Goal: Task Accomplishment & Management: Use online tool/utility

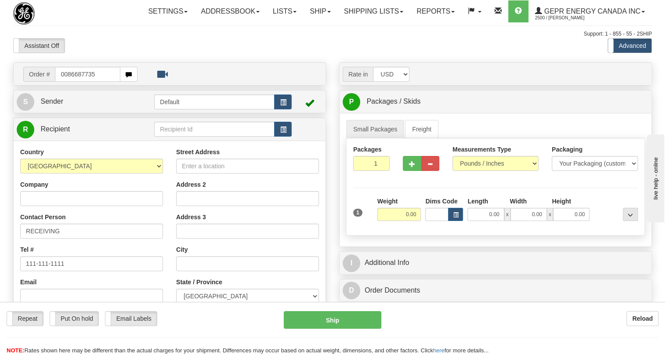
click at [66, 82] on input "0086687735" at bounding box center [87, 74] width 65 height 15
type input "86687735"
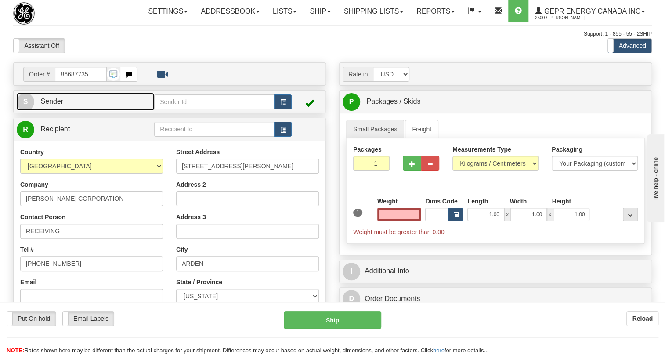
type input "0.00"
click at [56, 105] on span "Sender" at bounding box center [51, 101] width 23 height 7
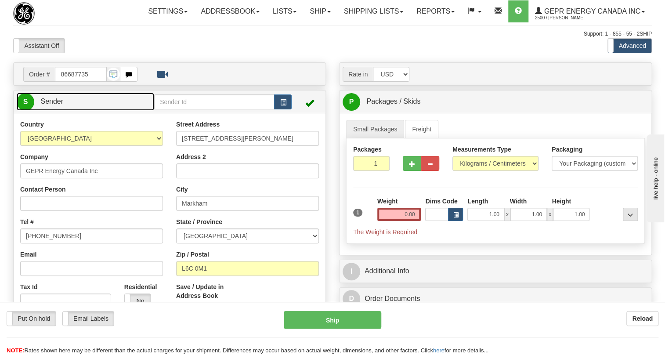
type input "MARKHAM"
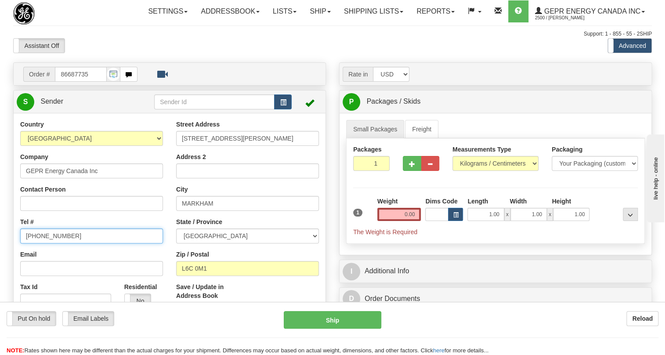
click at [49, 243] on input "[PHONE_NUMBER]" at bounding box center [91, 236] width 143 height 15
paste input "[PHONE_NUMBER]"
type input "[PHONE_NUMBER]"
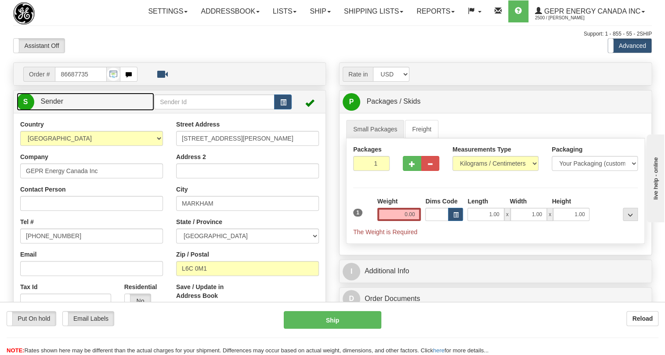
click at [54, 105] on span "Sender" at bounding box center [51, 101] width 23 height 7
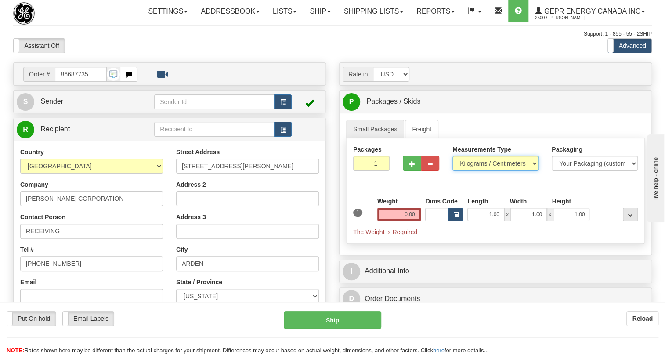
click at [480, 171] on select "Pounds / Inches Kilograms / Centimeters" at bounding box center [496, 163] width 86 height 15
select select "0"
click at [453, 171] on select "Pounds / Inches Kilograms / Centimeters" at bounding box center [496, 163] width 86 height 15
click at [408, 221] on input "0.00" at bounding box center [400, 214] width 44 height 13
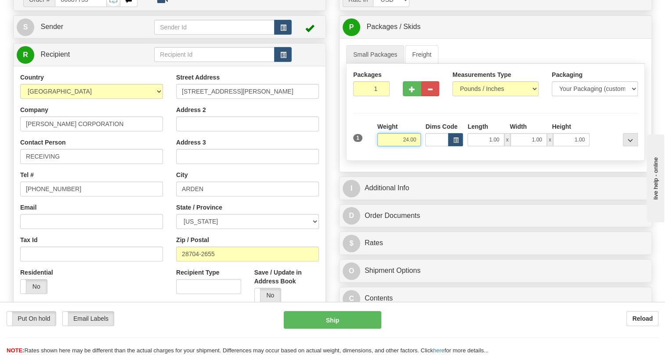
scroll to position [80, 0]
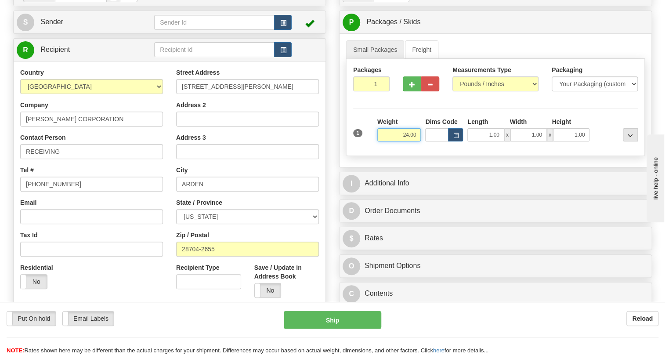
type input "24.00"
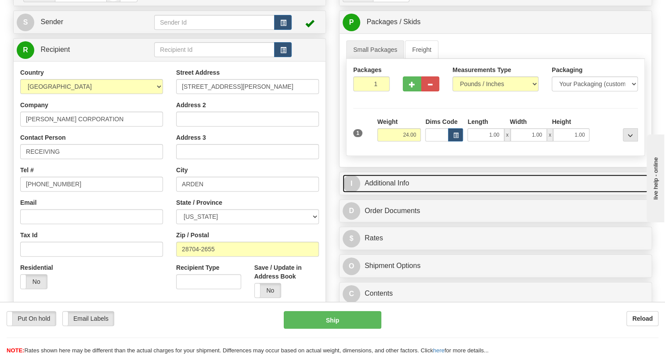
click at [393, 192] on link "I Additional Info" at bounding box center [496, 183] width 306 height 18
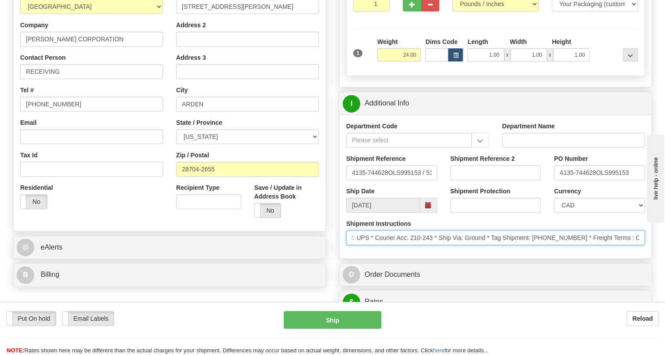
scroll to position [0, 404]
drag, startPoint x: 533, startPoint y: 258, endPoint x: 646, endPoint y: 261, distance: 113.9
click at [646, 252] on div "Shipment Instructions * ; Charge acct:210-243 * * Schedule Ship Date: 8/29/2025…" at bounding box center [496, 235] width 312 height 33
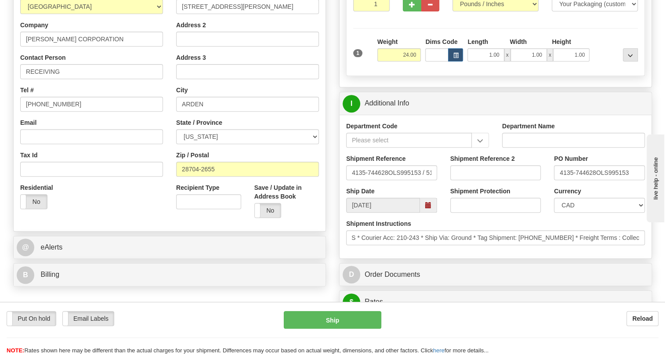
scroll to position [0, 0]
click at [516, 258] on div "Department Code Department Name Shipment Reference 4135-744628OLS995153 / 51233…" at bounding box center [496, 187] width 312 height 144
click at [594, 180] on input "4135-744628OLS995153" at bounding box center [599, 172] width 91 height 15
click at [596, 180] on input "4135-744628OLS995153" at bounding box center [599, 172] width 91 height 15
drag, startPoint x: 596, startPoint y: 191, endPoint x: 558, endPoint y: 191, distance: 38.2
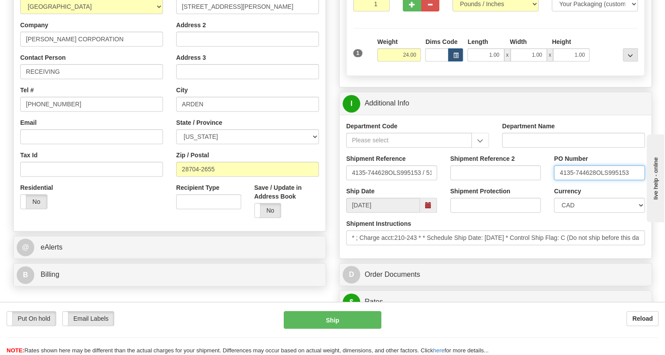
click at [558, 180] on input "4135-744628OLS995153" at bounding box center [599, 172] width 91 height 15
click at [82, 79] on input "RECEIVING" at bounding box center [91, 71] width 143 height 15
paste input "4135-744628"
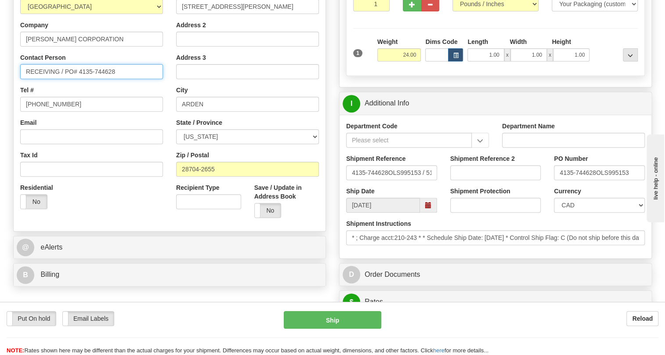
type input "RECEIVING / PO# 4135-744628"
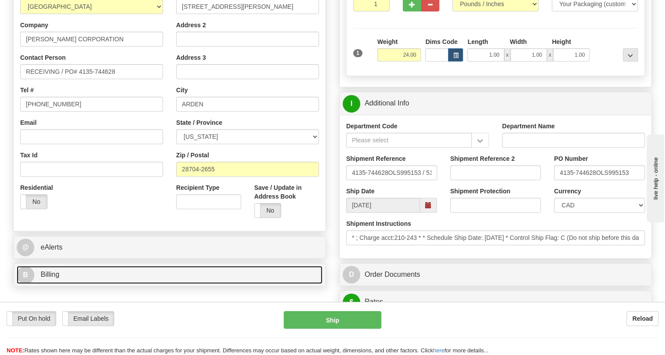
click at [57, 278] on span "Billing" at bounding box center [49, 274] width 19 height 7
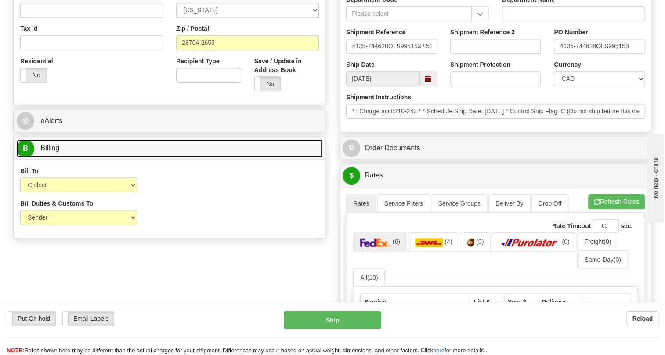
scroll to position [320, 0]
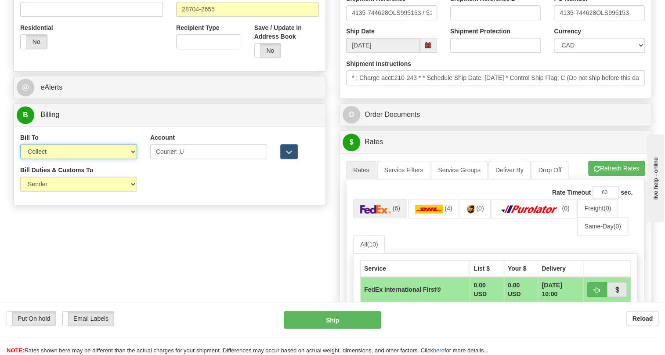
click at [94, 159] on select "Sender Recipient Third Party Collect" at bounding box center [78, 151] width 117 height 15
select select "1"
click at [20, 159] on select "Sender Recipient Third Party Collect" at bounding box center [78, 151] width 117 height 15
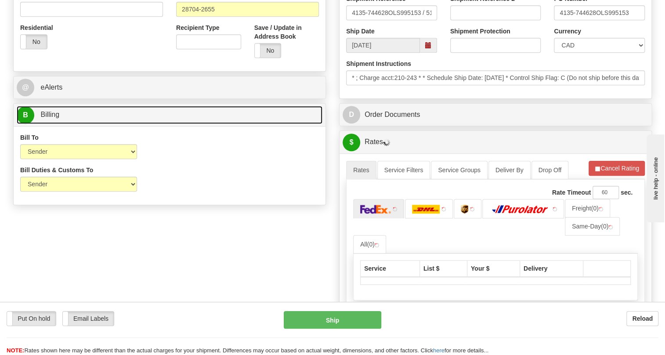
click at [48, 118] on span "Billing" at bounding box center [49, 114] width 19 height 7
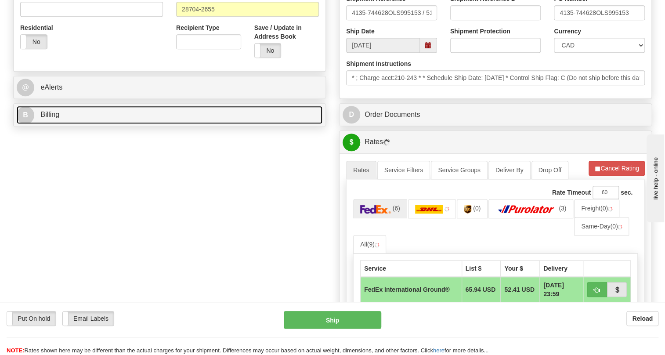
scroll to position [280, 0]
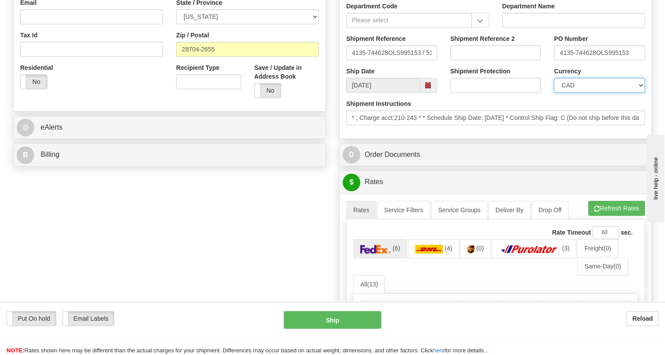
click at [580, 93] on select "CAD USD EUR ZAR RON ANG ARN AUD AUS AWG BBD BFR BGN BHD BMD BND BRC BRL CHP CKZ…" at bounding box center [599, 85] width 91 height 15
select select "1"
click at [554, 93] on select "CAD USD EUR ZAR RON ANG ARN AUD AUS AWG BBD BFR BGN BHD BMD BND BRC BRL CHP CKZ…" at bounding box center [599, 85] width 91 height 15
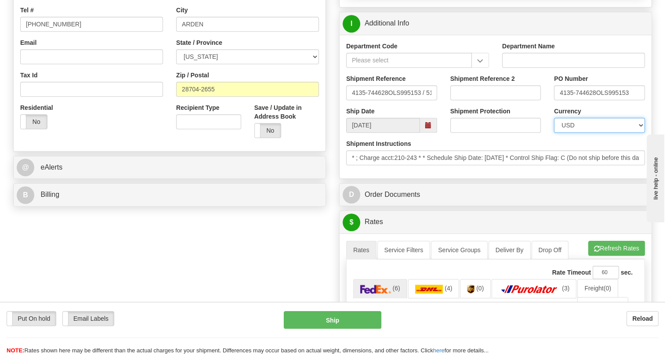
scroll to position [200, 0]
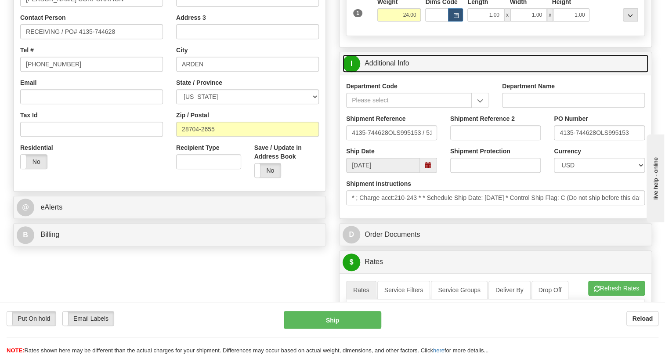
click at [399, 73] on link "I Additional Info" at bounding box center [496, 63] width 306 height 18
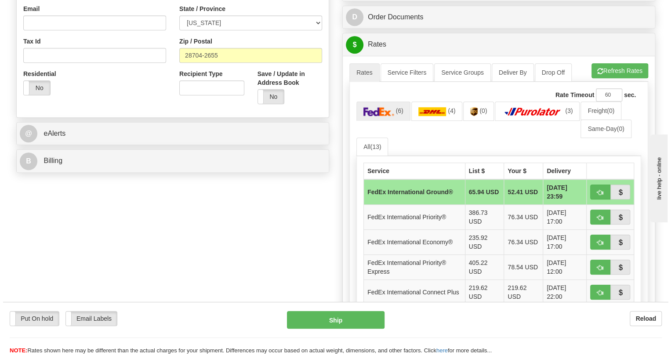
scroll to position [280, 0]
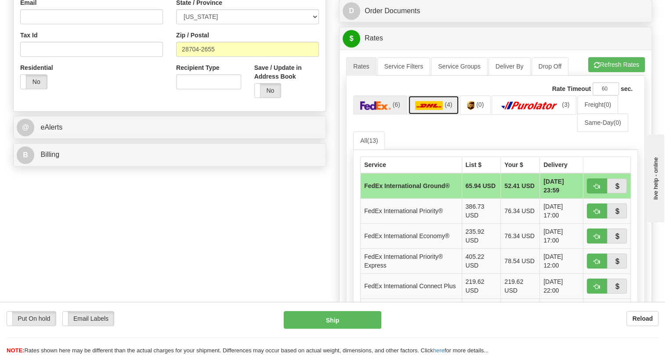
click at [419, 110] on img at bounding box center [429, 105] width 28 height 9
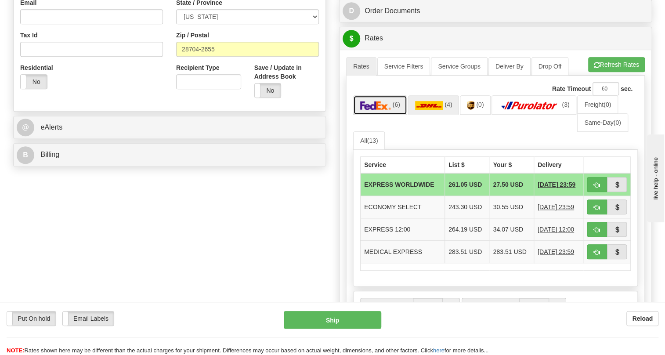
click at [376, 110] on img at bounding box center [375, 105] width 31 height 9
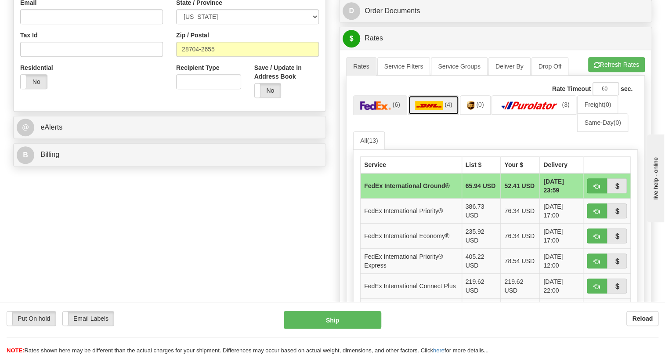
click at [435, 110] on img at bounding box center [429, 105] width 28 height 9
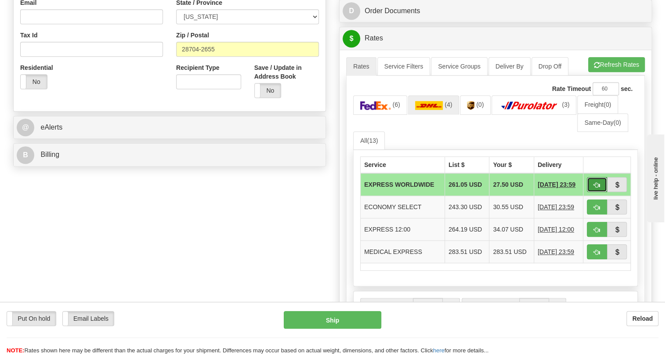
click at [595, 188] on span "button" at bounding box center [597, 185] width 6 height 6
type input "P"
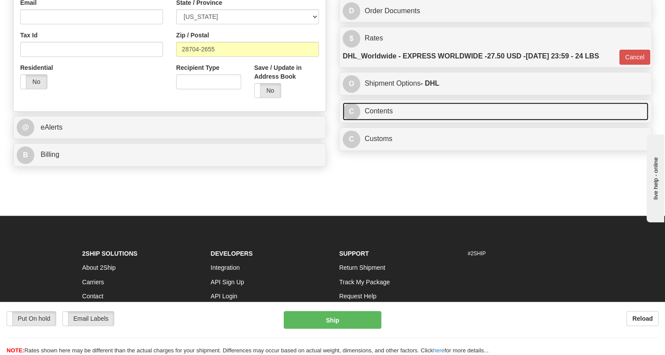
click at [381, 120] on link "C Contents" at bounding box center [496, 111] width 306 height 18
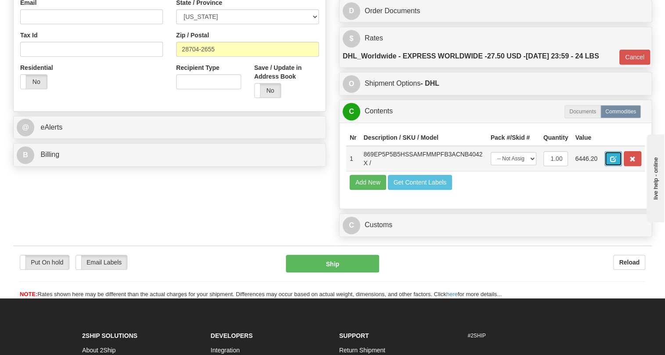
click at [610, 166] on button "button" at bounding box center [614, 158] width 18 height 15
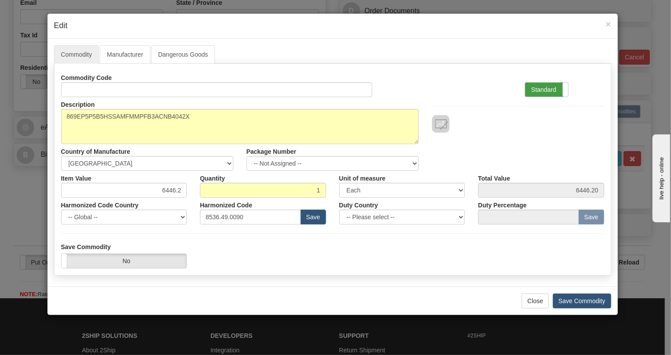
click at [548, 89] on label "Standard" at bounding box center [546, 90] width 43 height 14
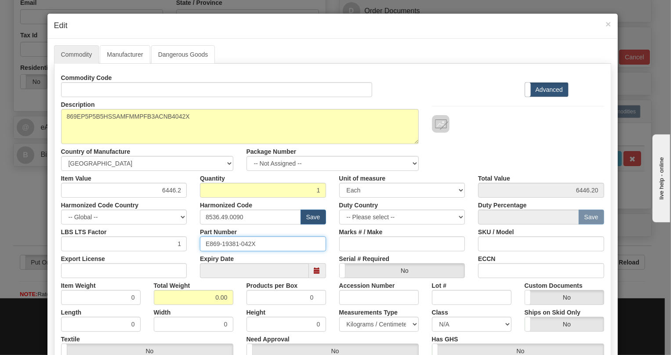
click at [229, 243] on input "E869-19381-042X" at bounding box center [263, 243] width 126 height 15
click at [231, 215] on input "8536.49.0090" at bounding box center [250, 217] width 101 height 15
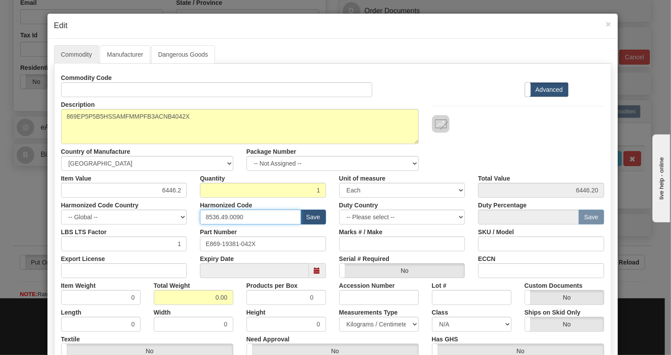
paste input "7.10.916"
type input "8537.10.9160"
click at [228, 245] on input "E869-19381-042X" at bounding box center [263, 243] width 126 height 15
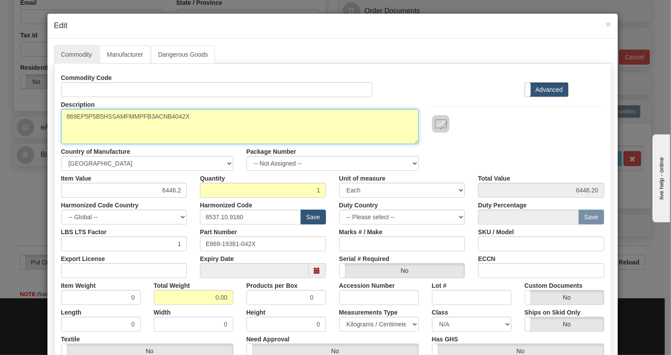
click at [140, 114] on textarea "869EP5P5B5HSSAMFMMPFB3ACNB4042X" at bounding box center [240, 126] width 358 height 35
paste textarea "E869-19381-"
type textarea "E869-19381-042X"
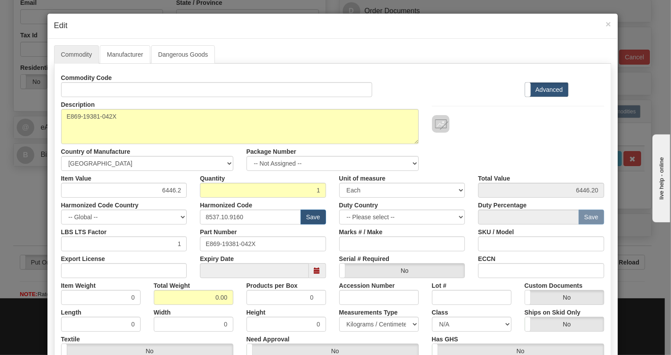
click at [518, 288] on div "Custom Documents Yes No" at bounding box center [564, 291] width 93 height 27
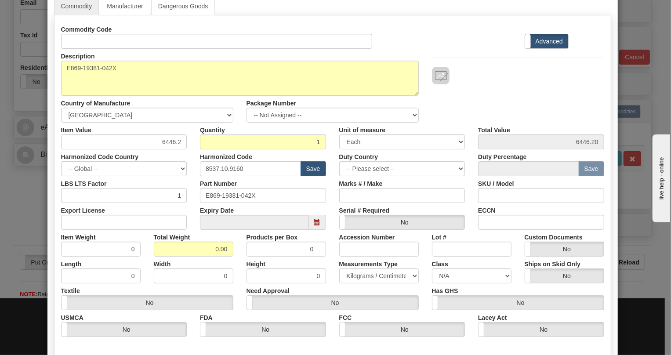
scroll to position [80, 0]
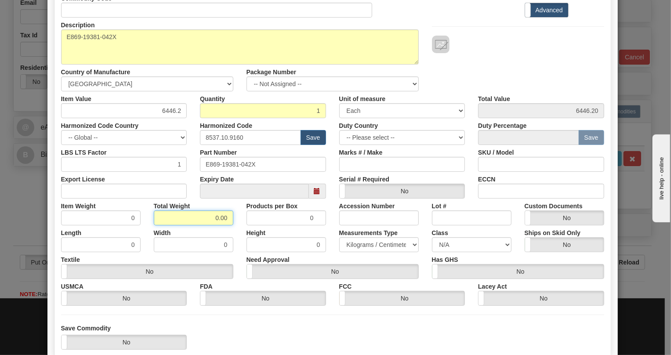
click at [209, 214] on input "0.00" at bounding box center [194, 218] width 80 height 15
type input "1.00"
type input "1.0000"
click at [382, 242] on select "Pounds / Inches Kilograms / Centimeters" at bounding box center [379, 244] width 80 height 15
select select "0"
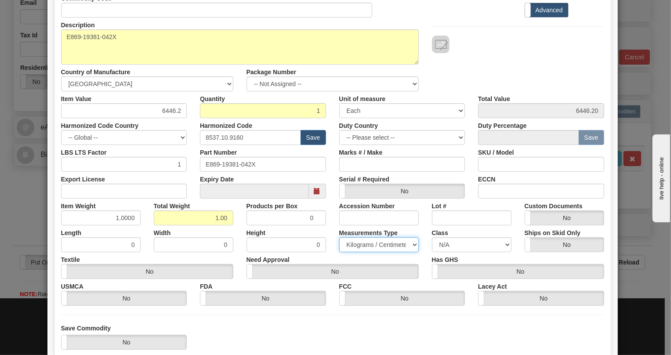
click at [339, 237] on select "Pounds / Inches Kilograms / Centimeters" at bounding box center [379, 244] width 80 height 15
click at [326, 229] on div "Height 0" at bounding box center [286, 238] width 93 height 27
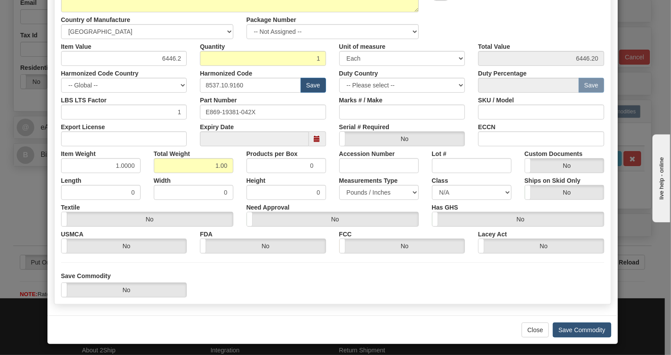
scroll to position [134, 0]
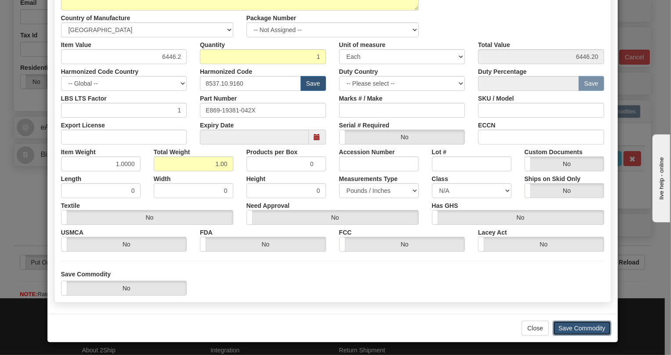
click at [575, 329] on button "Save Commodity" at bounding box center [582, 328] width 58 height 15
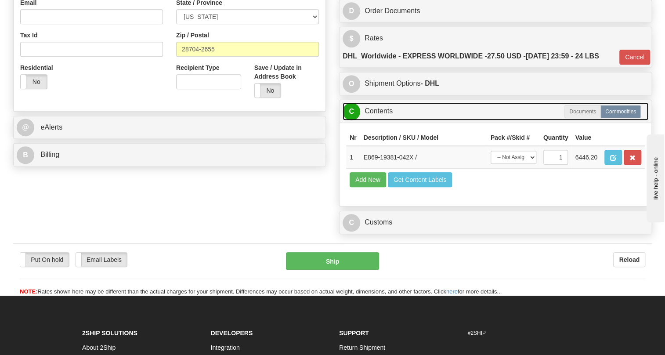
click at [378, 120] on link "C Contents" at bounding box center [496, 111] width 306 height 18
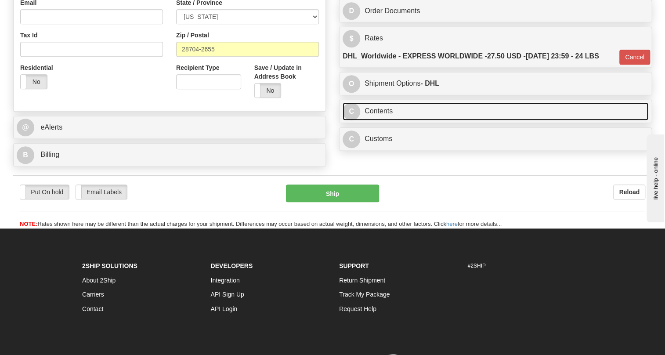
click at [378, 120] on link "C Contents" at bounding box center [496, 111] width 306 height 18
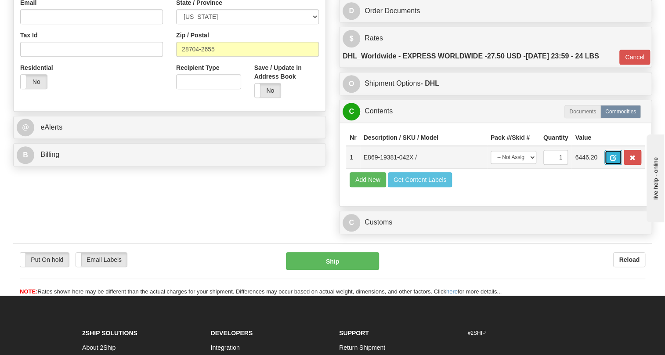
click at [617, 165] on button "button" at bounding box center [614, 157] width 18 height 15
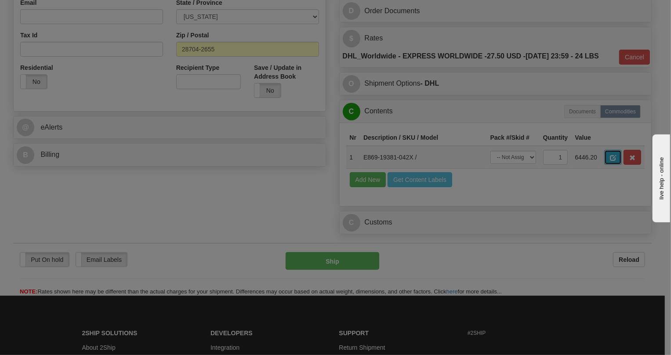
scroll to position [0, 0]
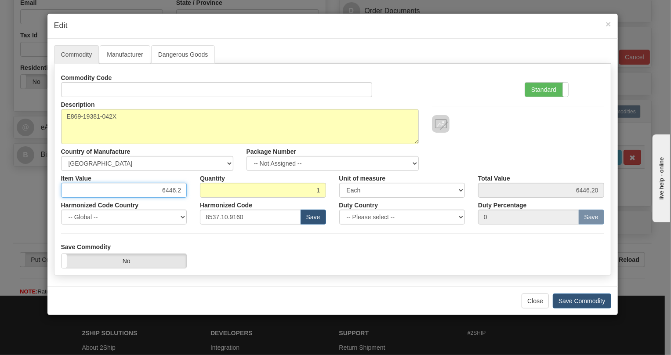
click at [171, 191] on input "6446.2" at bounding box center [124, 190] width 126 height 15
type input "4975.13"
click at [537, 91] on label "Standard" at bounding box center [546, 90] width 43 height 14
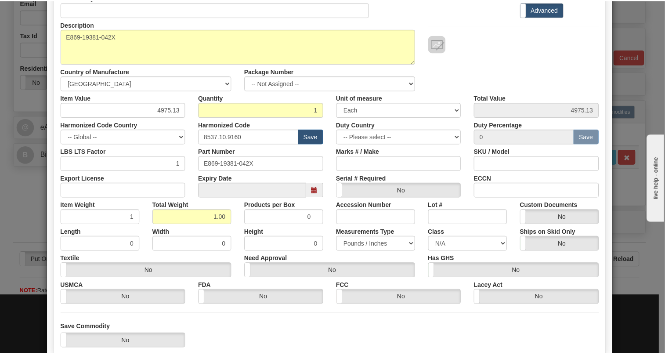
scroll to position [120, 0]
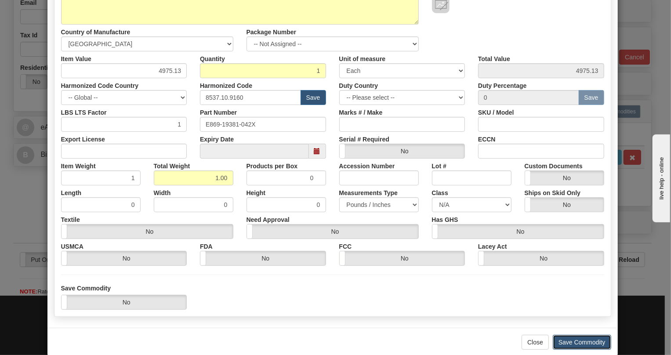
click at [575, 341] on button "Save Commodity" at bounding box center [582, 342] width 58 height 15
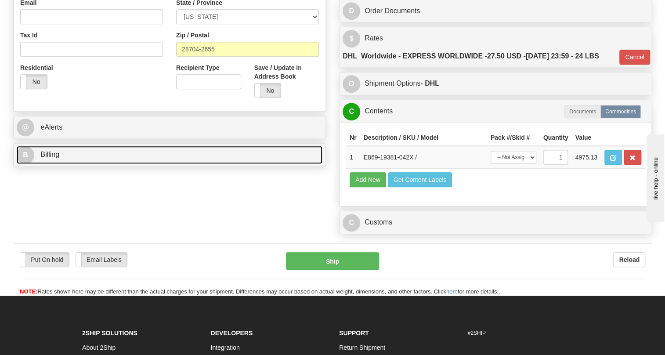
click at [55, 158] on span "Billing" at bounding box center [49, 154] width 19 height 7
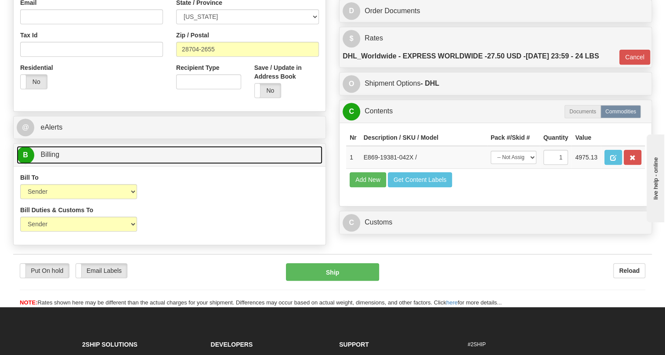
click at [55, 158] on span "Billing" at bounding box center [49, 154] width 19 height 7
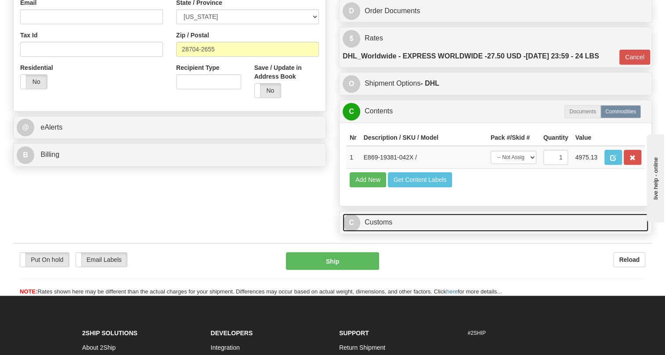
click at [383, 232] on link "C Customs" at bounding box center [496, 223] width 306 height 18
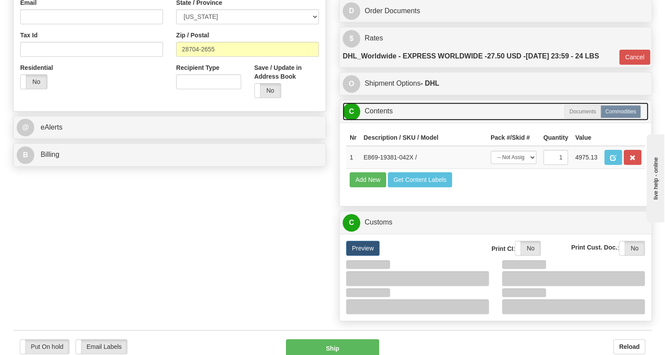
click at [382, 120] on link "C Contents" at bounding box center [496, 111] width 306 height 18
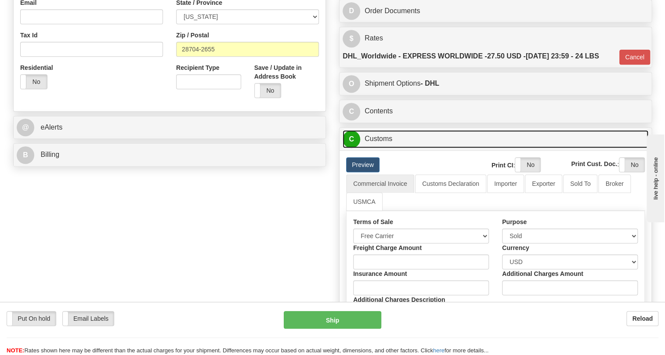
click at [375, 148] on link "C Customs" at bounding box center [496, 139] width 306 height 18
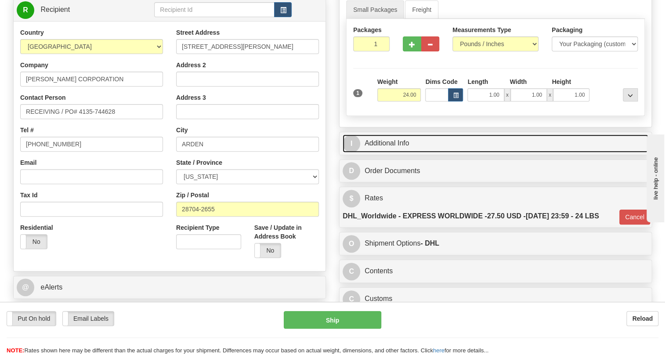
click at [387, 152] on link "I Additional Info" at bounding box center [496, 143] width 306 height 18
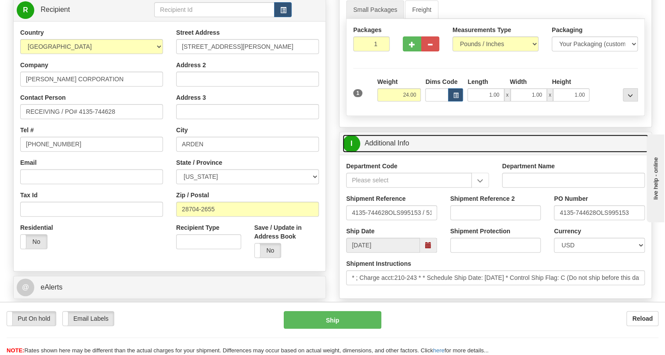
click at [387, 152] on link "I Additional Info" at bounding box center [496, 143] width 306 height 18
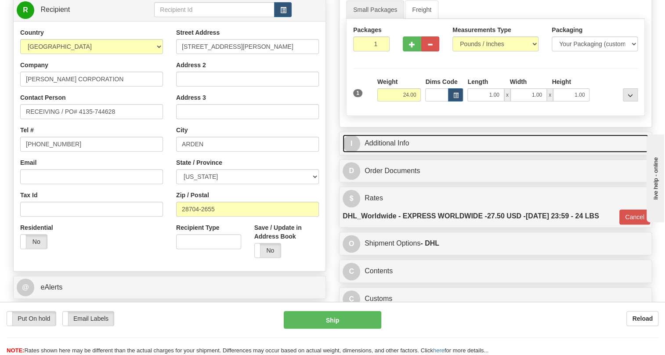
scroll to position [160, 0]
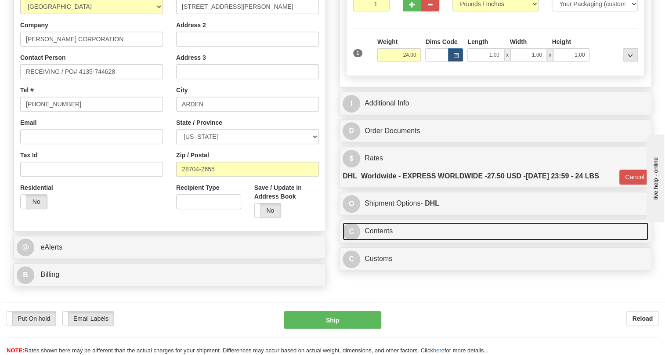
click at [383, 240] on link "C Contents" at bounding box center [496, 231] width 306 height 18
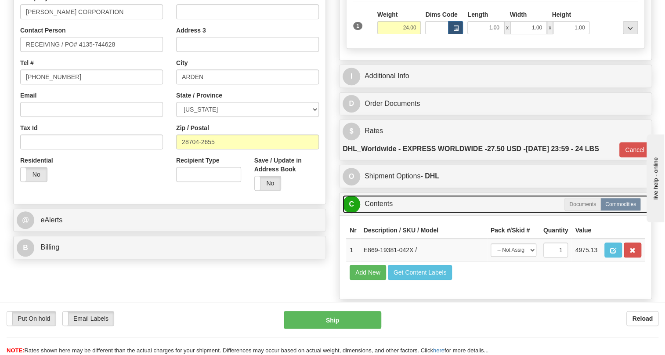
scroll to position [240, 0]
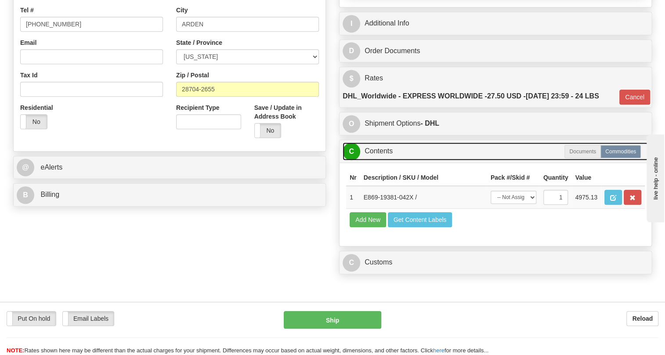
click at [384, 160] on link "C Contents" at bounding box center [496, 151] width 306 height 18
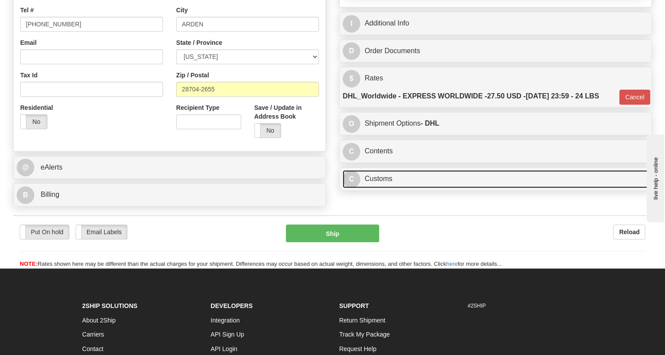
click at [386, 188] on link "C Customs" at bounding box center [496, 179] width 306 height 18
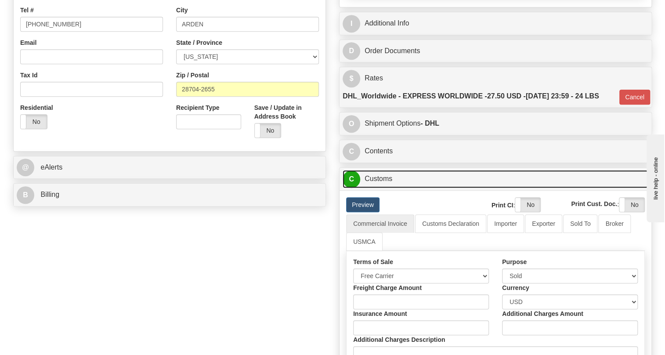
click at [386, 188] on link "C Customs" at bounding box center [496, 179] width 306 height 18
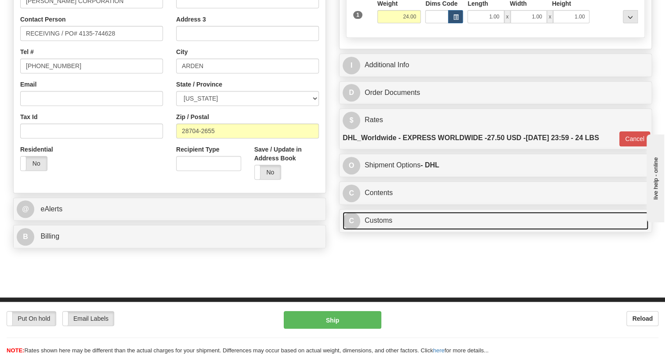
scroll to position [80, 0]
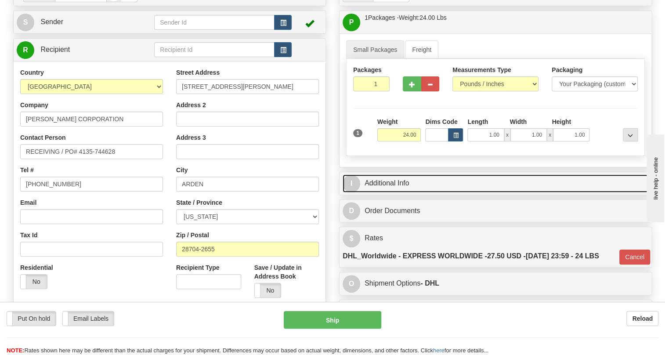
click at [392, 192] on link "I Additional Info" at bounding box center [496, 183] width 306 height 18
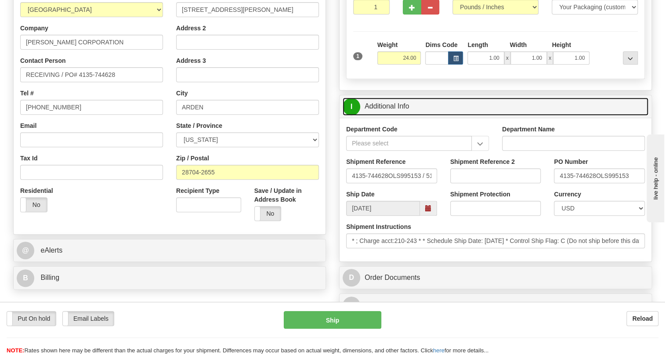
scroll to position [160, 0]
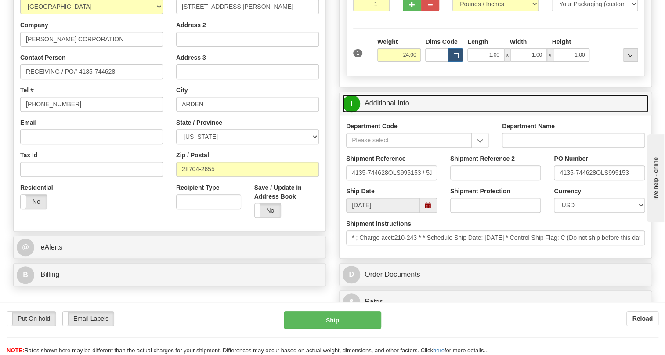
click at [388, 113] on link "I Additional Info" at bounding box center [496, 103] width 306 height 18
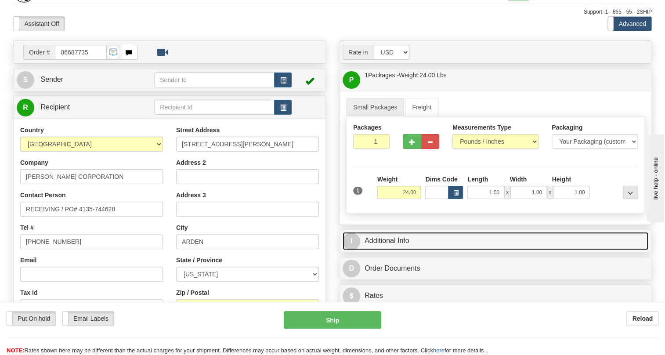
scroll to position [40, 0]
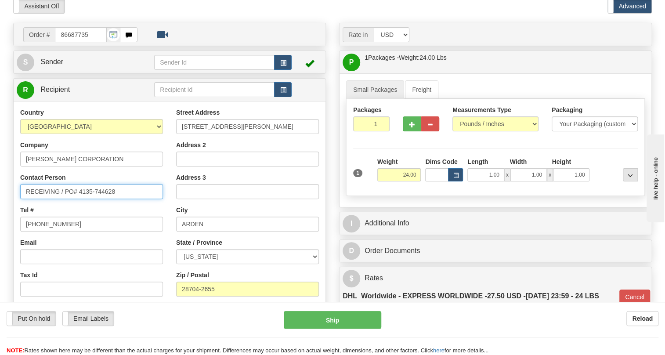
click at [27, 199] on input "RECEIVING / PO# 4135-744628" at bounding box center [91, 191] width 143 height 15
paste input "Bryson Redmon"
click at [83, 199] on input "Bryson Redmon / RECEIVING / PO# 4135-744628" at bounding box center [91, 191] width 143 height 15
type input "Bryson Redmon / Receiving / PO# 4135-744628"
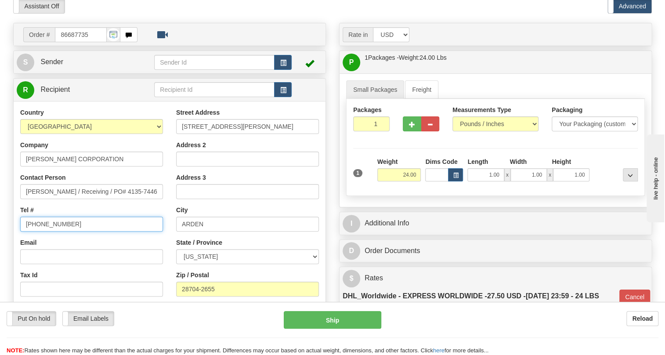
click at [51, 232] on input "[PHONE_NUMBER]" at bounding box center [91, 224] width 143 height 15
paste input "828-275-989"
type input "828-275-9895"
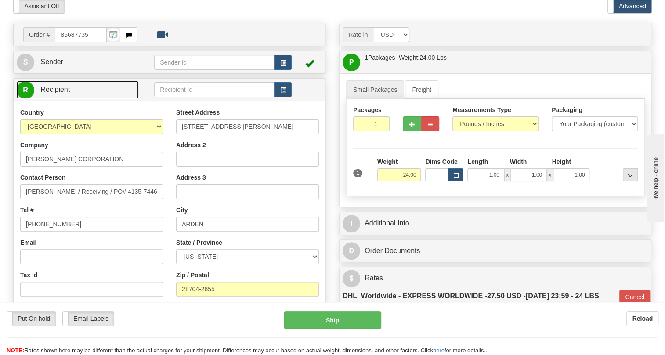
click at [48, 93] on span "Recipient" at bounding box center [54, 89] width 29 height 7
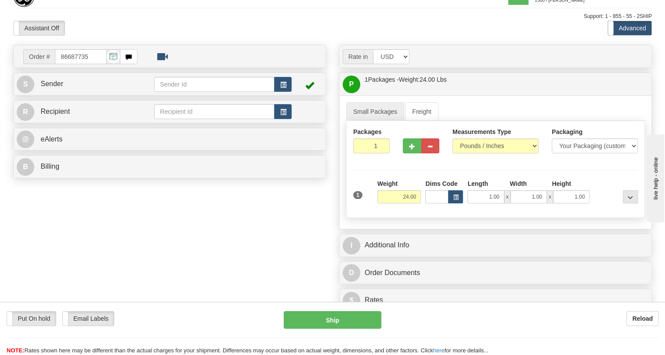
scroll to position [0, 0]
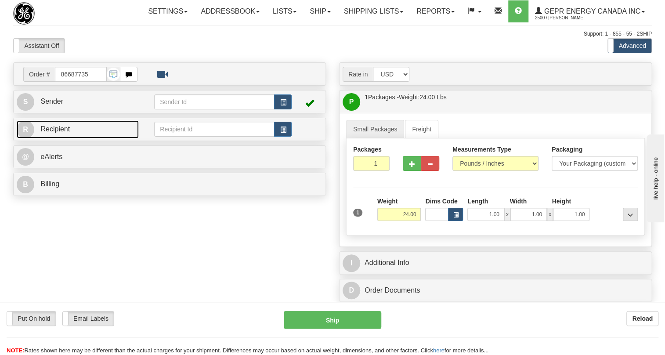
click at [56, 133] on span "Recipient" at bounding box center [54, 128] width 29 height 7
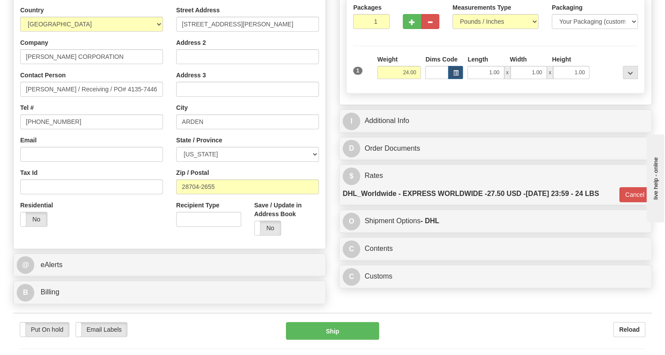
scroll to position [200, 0]
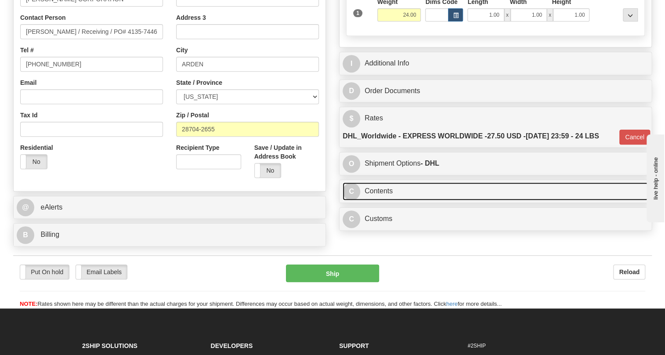
click at [377, 200] on link "C Contents" at bounding box center [496, 191] width 306 height 18
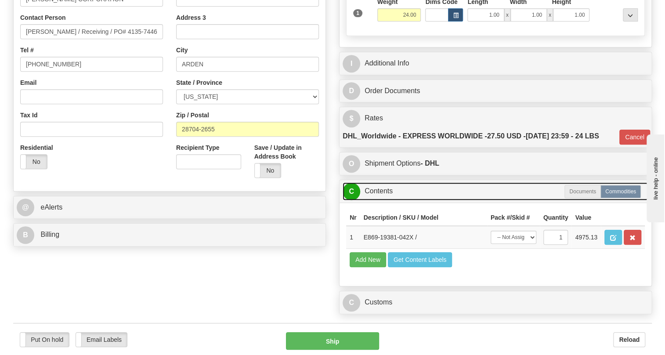
click at [373, 200] on link "C Contents" at bounding box center [496, 191] width 306 height 18
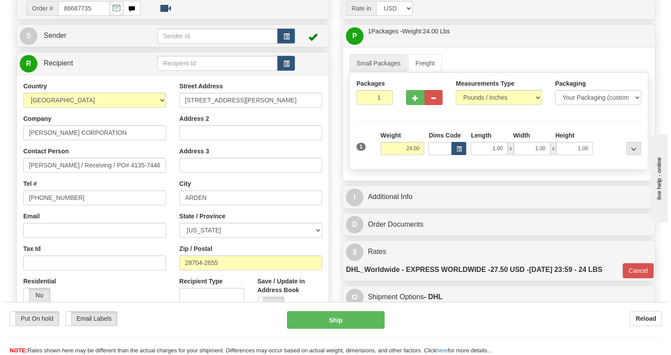
scroll to position [80, 0]
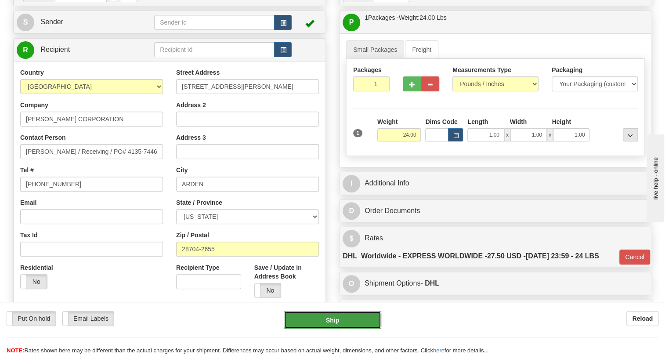
click at [330, 321] on button "Ship" at bounding box center [333, 320] width 98 height 18
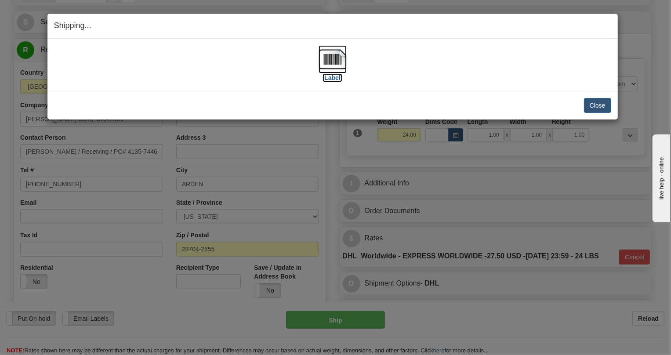
click at [331, 60] on img at bounding box center [333, 59] width 28 height 28
click at [590, 100] on button "Close" at bounding box center [597, 105] width 27 height 15
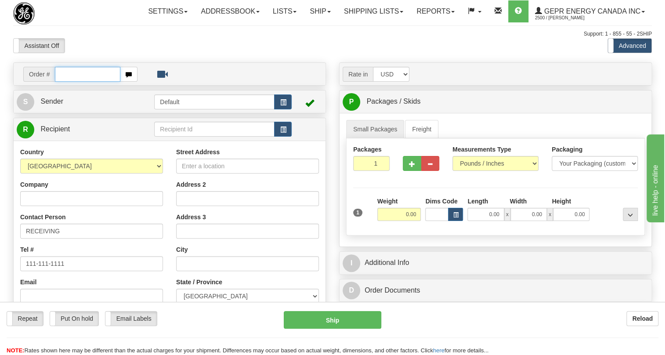
click at [65, 82] on input "text" at bounding box center [87, 74] width 65 height 15
paste input "0086687743"
click at [66, 82] on input "0086687743" at bounding box center [87, 74] width 65 height 15
type input "86687743"
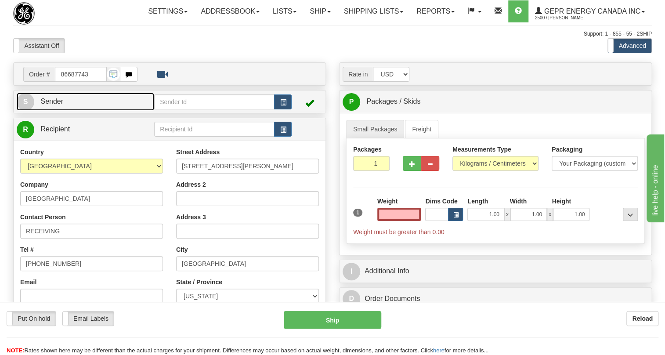
type input "0.00"
drag, startPoint x: 56, startPoint y: 120, endPoint x: 7, endPoint y: 139, distance: 52.2
click at [56, 105] on span "Sender" at bounding box center [51, 101] width 23 height 7
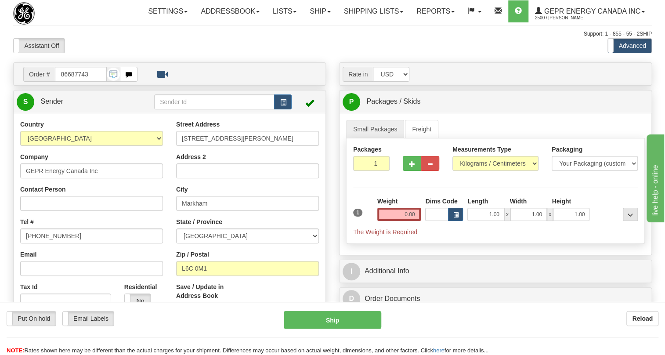
type input "MARKHAM"
click at [49, 243] on input "[PHONE_NUMBER]" at bounding box center [91, 236] width 143 height 15
paste input "[PHONE_NUMBER]"
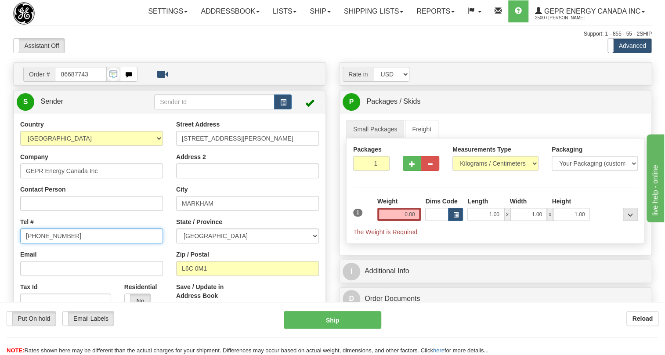
type input "[PHONE_NUMBER]"
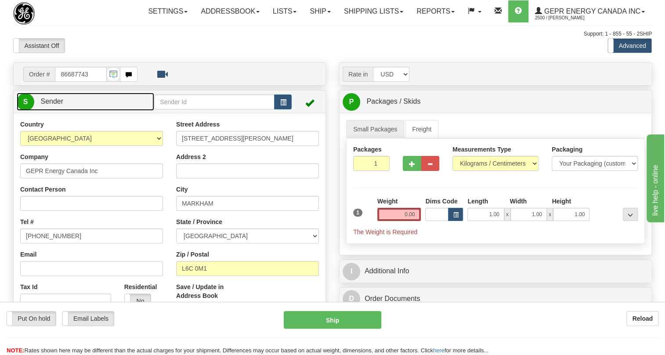
click at [51, 105] on span "Sender" at bounding box center [51, 101] width 23 height 7
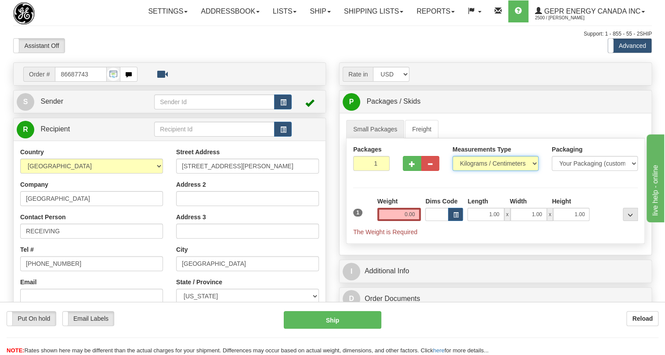
click at [483, 171] on select "Pounds / Inches Kilograms / Centimeters" at bounding box center [496, 163] width 86 height 15
select select "0"
click at [453, 171] on select "Pounds / Inches Kilograms / Centimeters" at bounding box center [496, 163] width 86 height 15
click at [396, 221] on input "0.00" at bounding box center [400, 214] width 44 height 13
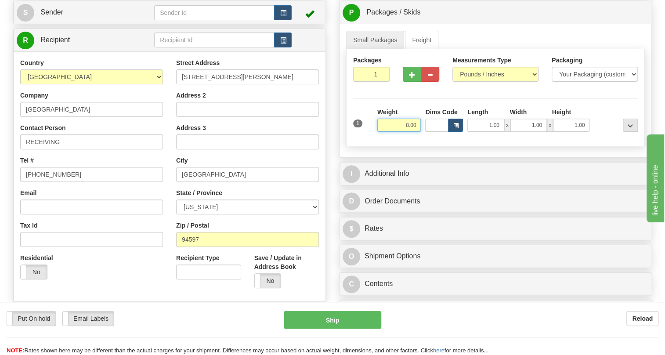
scroll to position [160, 0]
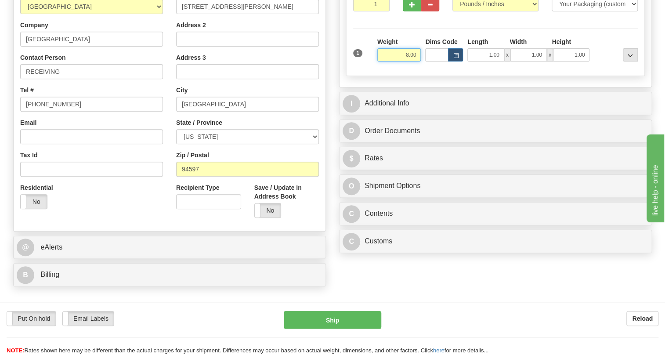
type input "8.00"
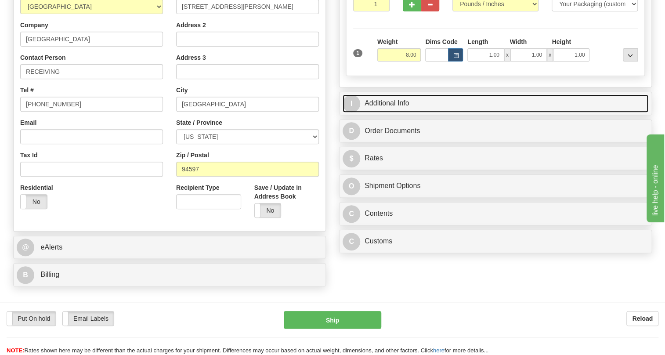
click at [395, 113] on link "I Additional Info" at bounding box center [496, 103] width 306 height 18
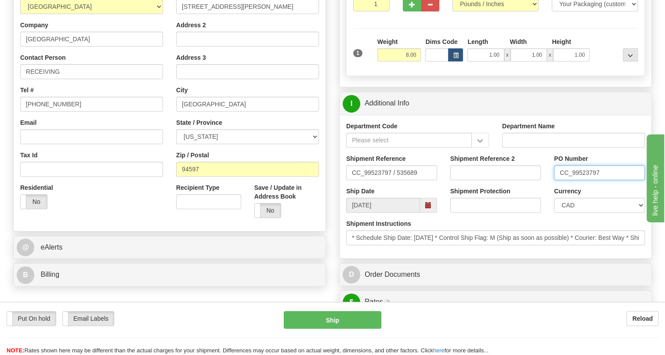
click at [585, 180] on input "CC_99523797" at bounding box center [599, 172] width 91 height 15
click at [84, 79] on input "RECEIVING" at bounding box center [91, 71] width 143 height 15
paste input "CC_99523797"
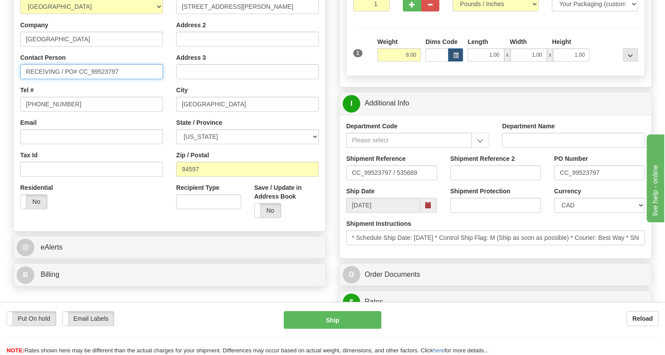
type input "RECEIVING / PO# CC_99523797"
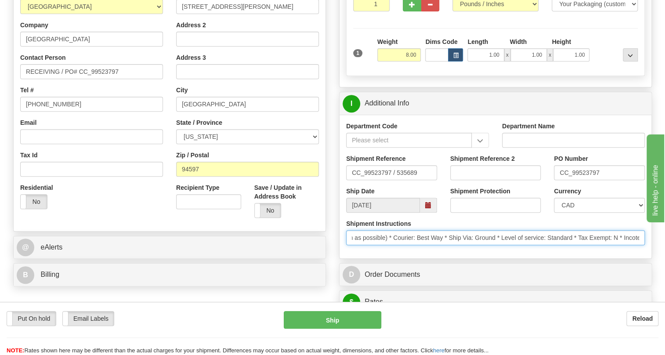
scroll to position [0, 262]
drag, startPoint x: 589, startPoint y: 258, endPoint x: 654, endPoint y: 257, distance: 64.6
click at [654, 257] on div "Rate in Account Currency ARN AWG AUD AUS BHD BBD BFR BMD BRC BRL GBP UKL BND BG…" at bounding box center [496, 328] width 326 height 851
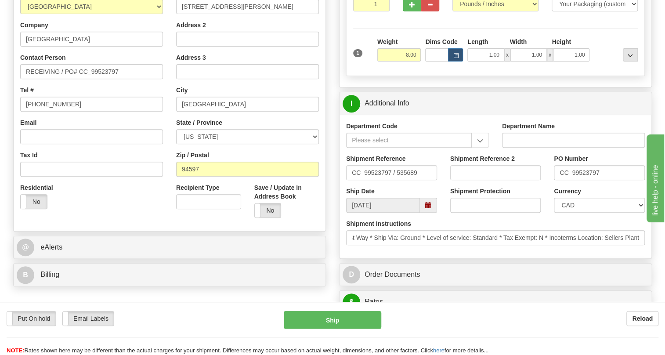
scroll to position [0, 0]
click at [539, 258] on div "Department Code Department Name Shipment Reference CC_99523797 / 535689 Shipmen…" at bounding box center [496, 187] width 312 height 144
click at [591, 213] on select "CAD USD EUR ZAR RON ANG ARN AUD AUS AWG BBD BFR BGN BHD BMD BND BRC BRL CHP CKZ…" at bounding box center [599, 205] width 91 height 15
select select "1"
click at [554, 213] on select "CAD USD EUR ZAR RON ANG ARN AUD AUS AWG BBD BFR BGN BHD BMD BND BRC BRL CHP CKZ…" at bounding box center [599, 205] width 91 height 15
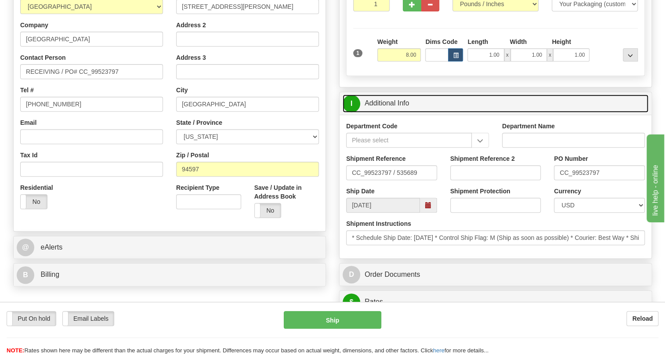
click at [394, 113] on link "I Additional Info" at bounding box center [496, 103] width 306 height 18
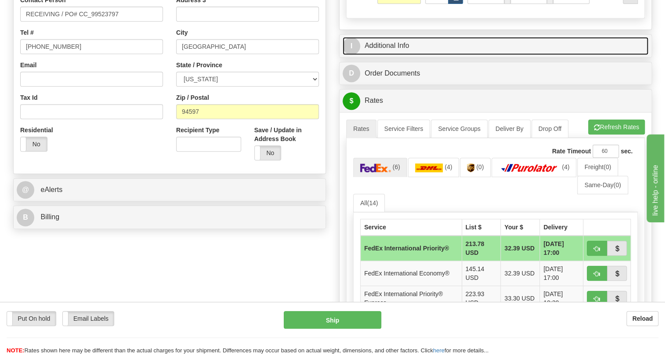
scroll to position [240, 0]
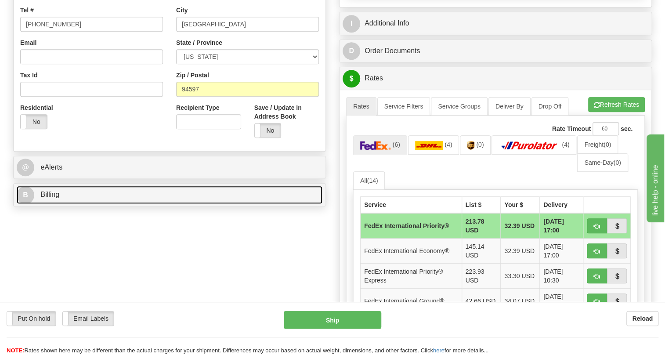
click at [62, 204] on link "B Billing" at bounding box center [170, 195] width 306 height 18
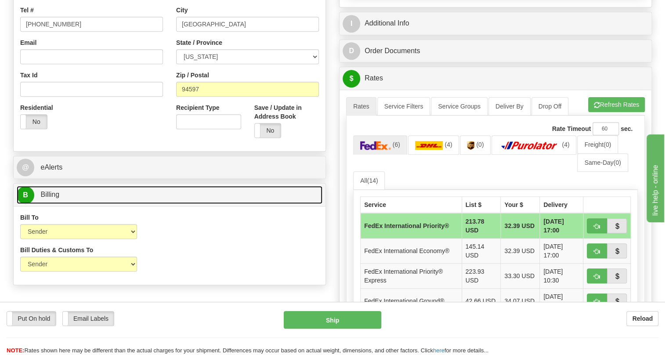
click at [62, 204] on link "B Billing" at bounding box center [170, 195] width 306 height 18
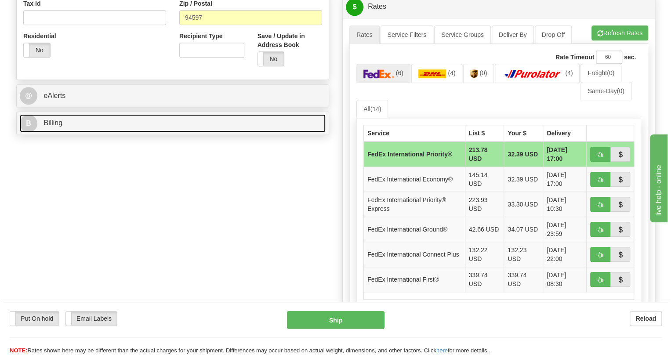
scroll to position [320, 0]
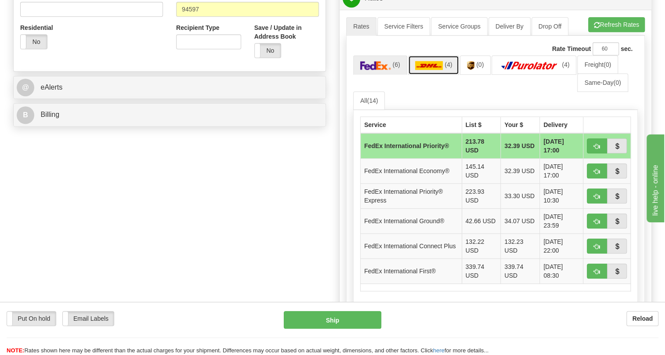
click at [432, 74] on link "(4)" at bounding box center [433, 64] width 51 height 19
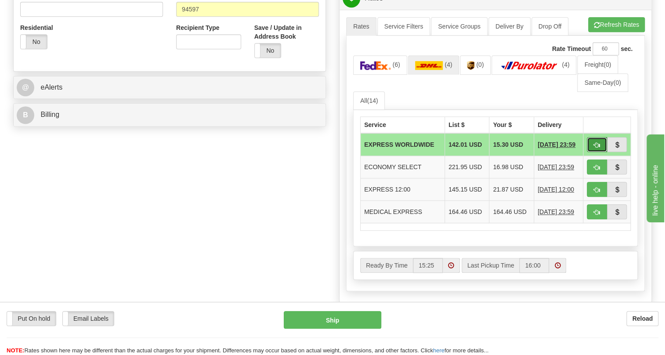
click at [592, 152] on button "button" at bounding box center [597, 144] width 20 height 15
type input "P"
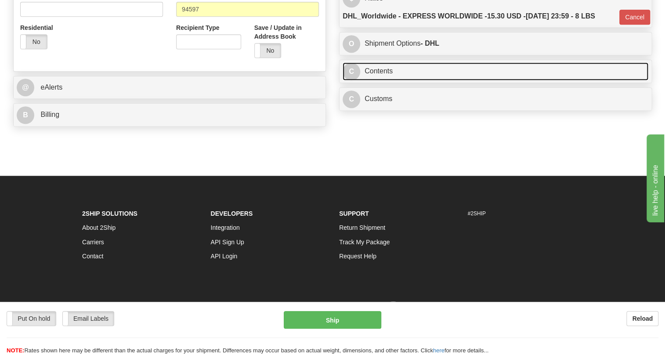
click at [385, 80] on link "C Contents" at bounding box center [496, 71] width 306 height 18
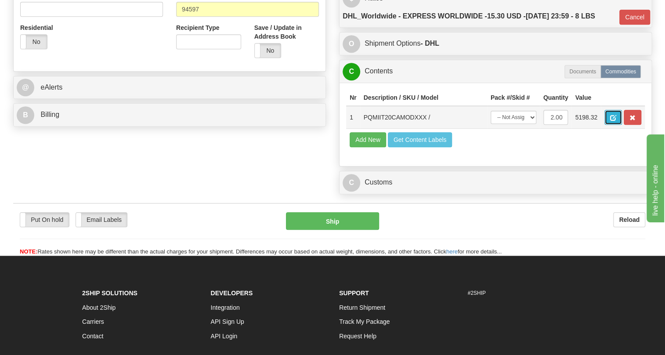
click at [610, 125] on button "button" at bounding box center [614, 117] width 18 height 15
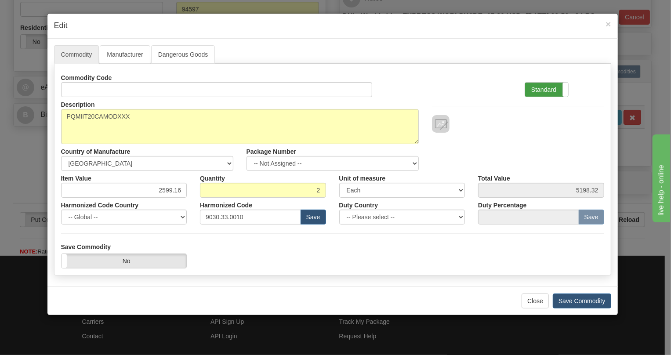
click at [546, 90] on label "Standard" at bounding box center [546, 90] width 43 height 14
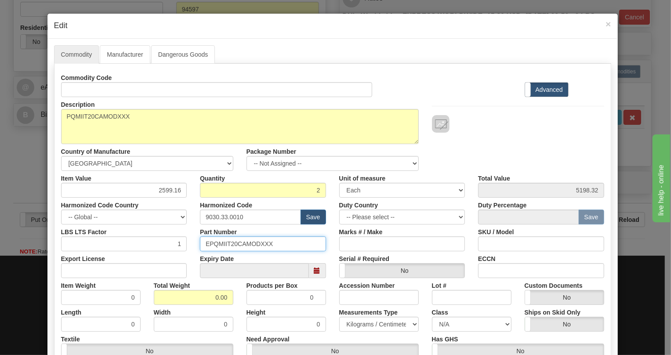
click at [228, 244] on input "EPQMIIT20CAMODXXX" at bounding box center [263, 243] width 126 height 15
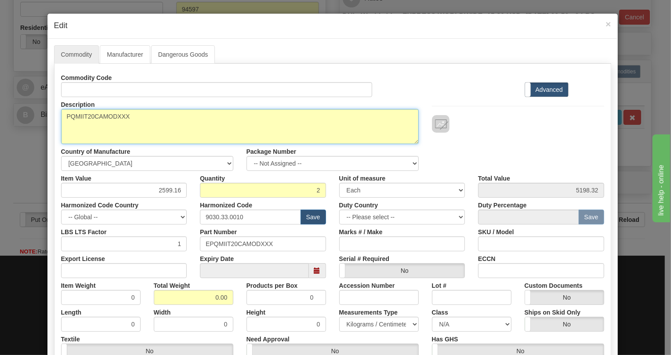
click at [98, 114] on textarea "PQMIIT20CAMODXXX" at bounding box center [240, 126] width 358 height 35
paste textarea "-T20-C-A-"
type textarea "PQMII-T20-C-A-MODXXX"
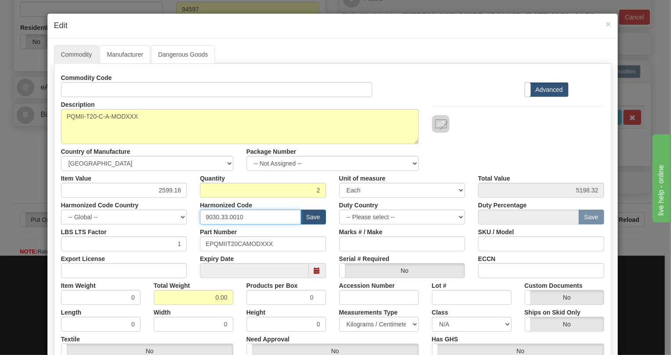
click at [225, 215] on input "9030.33.0010" at bounding box center [250, 217] width 101 height 15
paste input "28.30.000"
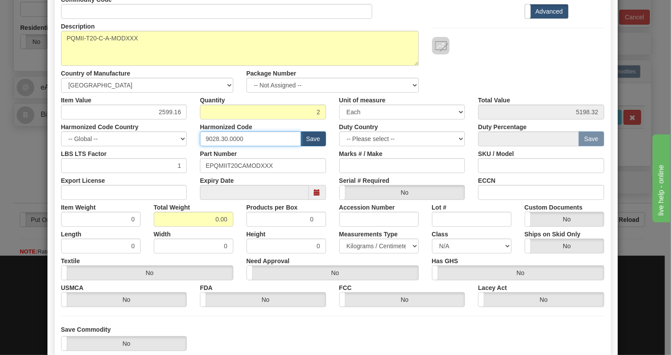
scroll to position [80, 0]
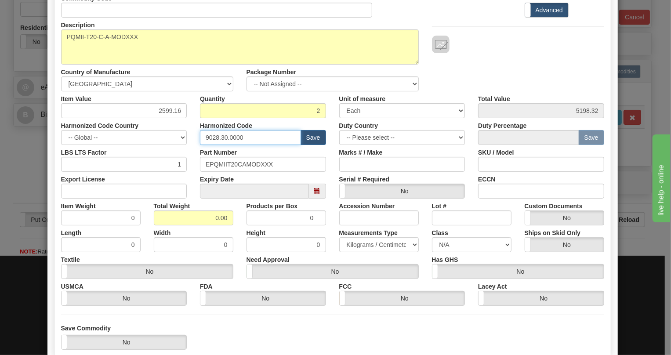
type input "9028.30.0000"
click at [199, 218] on input "0.00" at bounding box center [194, 218] width 80 height 15
type input "1.00"
type input "0.5000"
click at [362, 244] on select "Pounds / Inches Kilograms / Centimeters" at bounding box center [379, 244] width 80 height 15
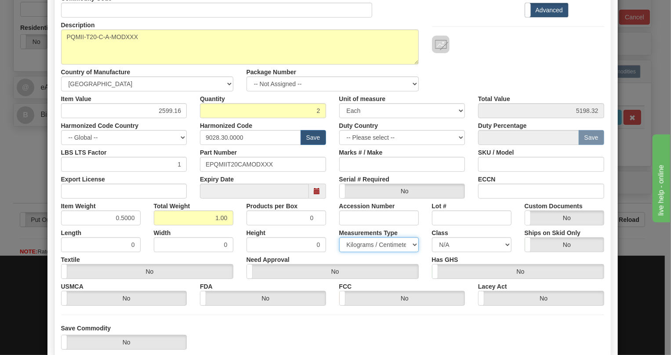
select select "0"
click at [339, 237] on select "Pounds / Inches Kilograms / Centimeters" at bounding box center [379, 244] width 80 height 15
click at [333, 229] on div "Measurements Type Pounds / Inches Kilograms / Centimeters" at bounding box center [379, 238] width 93 height 27
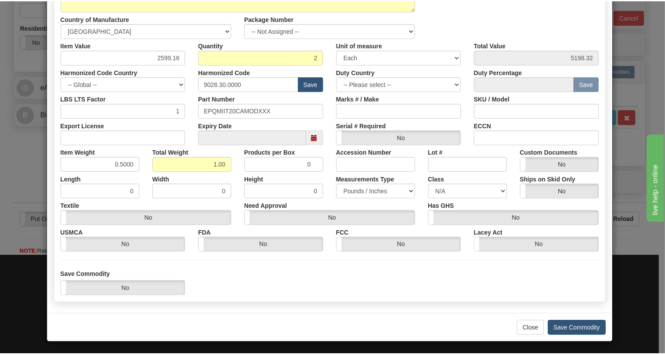
scroll to position [134, 0]
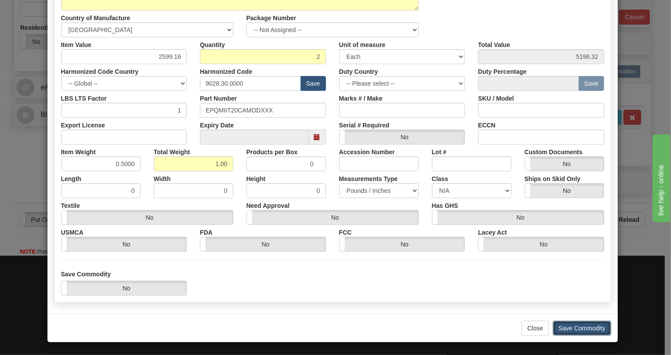
click at [568, 327] on button "Save Commodity" at bounding box center [582, 328] width 58 height 15
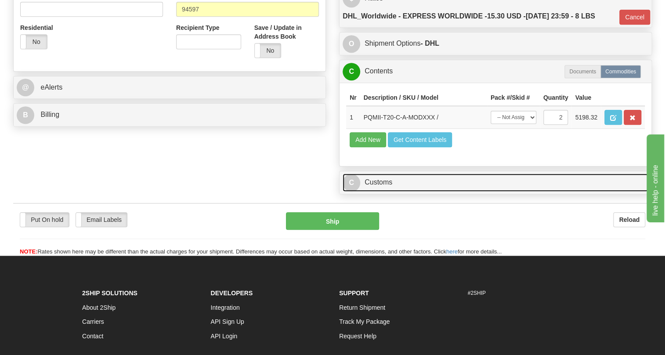
click at [385, 192] on link "C Customs" at bounding box center [496, 183] width 306 height 18
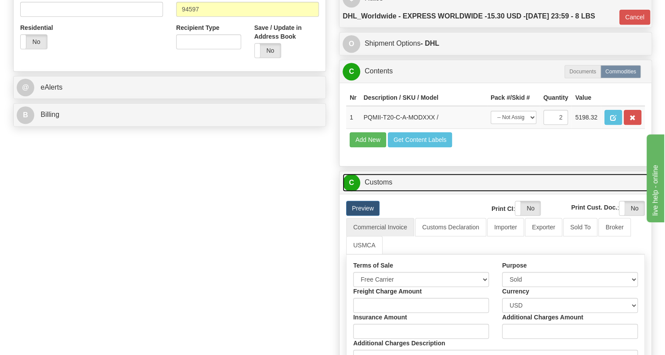
click at [385, 192] on link "C Customs" at bounding box center [496, 183] width 306 height 18
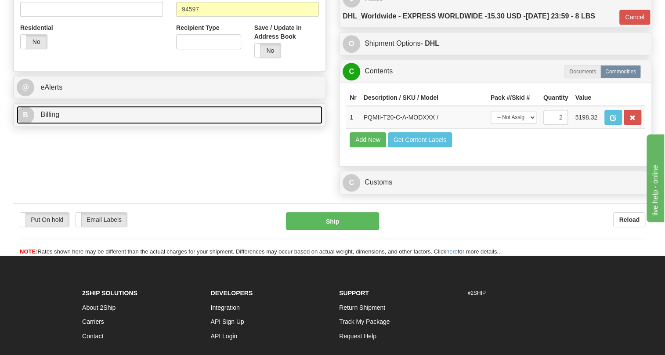
click at [52, 118] on span "Billing" at bounding box center [49, 114] width 19 height 7
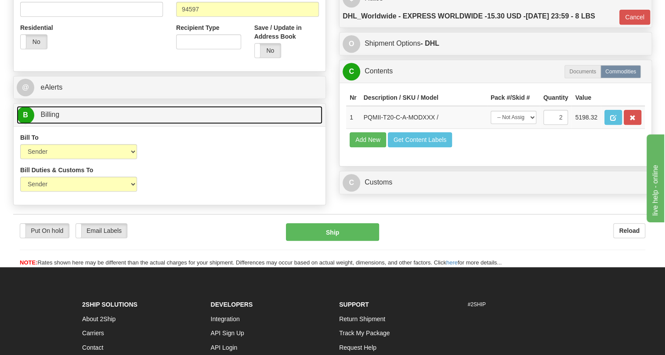
click at [52, 118] on span "Billing" at bounding box center [49, 114] width 19 height 7
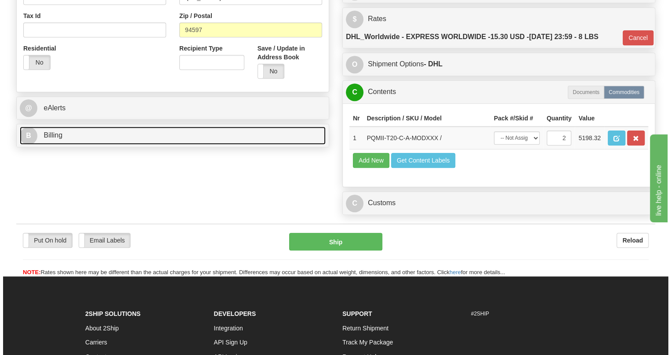
scroll to position [280, 0]
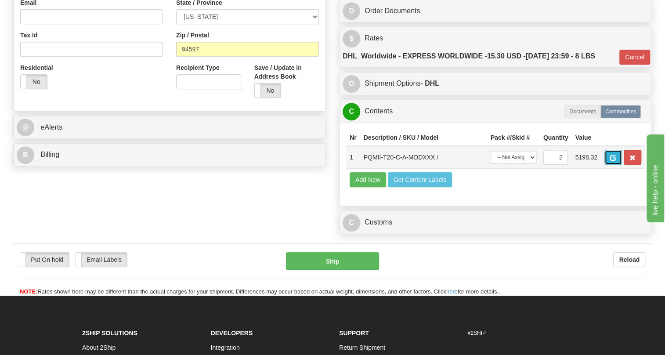
click at [610, 165] on button "button" at bounding box center [614, 157] width 18 height 15
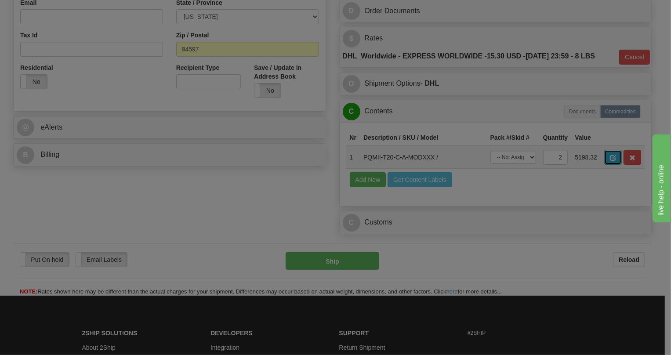
scroll to position [0, 0]
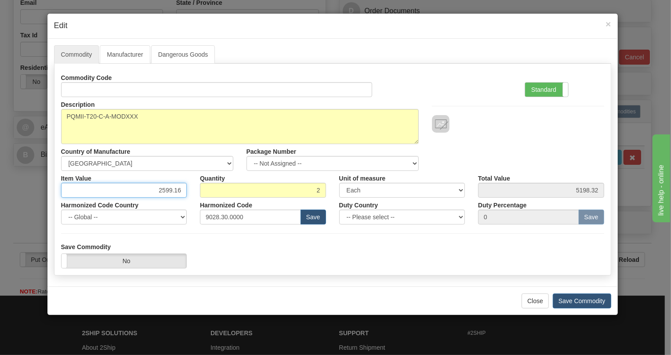
click at [180, 189] on input "2599.16" at bounding box center [124, 190] width 126 height 15
type input "1594.52"
type input "3189.04"
click at [545, 87] on label "Standard" at bounding box center [546, 90] width 43 height 14
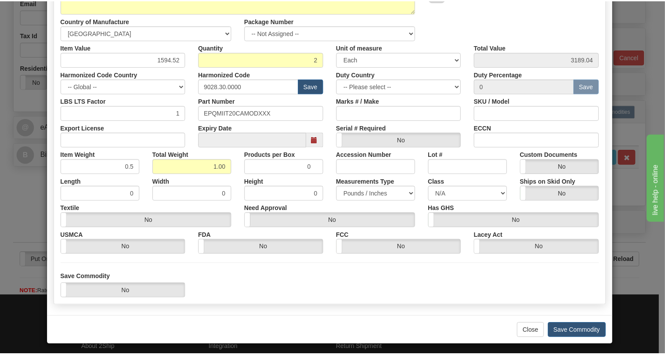
scroll to position [134, 0]
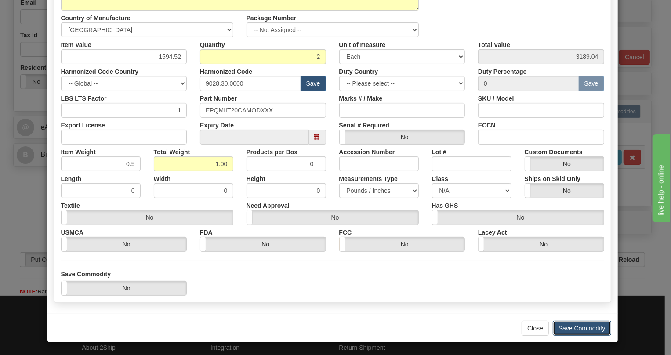
click at [577, 327] on button "Save Commodity" at bounding box center [582, 328] width 58 height 15
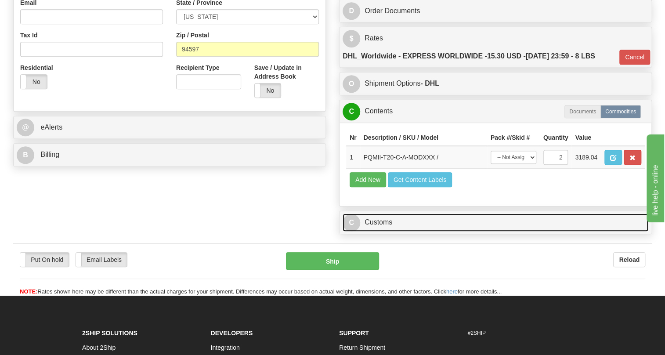
click at [380, 232] on link "C Customs" at bounding box center [496, 223] width 306 height 18
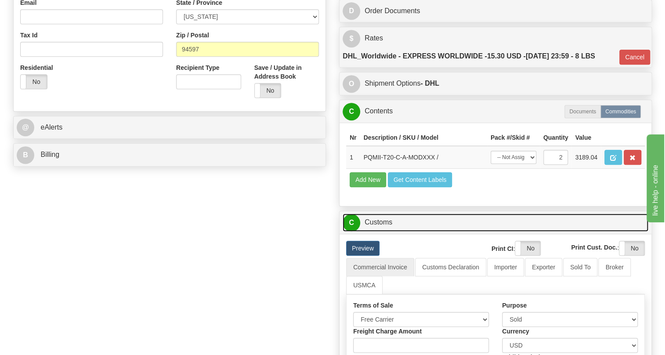
click at [380, 232] on link "C Customs" at bounding box center [496, 223] width 306 height 18
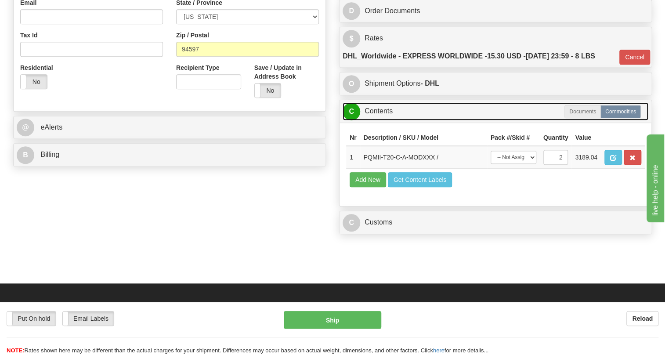
click at [380, 120] on link "C Contents" at bounding box center [496, 111] width 306 height 18
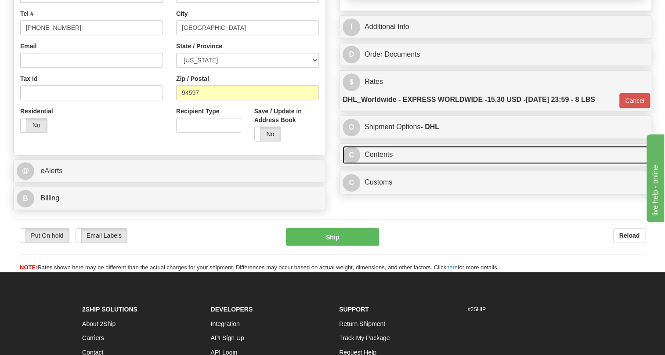
scroll to position [120, 0]
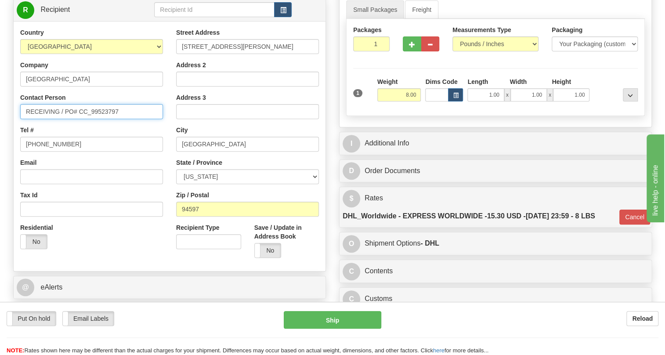
click at [46, 119] on input "RECEIVING / PO# CC_99523797" at bounding box center [91, 111] width 143 height 15
paste input "JAMES.NICOLELLA"
click at [48, 119] on input "JAMES.NICOLELLA / PO# CC_99523797" at bounding box center [91, 111] width 143 height 15
type input "JAMES NICOLELLA / PO# CC_99523797"
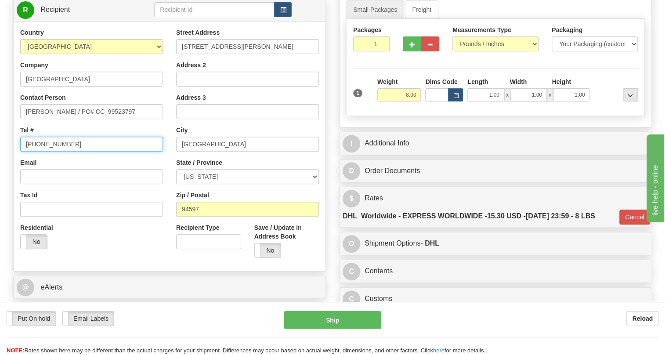
click at [52, 152] on input "[PHONE_NUMBER]" at bounding box center [91, 144] width 143 height 15
paste input "5109138328"
type input "5109138328"
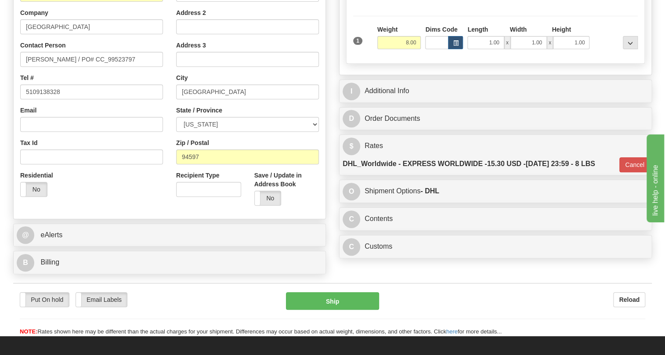
scroll to position [200, 0]
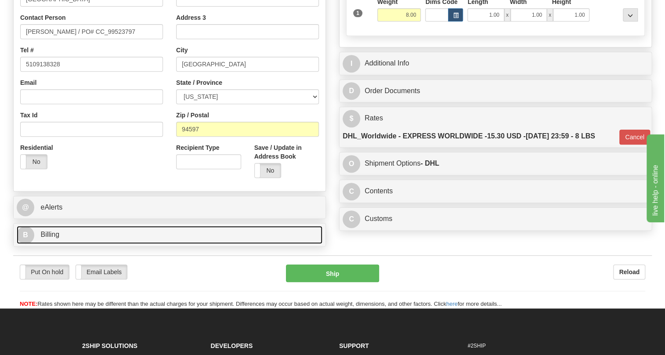
click at [55, 238] on span "Billing" at bounding box center [49, 234] width 19 height 7
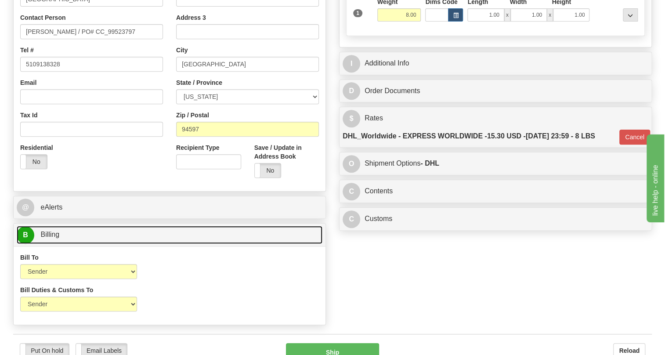
click at [55, 238] on span "Billing" at bounding box center [49, 234] width 19 height 7
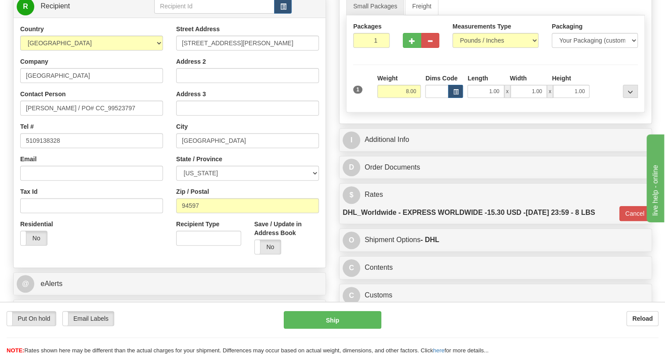
scroll to position [120, 0]
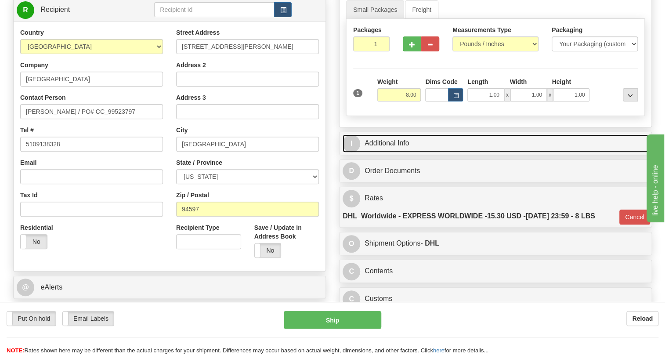
click at [393, 152] on link "I Additional Info" at bounding box center [496, 143] width 306 height 18
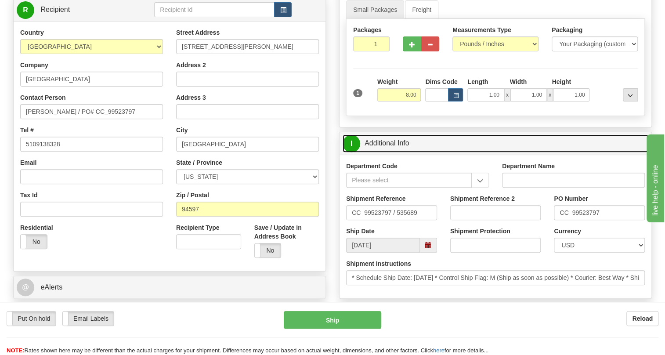
click at [393, 152] on link "I Additional Info" at bounding box center [496, 143] width 306 height 18
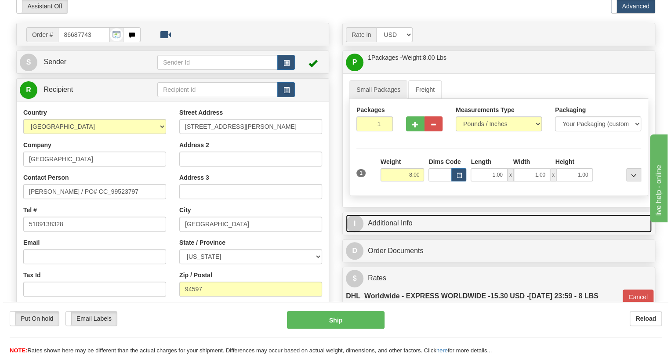
scroll to position [80, 0]
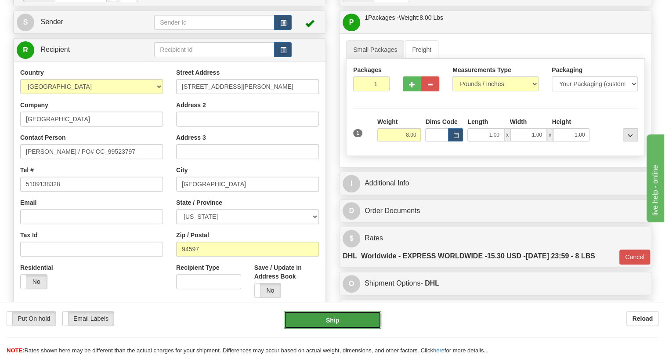
click at [328, 321] on button "Ship" at bounding box center [333, 320] width 98 height 18
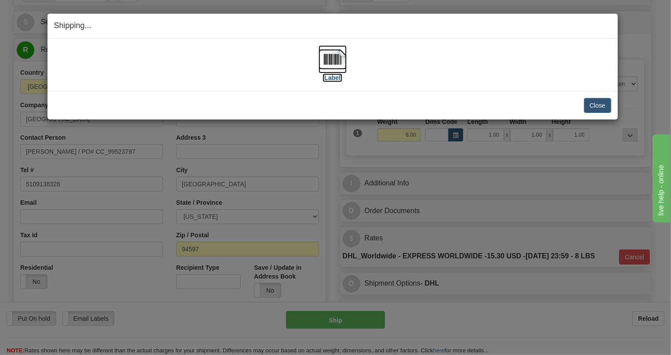
click at [330, 58] on img at bounding box center [333, 59] width 28 height 28
click at [600, 102] on button "Close" at bounding box center [597, 105] width 27 height 15
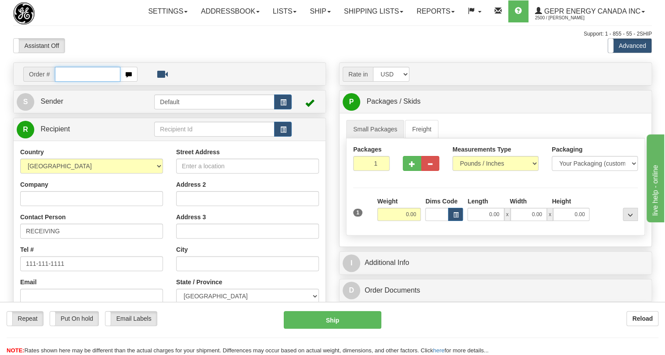
click at [66, 82] on input "text" at bounding box center [87, 74] width 65 height 15
paste input "0086687740"
click at [67, 82] on input "0086687740" at bounding box center [87, 74] width 65 height 15
type input "86687740"
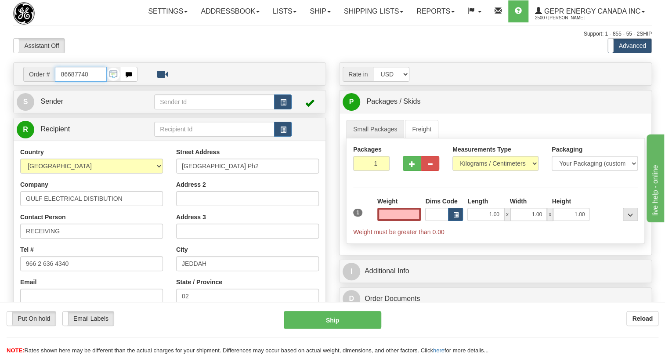
type input "0.00"
click at [77, 82] on input "86687740" at bounding box center [81, 74] width 52 height 15
paste input "0086687767"
click at [68, 82] on input "0086687767" at bounding box center [81, 74] width 52 height 15
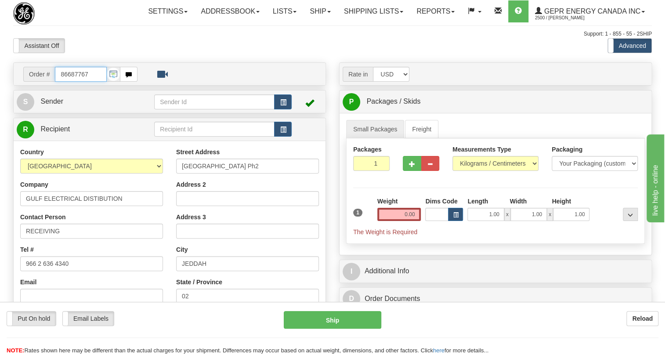
type input "86687767"
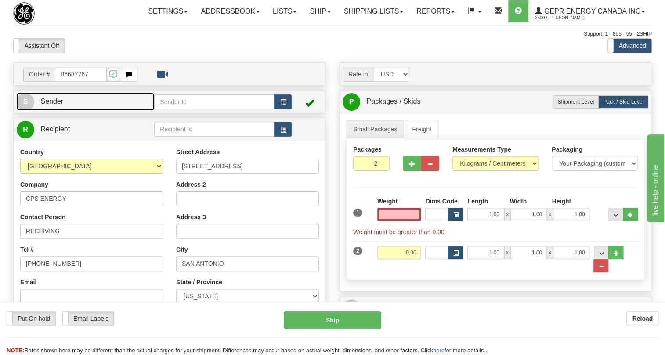
type input "0.00"
click at [51, 105] on span "Sender" at bounding box center [51, 101] width 23 height 7
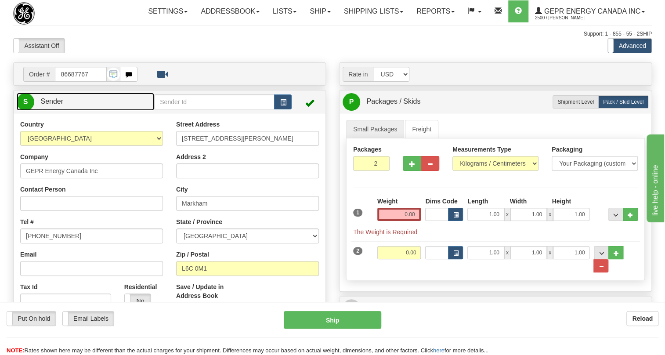
type input "MARKHAM"
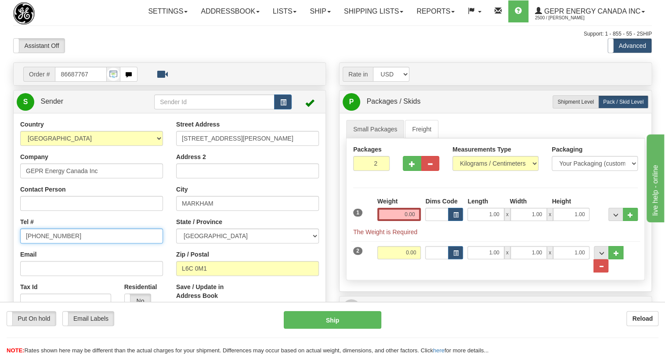
click at [44, 243] on input "[PHONE_NUMBER]" at bounding box center [91, 236] width 143 height 15
paste input "[PHONE_NUMBER]"
type input "[PHONE_NUMBER]"
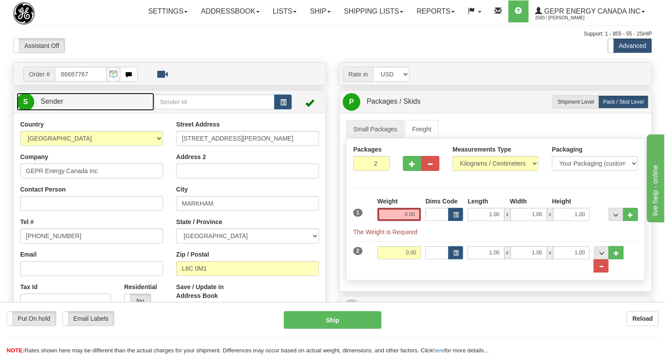
click at [47, 105] on span "Sender" at bounding box center [51, 101] width 23 height 7
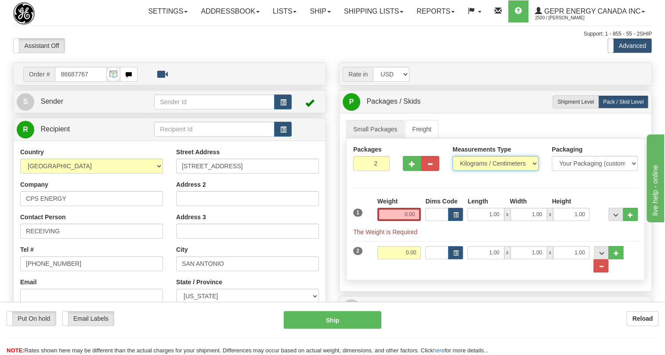
click at [485, 171] on select "Pounds / Inches Kilograms / Centimeters" at bounding box center [496, 163] width 86 height 15
select select "0"
click at [453, 171] on select "Pounds / Inches Kilograms / Centimeters" at bounding box center [496, 163] width 86 height 15
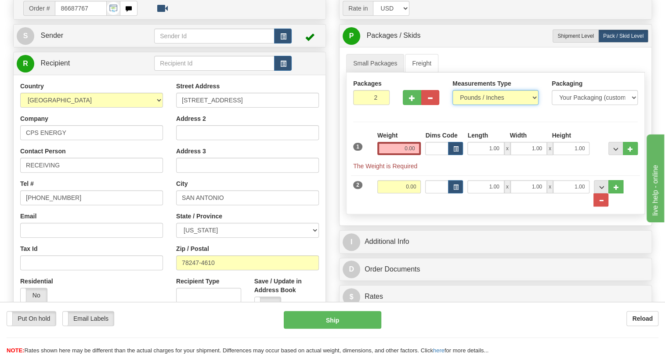
scroll to position [80, 0]
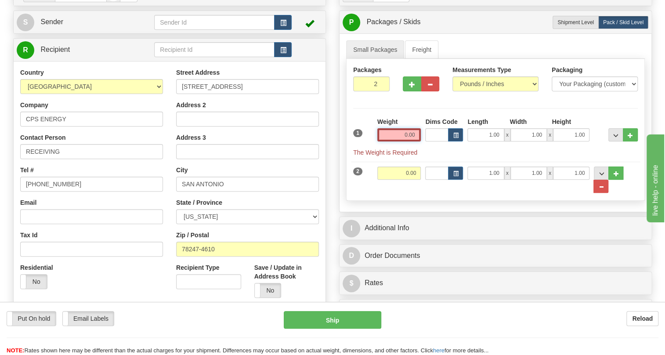
click at [402, 142] on input "0.00" at bounding box center [400, 134] width 44 height 13
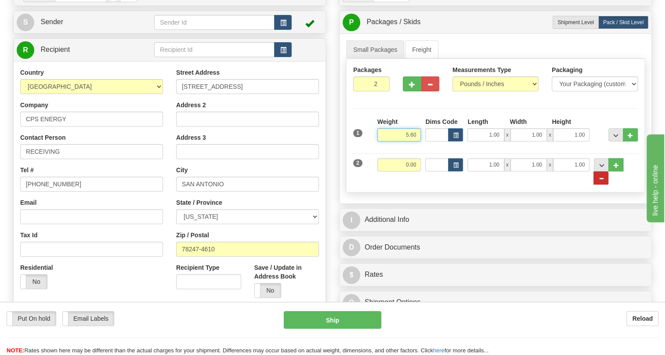
type input "5.60"
click at [604, 181] on span "..." at bounding box center [601, 178] width 5 height 5
type input "1"
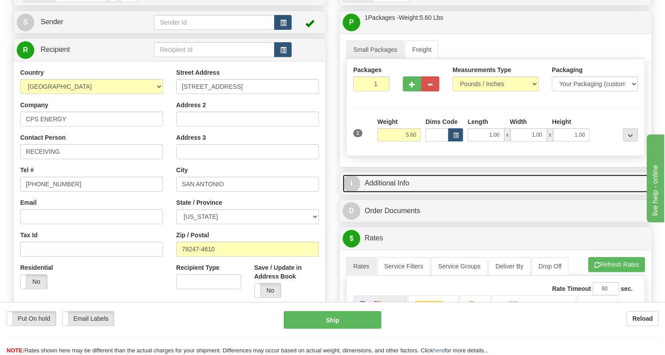
click at [402, 192] on link "I Additional Info" at bounding box center [496, 183] width 306 height 18
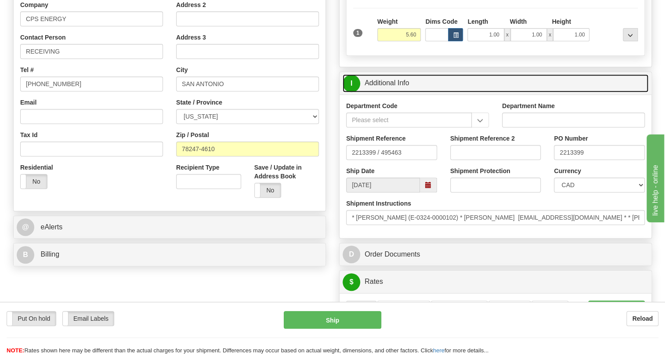
scroll to position [200, 0]
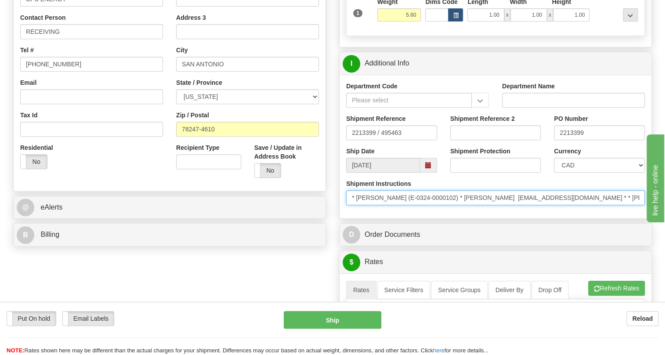
drag, startPoint x: 452, startPoint y: 218, endPoint x: 503, endPoint y: 217, distance: 51.4
click at [503, 205] on input "* [PERSON_NAME] (E-0324-0000102) * [PERSON_NAME] [EMAIL_ADDRESS][DOMAIN_NAME] *…" at bounding box center [495, 197] width 299 height 15
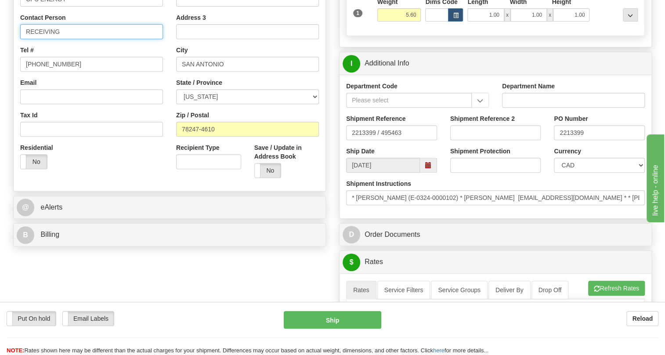
click at [47, 39] on input "RECEIVING" at bounding box center [91, 31] width 143 height 15
paste input "[PERSON_NAME]"
type input "[PERSON_NAME] / [PERSON_NAME]"
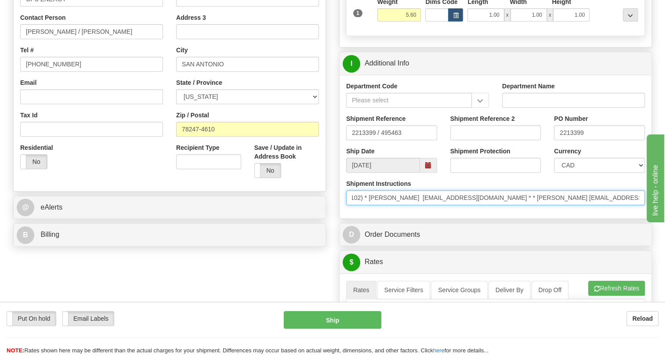
scroll to position [0, 110]
drag, startPoint x: 581, startPoint y: 218, endPoint x: 640, endPoint y: 228, distance: 59.2
click at [643, 212] on div "Shipment Instructions * SAWS [PERSON_NAME] (E-0324-0000102) * [PERSON_NAME] [EM…" at bounding box center [496, 195] width 312 height 33
click at [641, 205] on input "* [PERSON_NAME] (E-0324-0000102) * [PERSON_NAME] [EMAIL_ADDRESS][DOMAIN_NAME] *…" at bounding box center [495, 197] width 299 height 15
drag, startPoint x: 641, startPoint y: 217, endPoint x: 600, endPoint y: 218, distance: 40.9
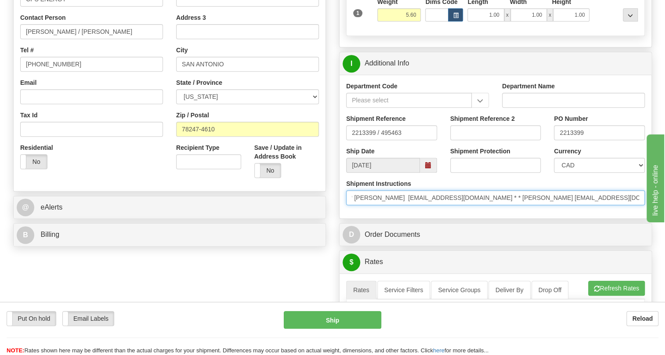
click at [600, 205] on input "* [PERSON_NAME] (E-0324-0000102) * [PERSON_NAME] [EMAIL_ADDRESS][DOMAIN_NAME] *…" at bounding box center [495, 197] width 299 height 15
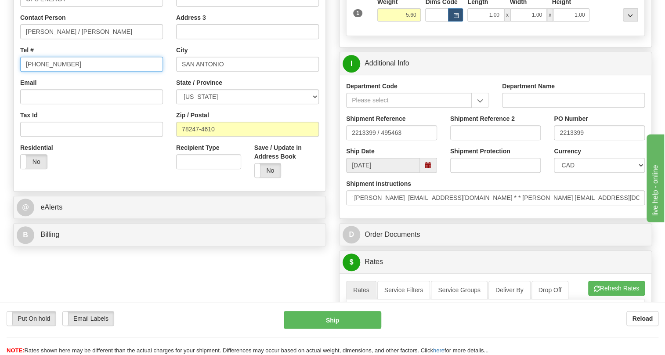
click at [49, 72] on input "[PHONE_NUMBER]" at bounding box center [91, 64] width 143 height 15
paste input "210.353.2316"
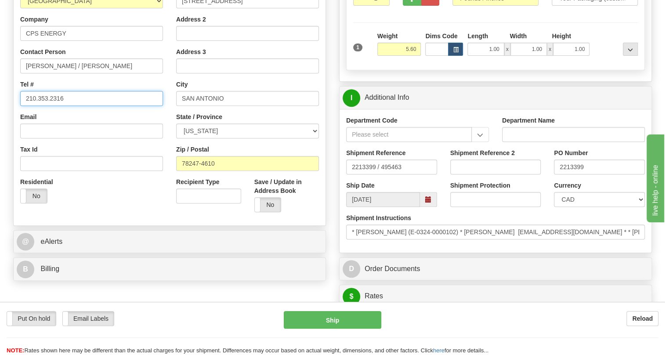
scroll to position [200, 0]
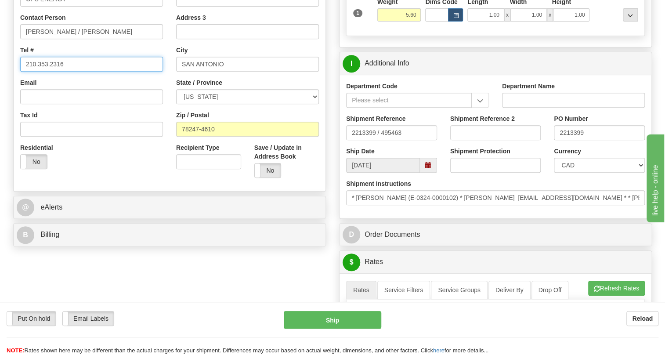
type input "210.353.2316"
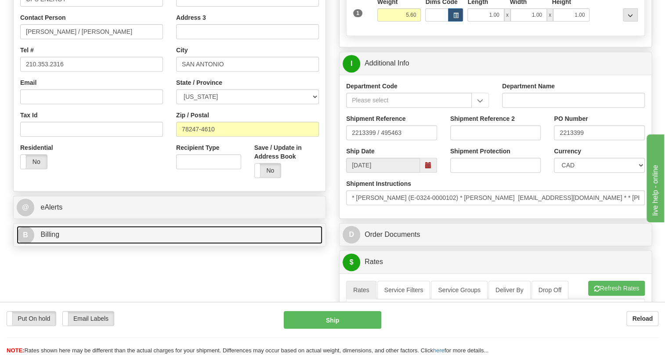
click at [49, 238] on span "Billing" at bounding box center [49, 234] width 19 height 7
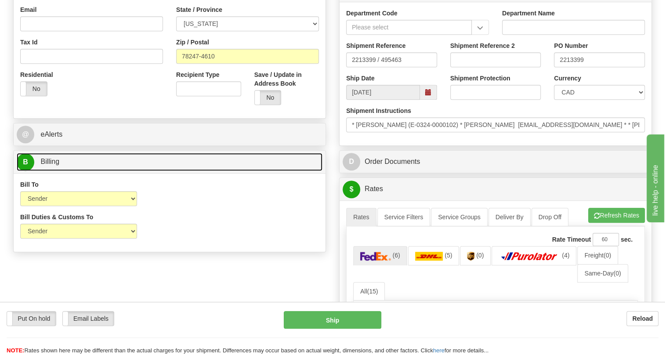
scroll to position [280, 0]
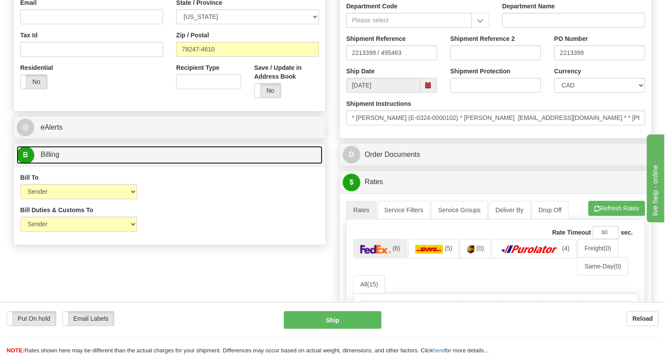
click at [48, 158] on span "Billing" at bounding box center [49, 154] width 19 height 7
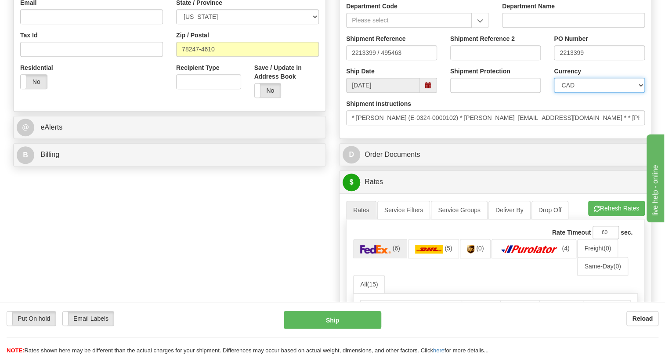
click at [595, 93] on select "CAD USD EUR ZAR RON ANG ARN AUD AUS AWG BBD BFR BGN BHD BMD BND BRC BRL CHP CKZ…" at bounding box center [599, 85] width 91 height 15
select select "1"
click at [554, 93] on select "CAD USD EUR ZAR RON ANG ARN AUD AUS AWG BBD BFR BGN BHD BMD BND BRC BRL CHP CKZ…" at bounding box center [599, 85] width 91 height 15
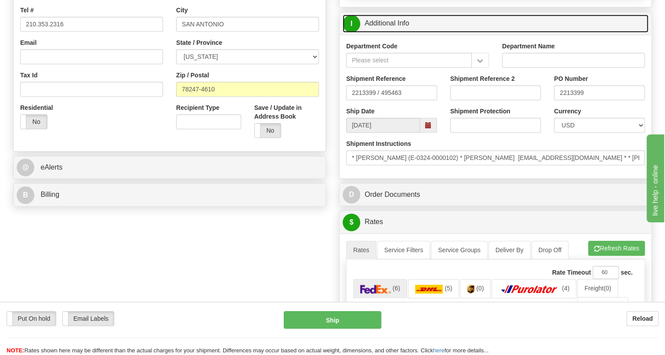
click at [399, 33] on link "I Additional Info" at bounding box center [496, 24] width 306 height 18
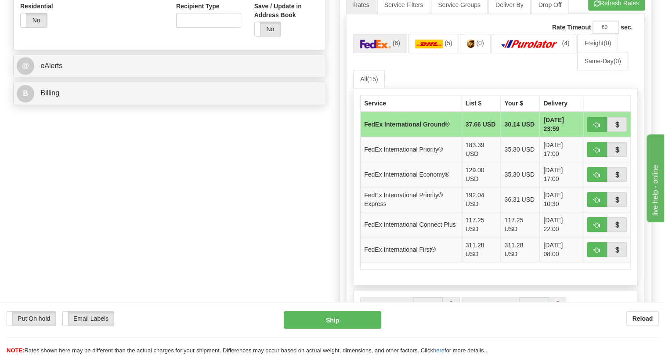
scroll to position [359, 0]
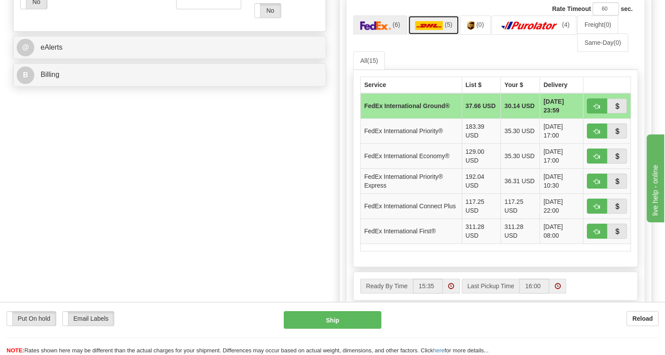
click at [428, 30] on img at bounding box center [429, 25] width 28 height 9
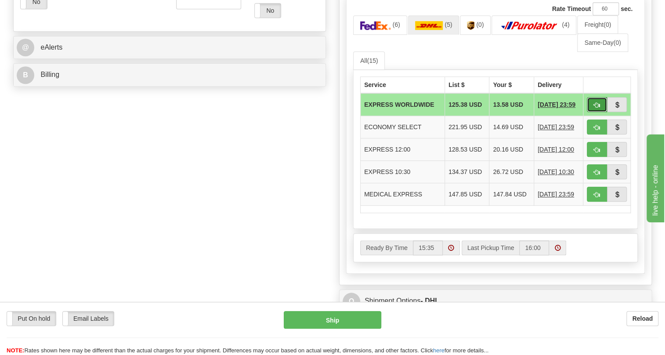
click at [594, 108] on span "button" at bounding box center [597, 105] width 6 height 6
type input "P"
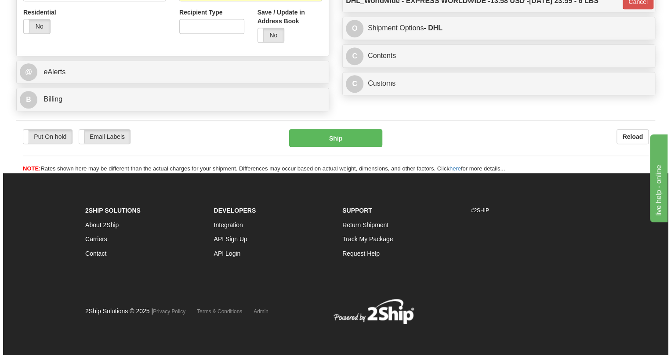
scroll to position [355, 0]
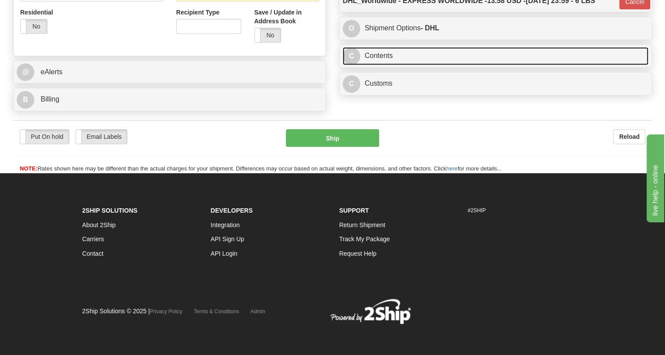
click at [385, 55] on link "C Contents" at bounding box center [496, 56] width 306 height 18
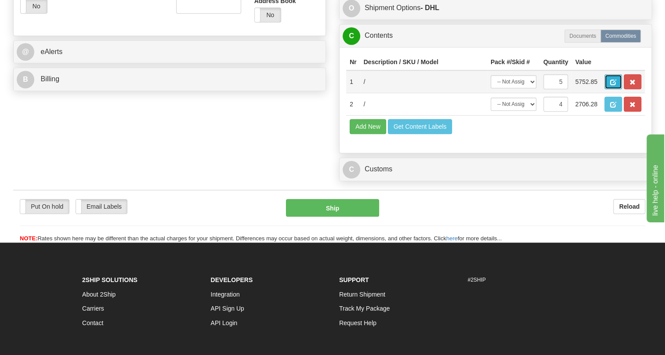
click at [613, 85] on span "button" at bounding box center [613, 83] width 6 height 6
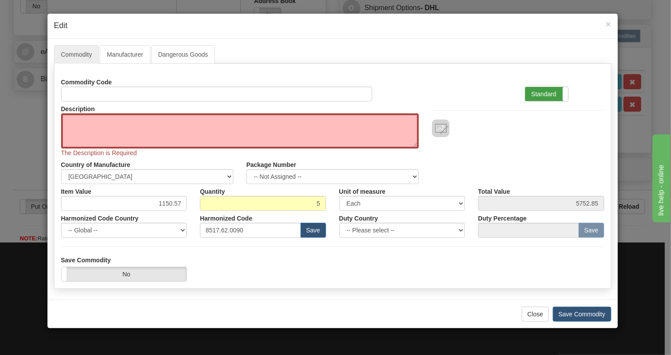
click at [541, 93] on label "Standard" at bounding box center [546, 94] width 43 height 14
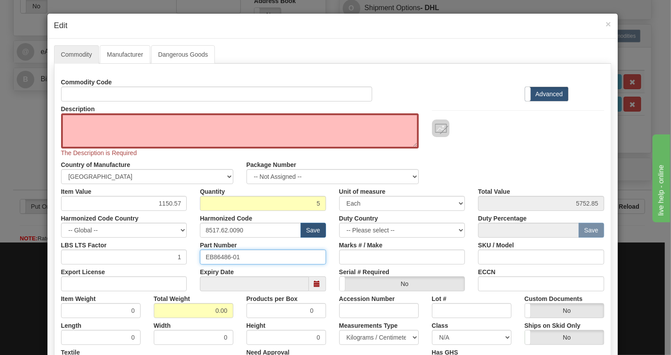
click at [219, 256] on input "EB86486-01" at bounding box center [263, 257] width 126 height 15
click at [79, 120] on textarea "Description" at bounding box center [240, 130] width 358 height 35
paste textarea "COAX UNIT"
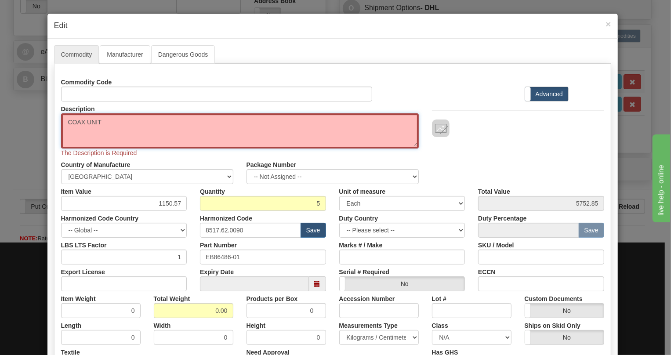
type textarea "COAX UNIT"
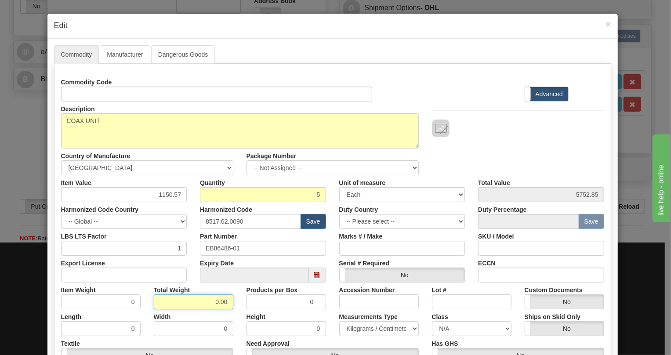
click at [196, 303] on input "0.00" at bounding box center [194, 301] width 80 height 15
type input "1.00"
type input "0.2000"
click at [361, 329] on select "Pounds / Inches Kilograms / Centimeters" at bounding box center [379, 328] width 80 height 15
select select "0"
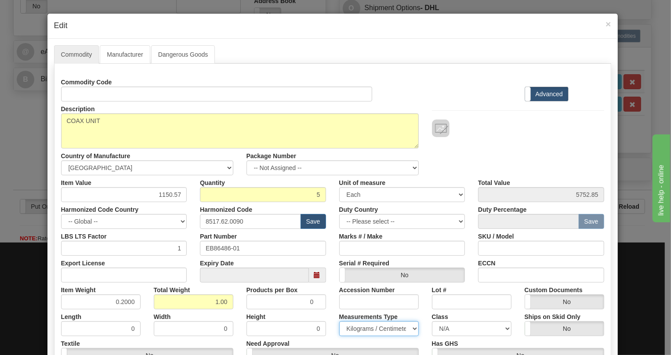
click at [339, 321] on select "Pounds / Inches Kilograms / Centimeters" at bounding box center [379, 328] width 80 height 15
click at [327, 288] on div "Products per Box 0" at bounding box center [286, 296] width 93 height 27
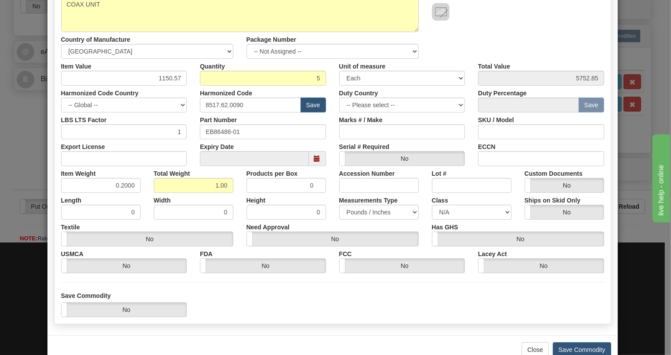
scroll to position [138, 0]
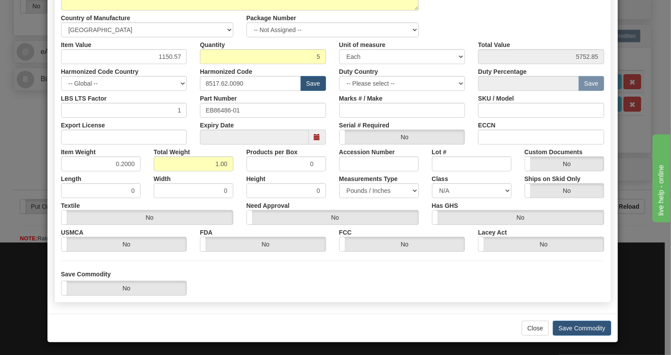
click at [262, 289] on div "Save Commodity Yes No" at bounding box center [332, 283] width 556 height 26
click at [168, 58] on input "1150.57" at bounding box center [124, 56] width 126 height 15
type input "920.45"
type input "4602.25"
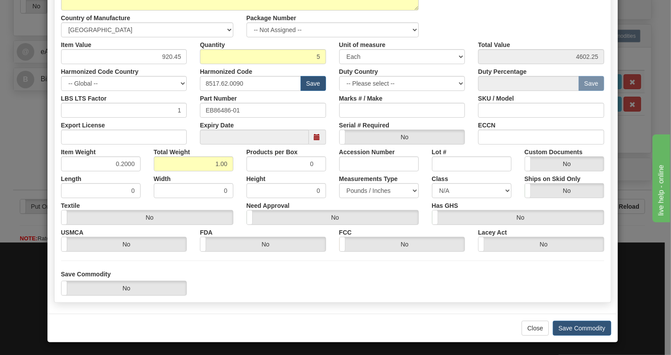
click at [234, 206] on div "Textile Yes No" at bounding box center [146, 211] width 185 height 27
click at [581, 329] on button "Save Commodity" at bounding box center [582, 328] width 58 height 15
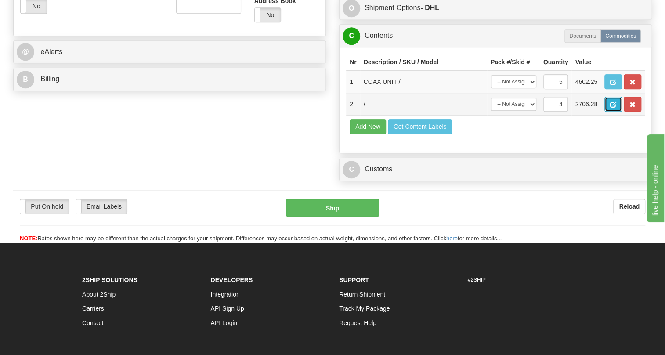
click at [613, 108] on span "button" at bounding box center [613, 105] width 6 height 6
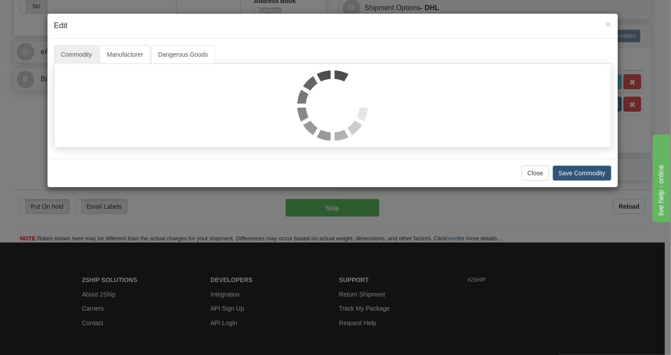
scroll to position [0, 0]
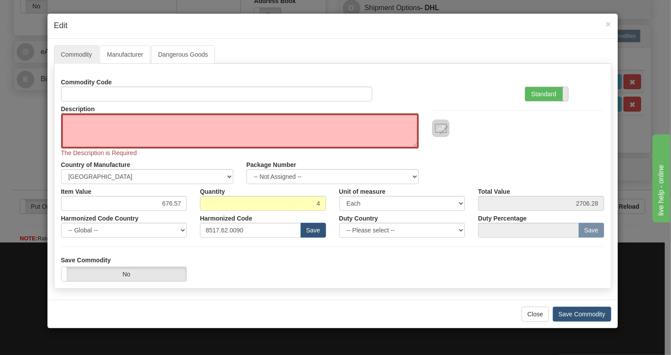
click at [545, 88] on label "Standard" at bounding box center [546, 94] width 43 height 14
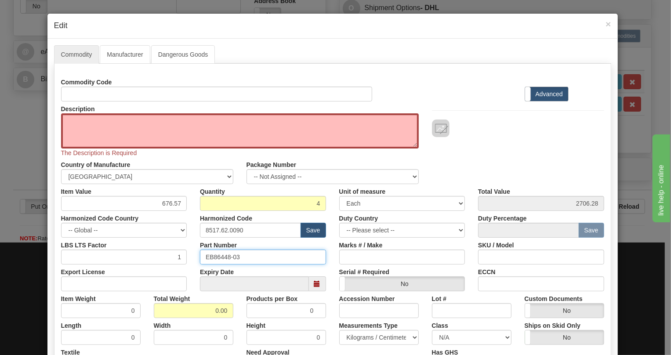
click at [214, 258] on input "EB86448-03" at bounding box center [263, 257] width 126 height 15
click at [79, 120] on textarea "Description" at bounding box center [240, 130] width 358 height 35
paste textarea "DATA-LS UNIT"
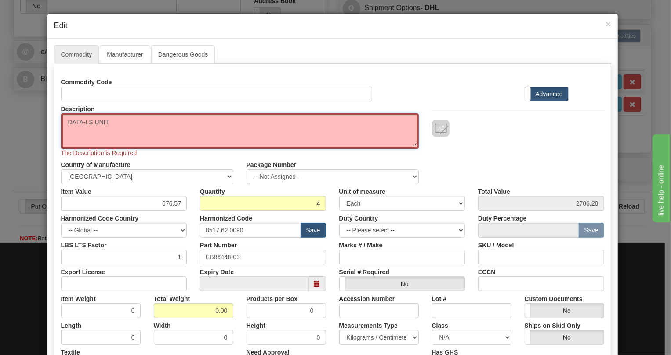
type textarea "DATA-LS UNIT"
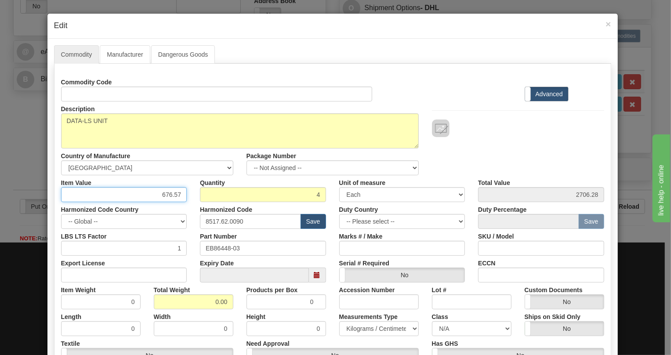
click at [176, 193] on input "676.57" at bounding box center [124, 194] width 126 height 15
type input "541.25"
type input "2165.00"
click at [205, 305] on input "0.00" at bounding box center [194, 301] width 80 height 15
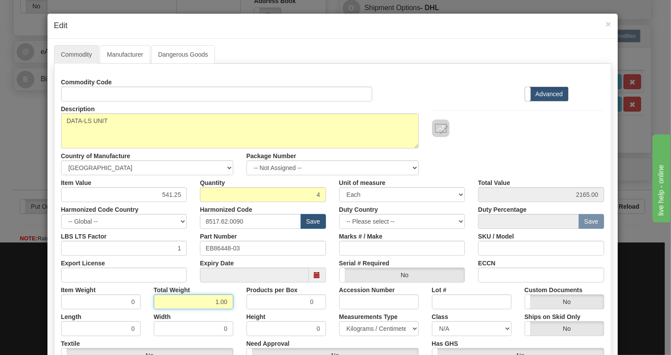
type input "1.00"
type input "0.2500"
click at [357, 328] on select "Pounds / Inches Kilograms / Centimeters" at bounding box center [379, 328] width 80 height 15
select select "0"
click at [339, 321] on select "Pounds / Inches Kilograms / Centimeters" at bounding box center [379, 328] width 80 height 15
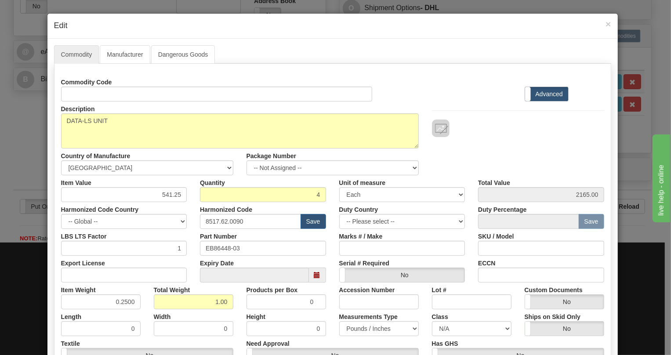
click at [418, 312] on div "Measurements Type Pounds / Inches Kilograms / Centimeters" at bounding box center [379, 322] width 93 height 27
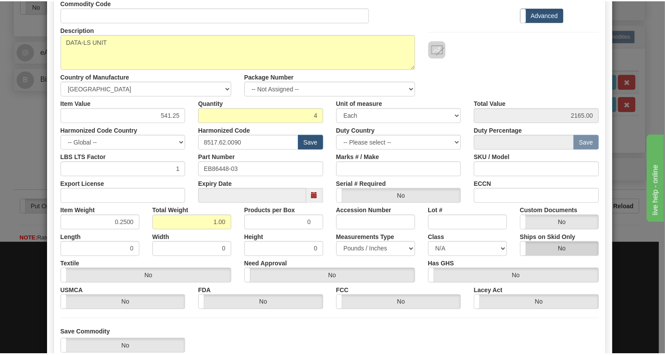
scroll to position [120, 0]
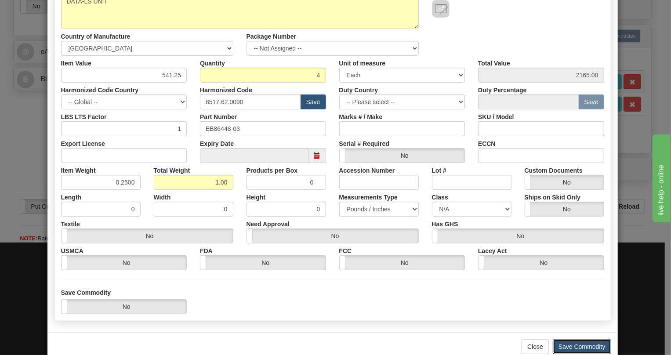
click at [581, 344] on button "Save Commodity" at bounding box center [582, 346] width 58 height 15
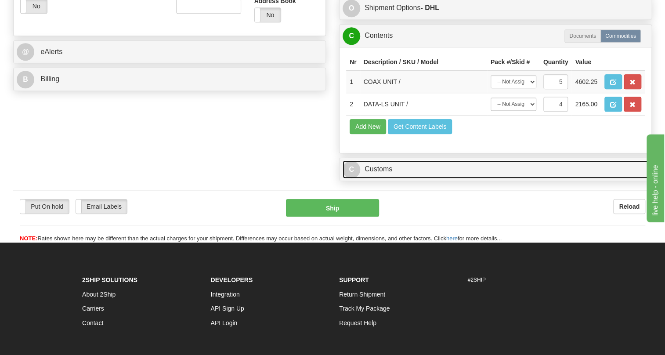
click at [381, 178] on link "C Customs" at bounding box center [496, 169] width 306 height 18
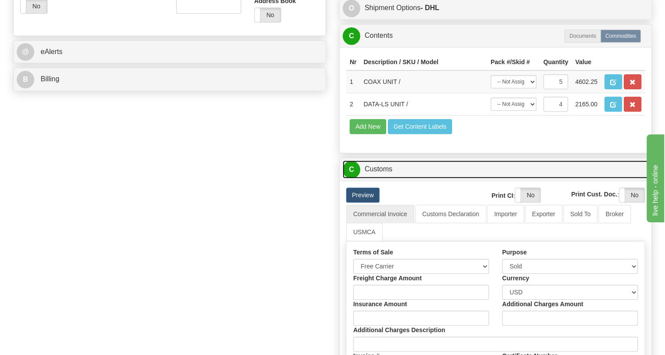
click at [381, 178] on link "C Customs" at bounding box center [496, 169] width 306 height 18
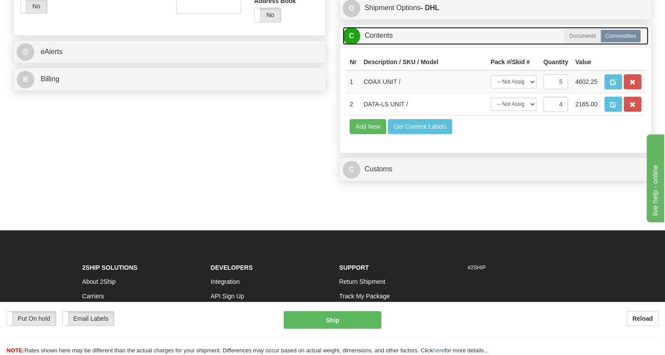
click at [381, 45] on link "C Contents" at bounding box center [496, 36] width 306 height 18
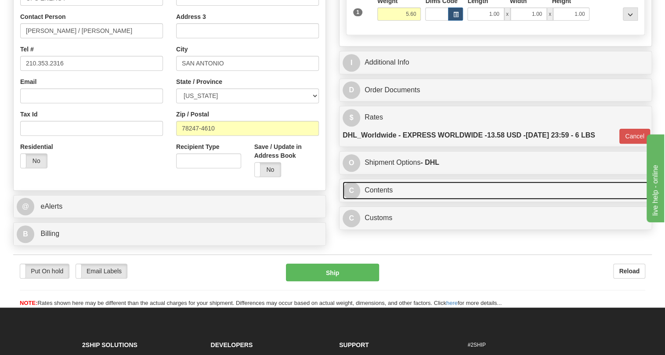
scroll to position [195, 0]
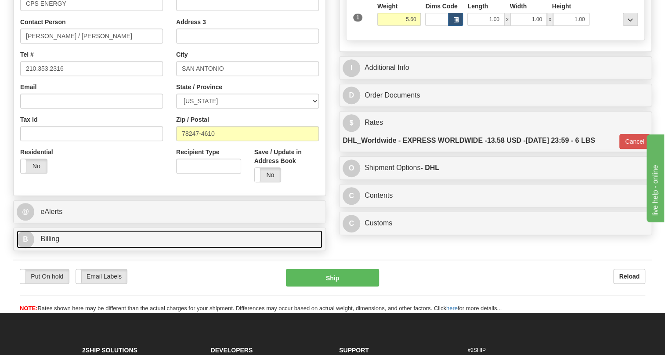
click at [54, 243] on span "Billing" at bounding box center [49, 238] width 19 height 7
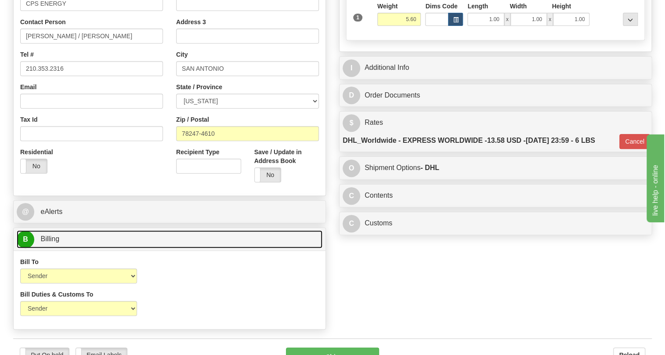
click at [54, 243] on span "Billing" at bounding box center [49, 238] width 19 height 7
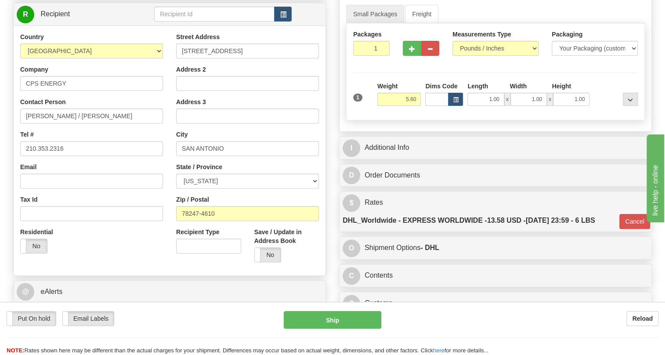
scroll to position [75, 0]
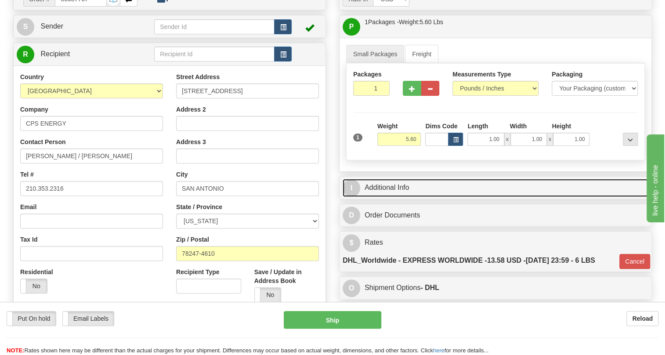
click at [395, 197] on link "I Additional Info" at bounding box center [496, 188] width 306 height 18
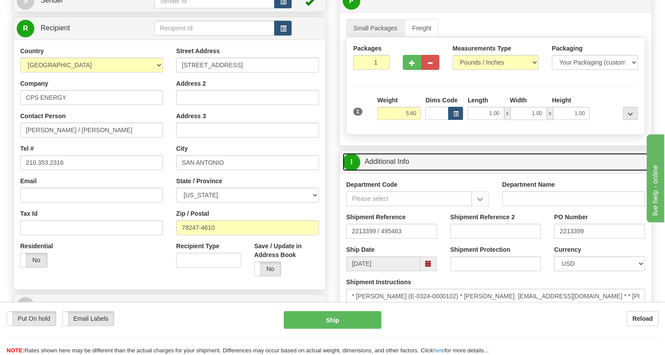
scroll to position [115, 0]
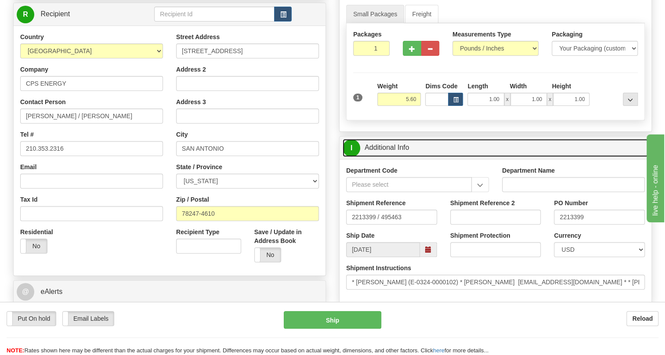
click at [401, 157] on link "I Additional Info" at bounding box center [496, 148] width 306 height 18
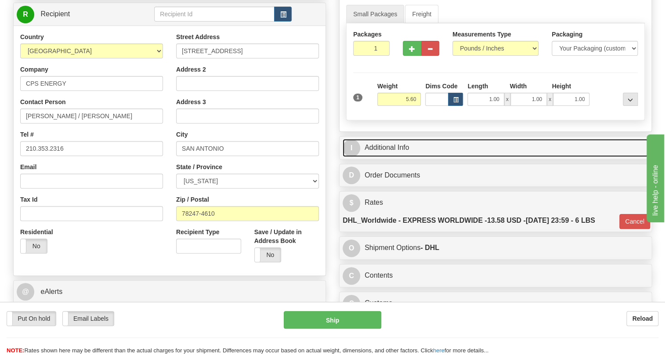
click at [399, 157] on link "I Additional Info" at bounding box center [496, 148] width 306 height 18
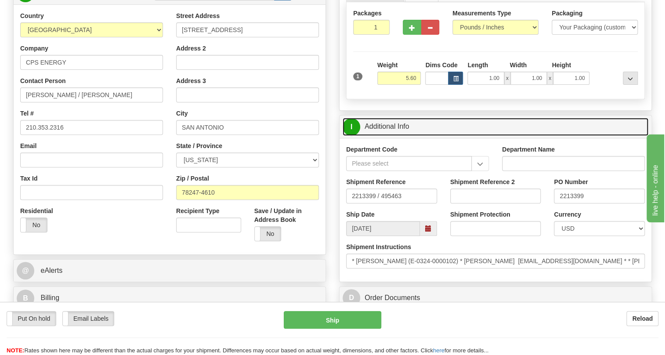
scroll to position [195, 0]
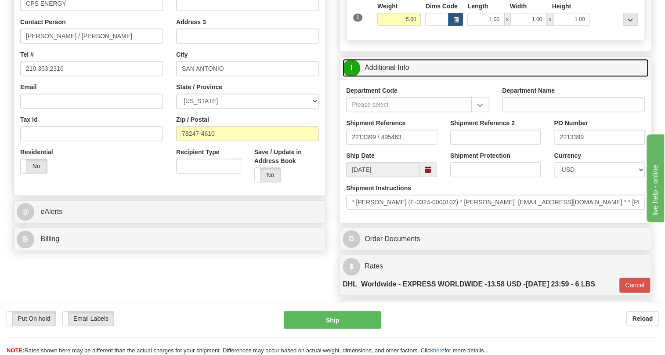
click at [398, 77] on link "I Additional Info" at bounding box center [496, 68] width 306 height 18
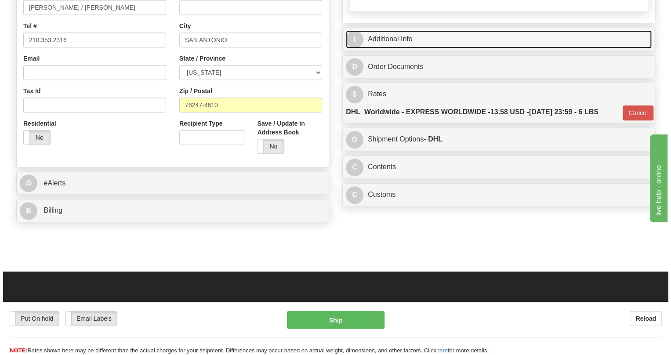
scroll to position [235, 0]
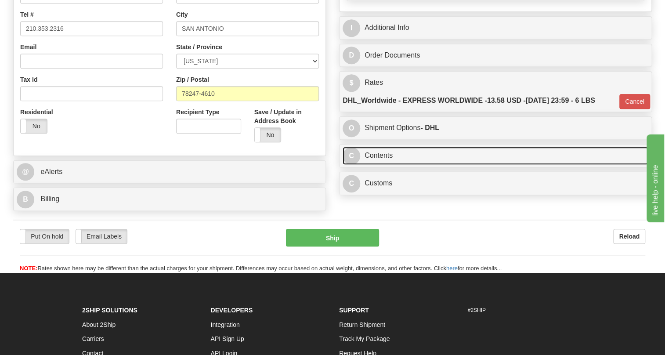
click at [383, 165] on link "C Contents" at bounding box center [496, 156] width 306 height 18
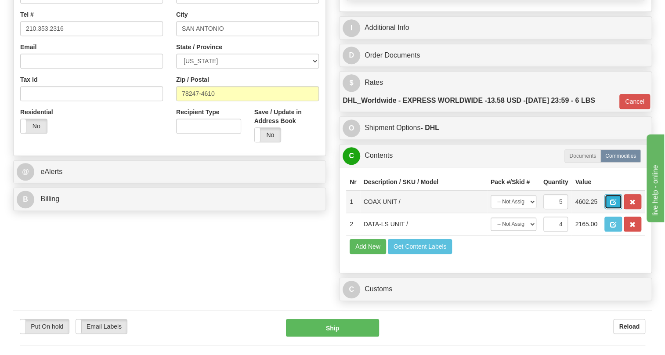
click at [614, 205] on span "button" at bounding box center [613, 203] width 6 height 6
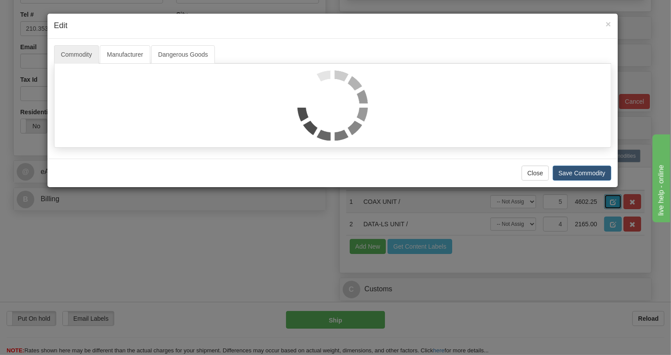
scroll to position [0, 0]
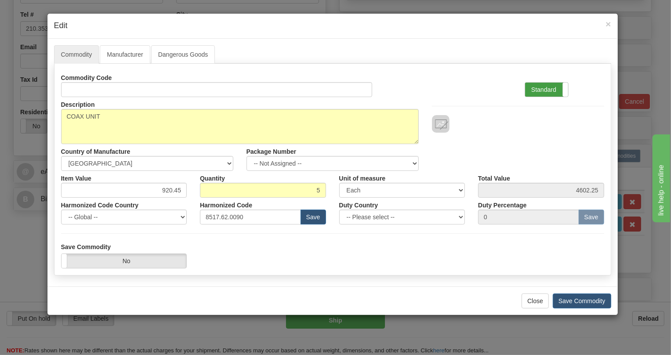
click at [544, 86] on label "Standard" at bounding box center [546, 90] width 43 height 14
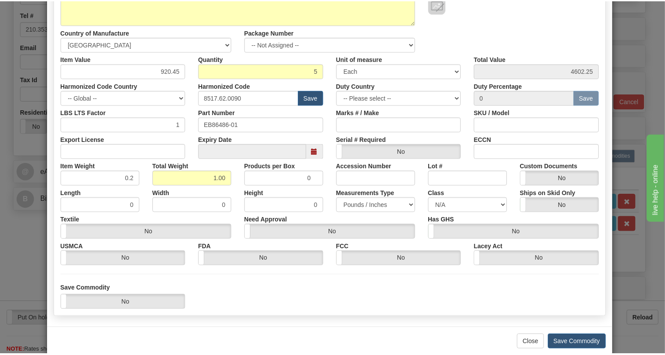
scroll to position [120, 0]
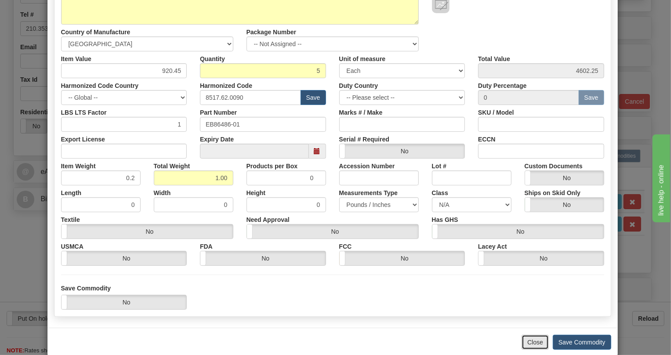
click at [537, 343] on button "Close" at bounding box center [535, 342] width 27 height 15
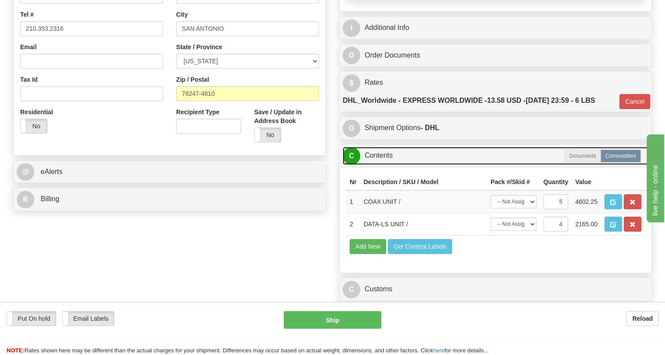
click at [376, 165] on link "C Contents" at bounding box center [496, 156] width 306 height 18
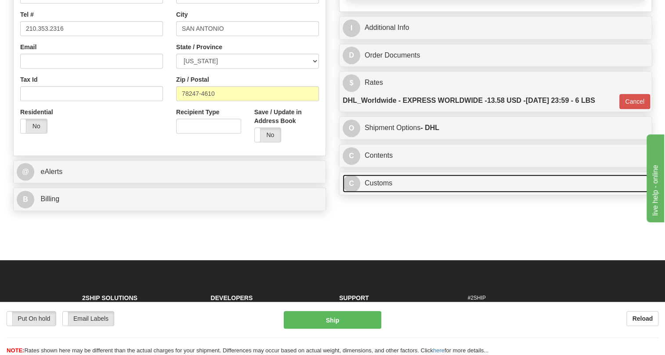
click at [385, 192] on link "C Customs" at bounding box center [496, 183] width 306 height 18
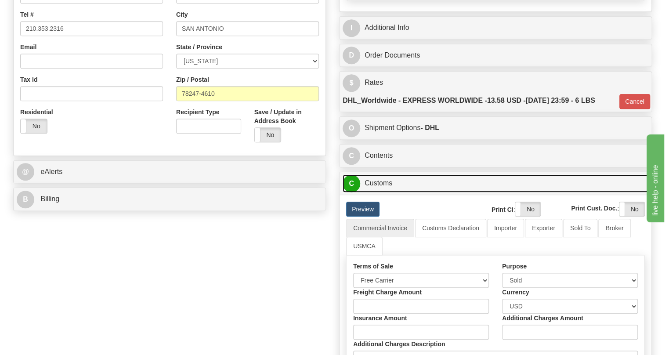
click at [385, 192] on link "C Customs" at bounding box center [496, 183] width 306 height 18
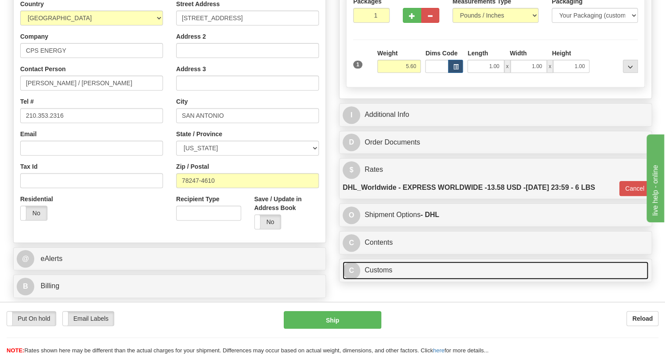
scroll to position [115, 0]
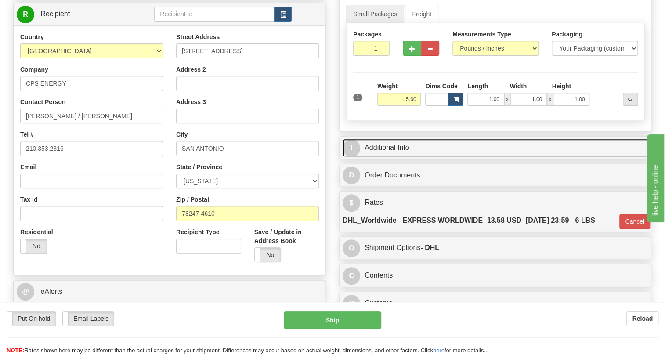
click at [396, 157] on link "I Additional Info" at bounding box center [496, 148] width 306 height 18
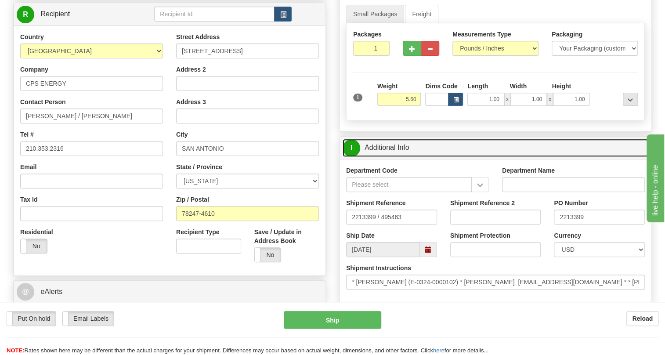
click at [396, 157] on link "I Additional Info" at bounding box center [496, 148] width 306 height 18
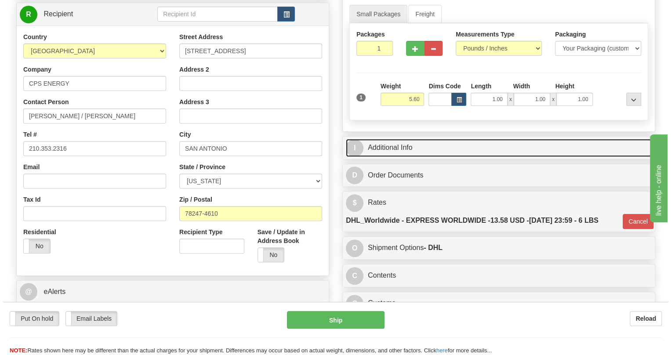
scroll to position [75, 0]
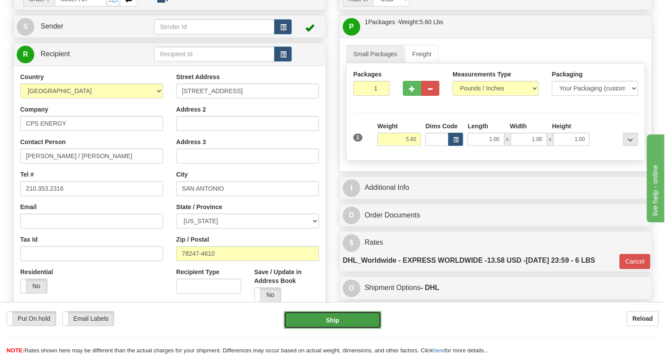
click at [335, 319] on button "Ship" at bounding box center [333, 320] width 98 height 18
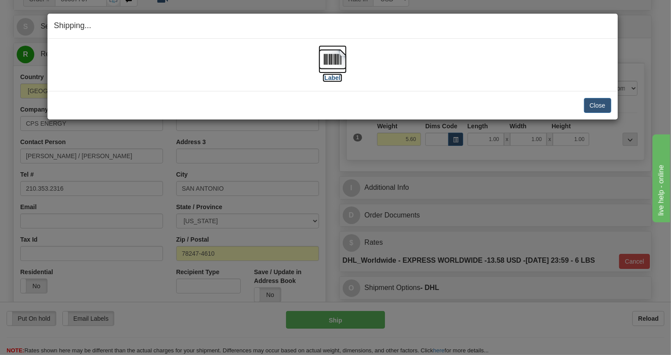
click at [332, 56] on img at bounding box center [333, 59] width 28 height 28
click at [596, 105] on button "Close" at bounding box center [597, 105] width 27 height 15
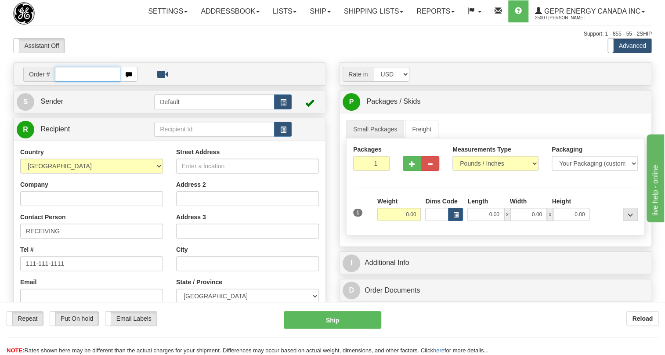
click at [66, 82] on input "text" at bounding box center [87, 74] width 65 height 15
paste input "0086687777"
click at [66, 82] on input "0086687777" at bounding box center [87, 74] width 65 height 15
type input "86687777"
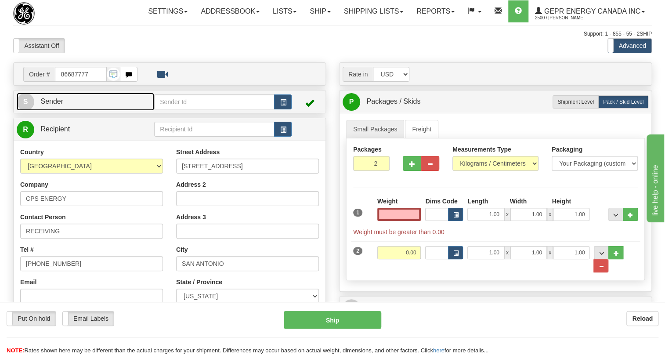
type input "0.00"
click at [51, 105] on span "Sender" at bounding box center [51, 101] width 23 height 7
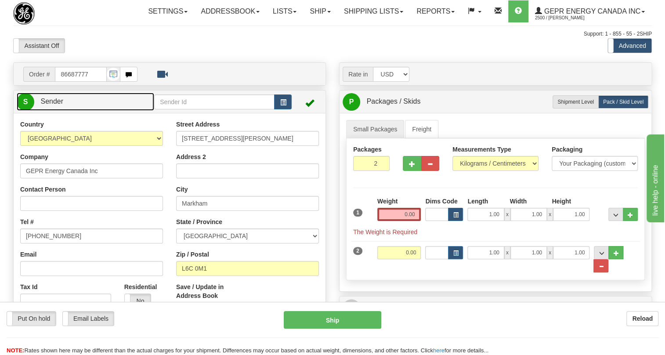
type input "MARKHAM"
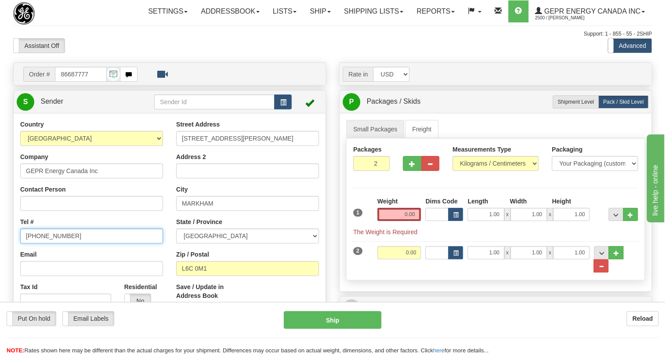
click at [48, 243] on input "[PHONE_NUMBER]" at bounding box center [91, 236] width 143 height 15
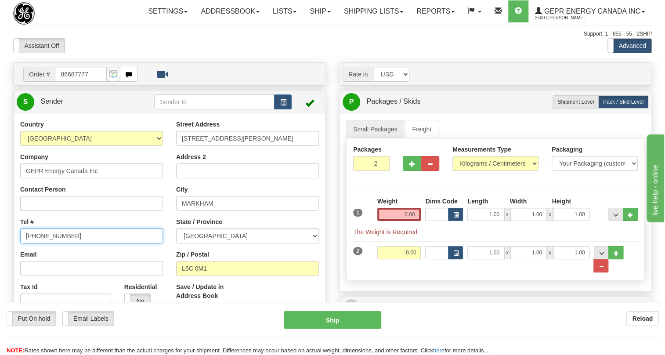
click at [49, 243] on input "[PHONE_NUMBER]" at bounding box center [91, 236] width 143 height 15
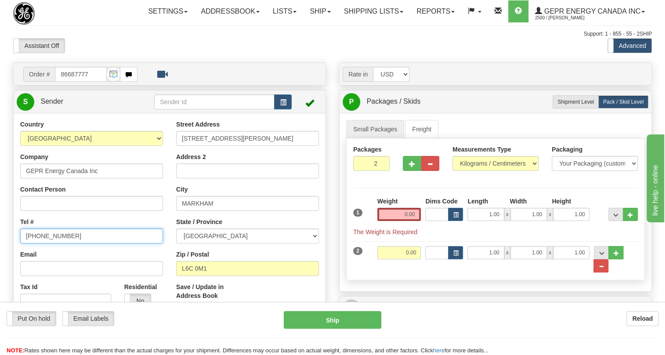
paste input "[PHONE_NUMBER]"
type input "[PHONE_NUMBER]"
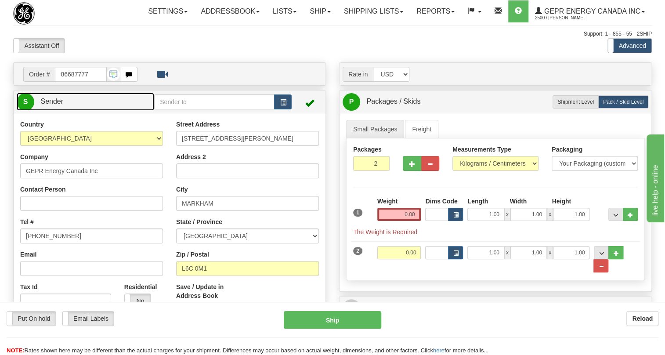
click at [57, 105] on span "Sender" at bounding box center [51, 101] width 23 height 7
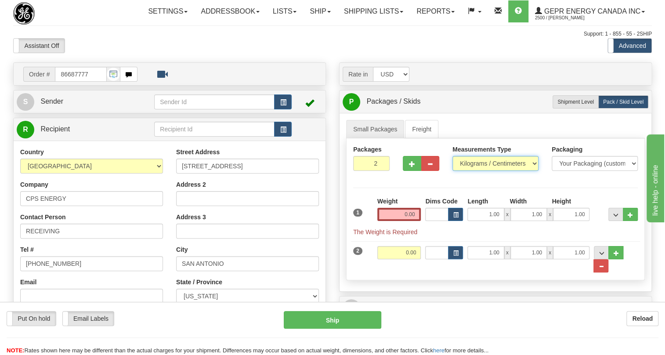
click at [478, 171] on select "Pounds / Inches Kilograms / Centimeters" at bounding box center [496, 163] width 86 height 15
select select "0"
click at [453, 171] on select "Pounds / Inches Kilograms / Centimeters" at bounding box center [496, 163] width 86 height 15
click at [403, 221] on input "0.00" at bounding box center [400, 214] width 44 height 13
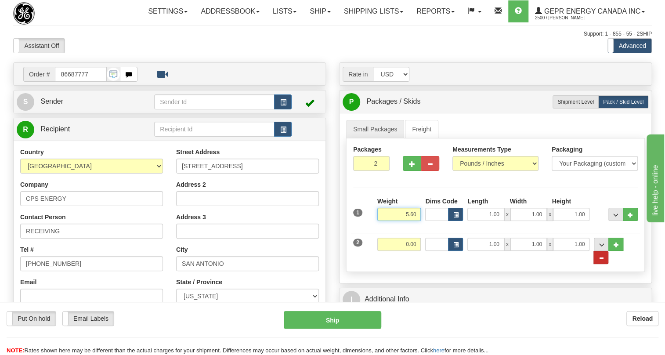
type input "5.60"
click at [604, 261] on span "..." at bounding box center [601, 258] width 5 height 5
type input "1"
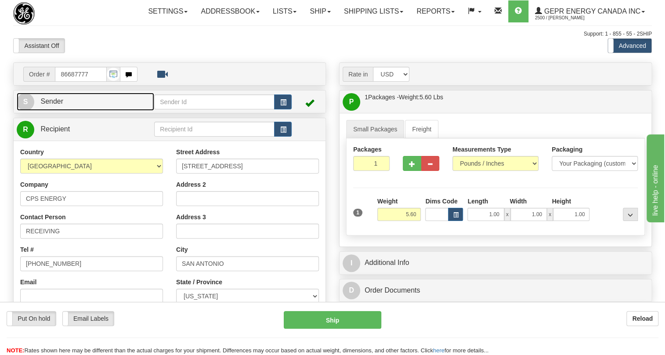
click at [57, 105] on span "Sender" at bounding box center [51, 101] width 23 height 7
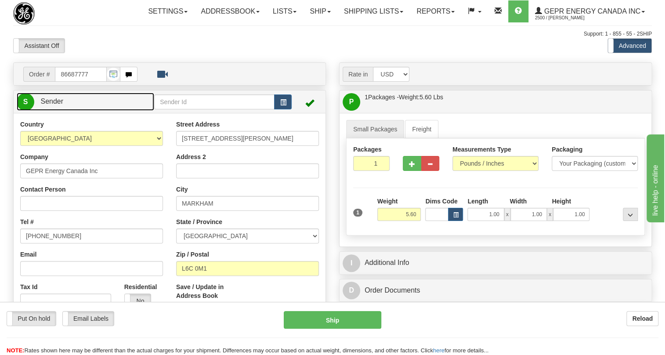
click at [57, 105] on span "Sender" at bounding box center [51, 101] width 23 height 7
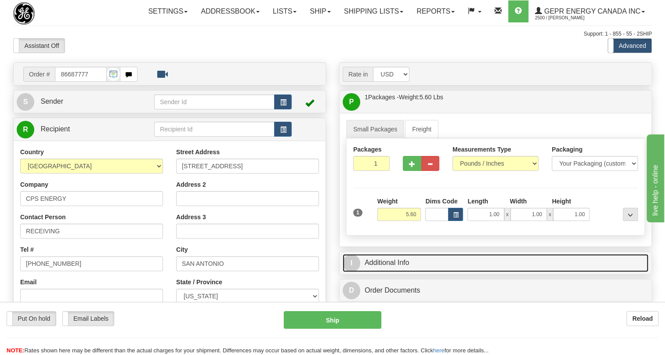
click at [387, 272] on link "I Additional Info" at bounding box center [496, 263] width 306 height 18
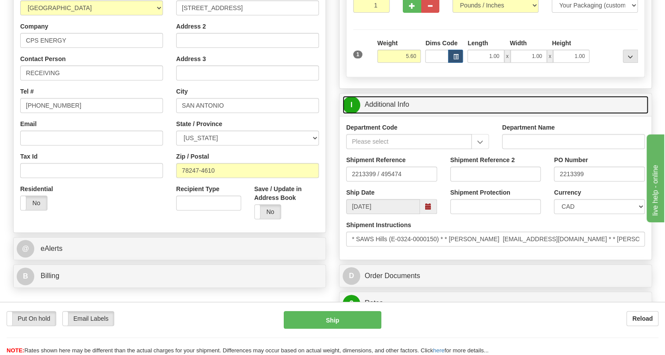
scroll to position [160, 0]
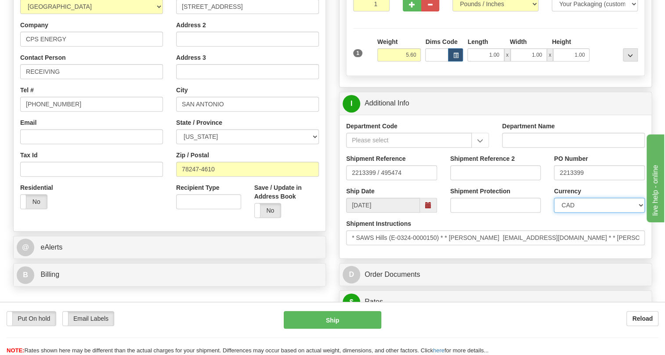
click at [586, 213] on select "CAD USD EUR ZAR RON ANG ARN AUD AUS AWG BBD BFR BGN BHD BMD BND BRC BRL CHP CKZ…" at bounding box center [599, 205] width 91 height 15
select select "1"
click at [554, 213] on select "CAD USD EUR ZAR RON ANG ARN AUD AUS AWG BBD BFR BGN BHD BMD BND BRC BRL CHP CKZ…" at bounding box center [599, 205] width 91 height 15
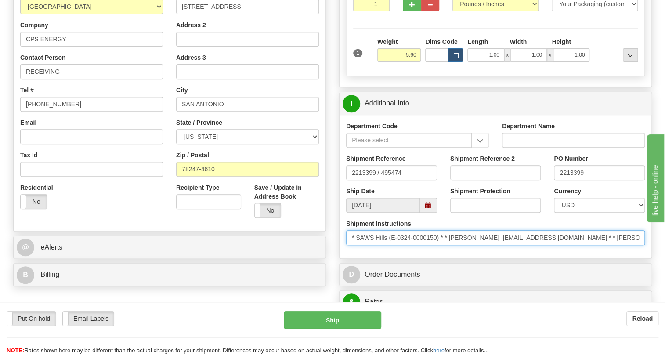
drag, startPoint x: 450, startPoint y: 256, endPoint x: 503, endPoint y: 258, distance: 53.7
click at [503, 245] on input "* SAWS Hills (E-0324-0000150) * * Rosalinda Ramirez mrramirez@cpsenergy.com * *…" at bounding box center [495, 237] width 299 height 15
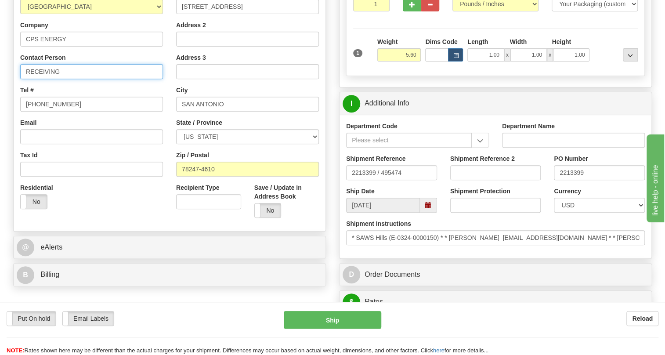
click at [48, 79] on input "RECEIVING" at bounding box center [91, 71] width 143 height 15
paste input "[PERSON_NAME]"
type input "[PERSON_NAME] / [PERSON_NAME]"
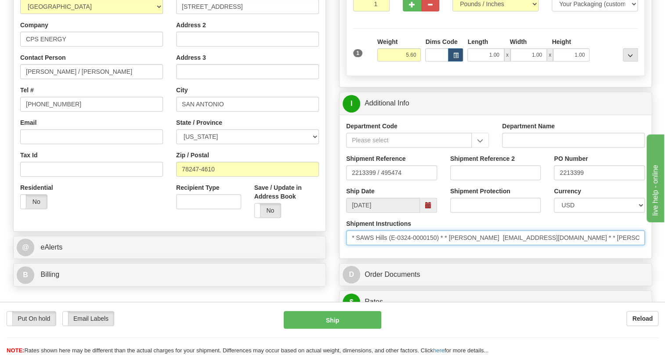
scroll to position [0, 109]
drag, startPoint x: 577, startPoint y: 255, endPoint x: 671, endPoint y: 257, distance: 94.1
click at [665, 196] on html "Training Course Close Toggle navigation Settings Shipping Preferences New Sende…" at bounding box center [332, 17] width 665 height 355
click at [603, 245] on input "* SAWS Hills (E-0324-0000150) * * Rosalinda Ramirez mrramirez@cpsenergy.com * *…" at bounding box center [495, 237] width 299 height 15
drag, startPoint x: 603, startPoint y: 258, endPoint x: 640, endPoint y: 258, distance: 37.8
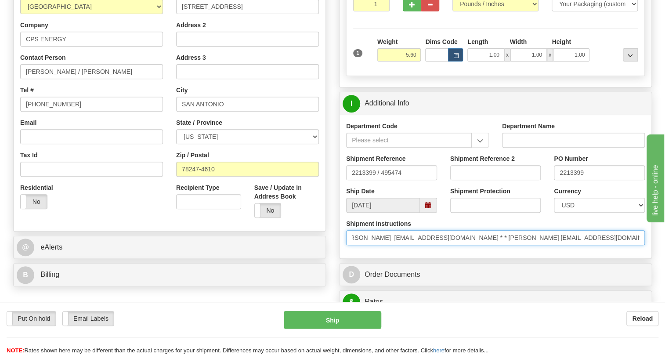
click at [640, 245] on input "* SAWS Hills (E-0324-0000150) * * Rosalinda Ramirez mrramirez@cpsenergy.com * *…" at bounding box center [495, 237] width 299 height 15
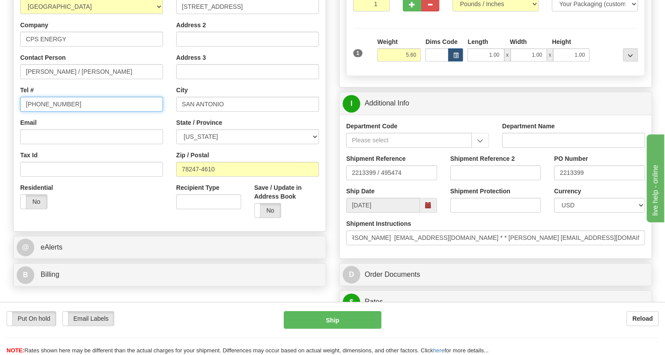
scroll to position [0, 0]
click at [48, 112] on input "[PHONE_NUMBER]" at bounding box center [91, 104] width 143 height 15
paste input "210.353.2316"
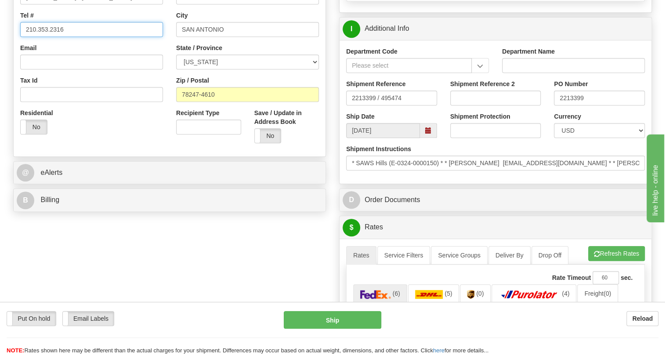
scroll to position [240, 0]
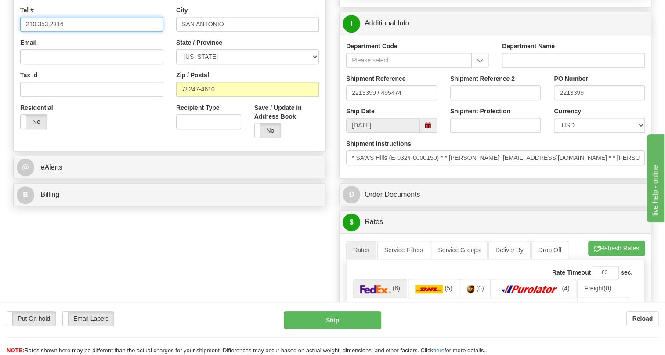
type input "210.353.2316"
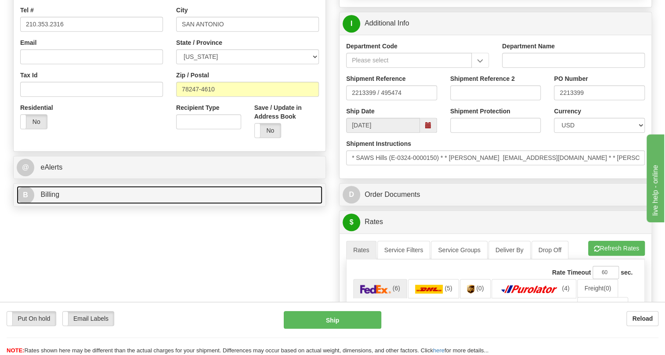
click at [53, 198] on span "Billing" at bounding box center [49, 194] width 19 height 7
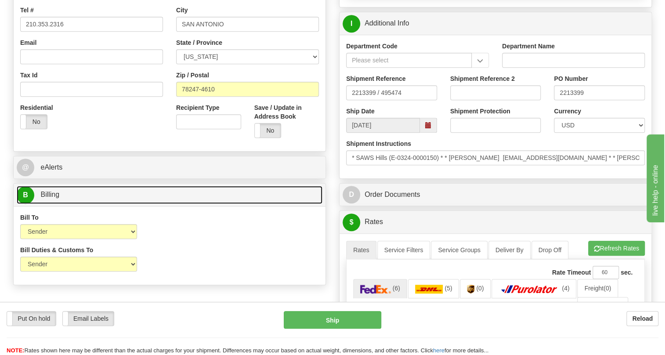
click at [53, 198] on span "Billing" at bounding box center [49, 194] width 19 height 7
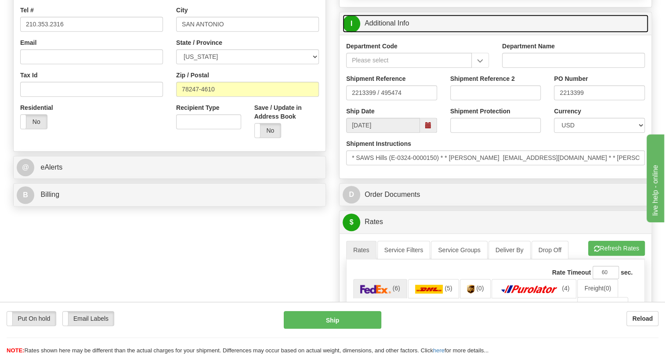
click at [390, 33] on link "I Additional Info" at bounding box center [496, 24] width 306 height 18
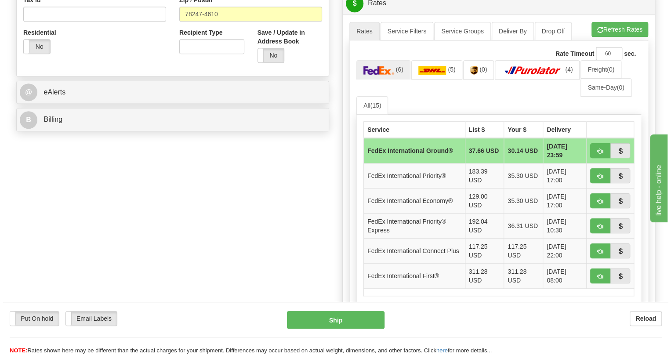
scroll to position [320, 0]
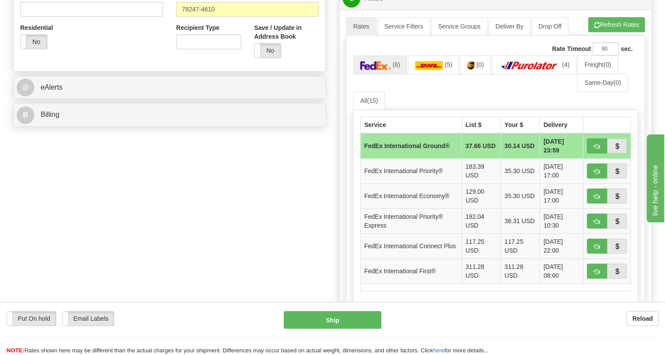
drag, startPoint x: 290, startPoint y: 292, endPoint x: 294, endPoint y: 290, distance: 4.5
click at [290, 292] on div "Order # 86687777 S Sender" at bounding box center [333, 97] width 652 height 708
click at [433, 70] on img at bounding box center [429, 65] width 28 height 9
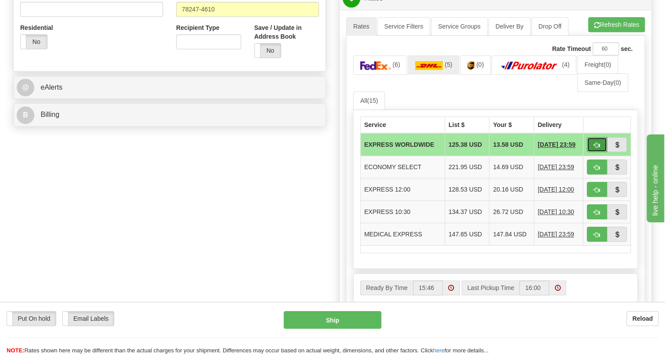
click at [600, 148] on span "button" at bounding box center [597, 145] width 6 height 6
type input "P"
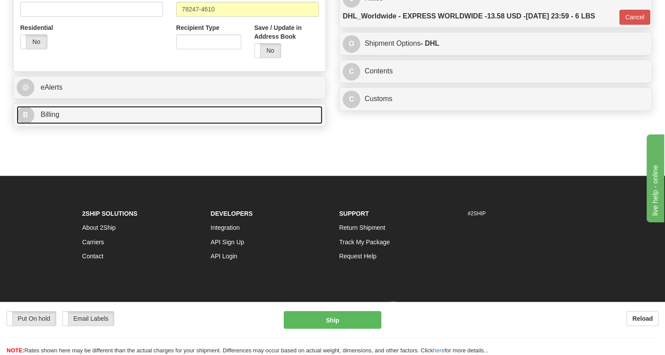
click at [52, 118] on span "Billing" at bounding box center [49, 114] width 19 height 7
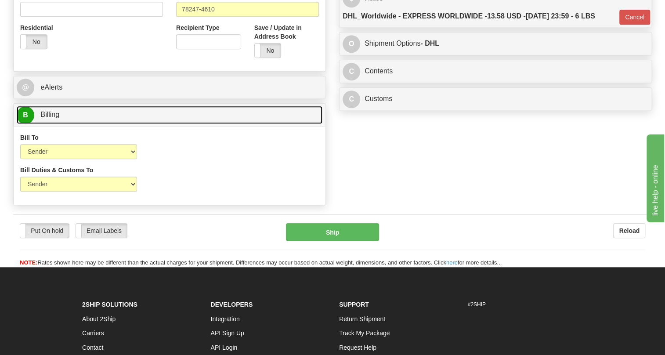
click at [52, 118] on span "Billing" at bounding box center [49, 114] width 19 height 7
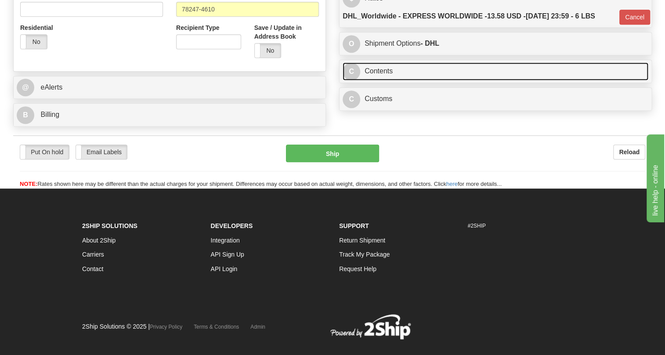
click at [383, 80] on link "C Contents" at bounding box center [496, 71] width 306 height 18
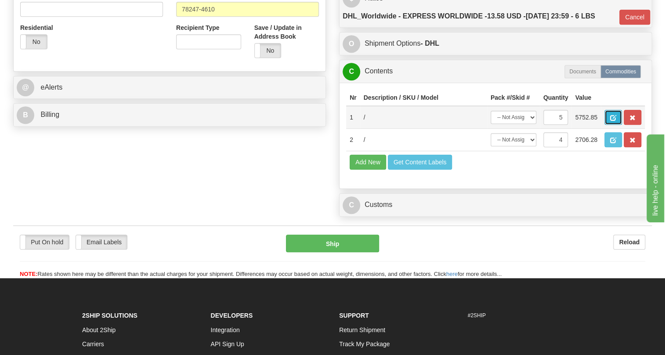
click at [611, 121] on span "button" at bounding box center [613, 118] width 6 height 6
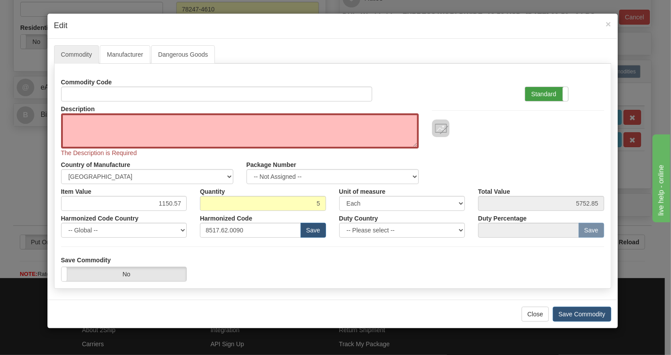
click at [549, 91] on label "Standard" at bounding box center [546, 94] width 43 height 14
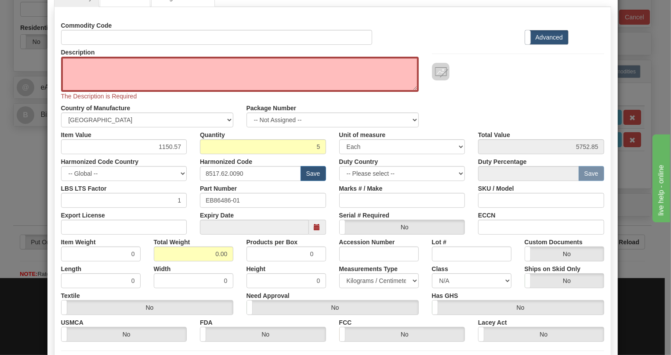
scroll to position [147, 0]
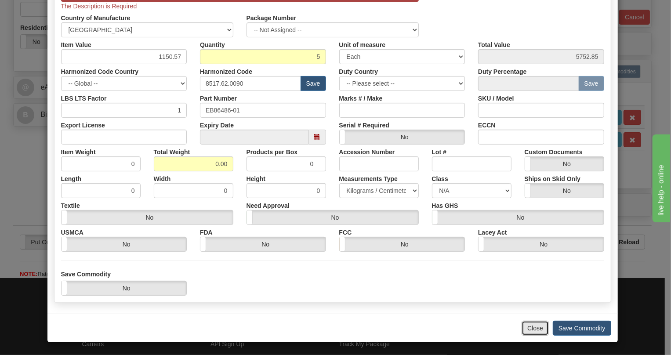
click at [529, 325] on button "Close" at bounding box center [535, 328] width 27 height 15
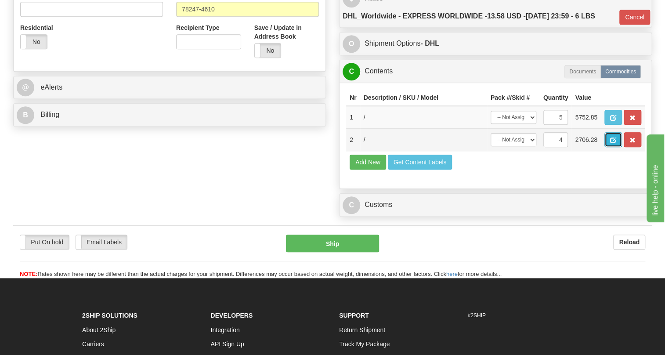
click at [615, 143] on span "button" at bounding box center [613, 141] width 6 height 6
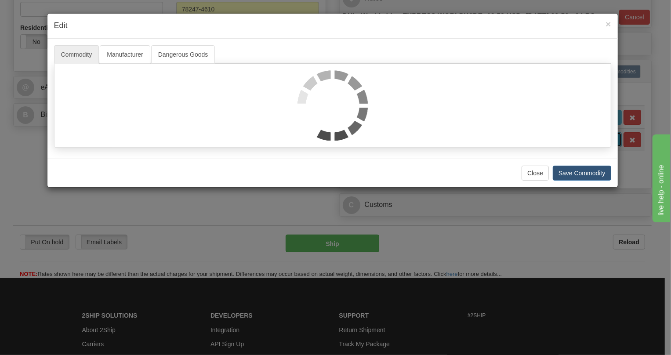
scroll to position [0, 0]
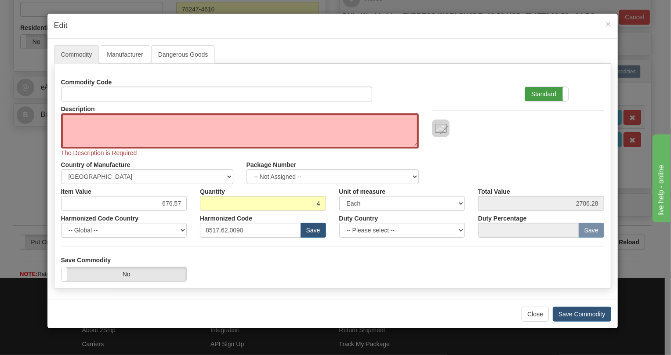
click at [545, 95] on label "Standard" at bounding box center [546, 94] width 43 height 14
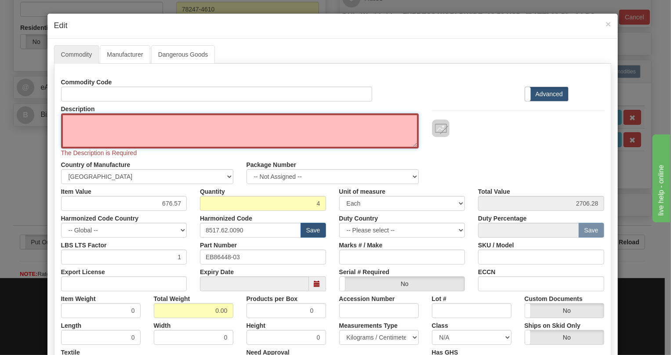
click at [87, 118] on textarea "Description" at bounding box center [240, 130] width 358 height 35
paste textarea "DATA-LS UNIT"
type textarea "DATA-LS UNIT"
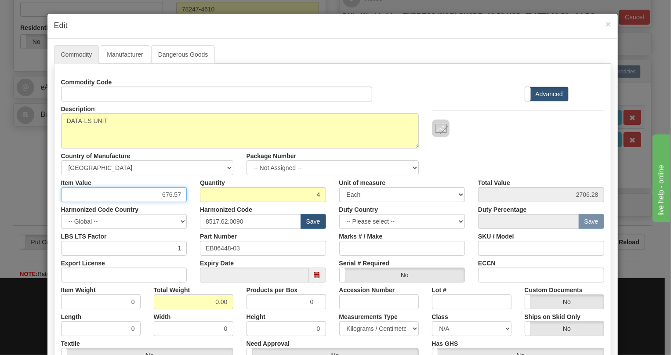
click at [169, 194] on input "676.57" at bounding box center [124, 194] width 126 height 15
type input "541.25"
type input "2165.00"
click at [210, 305] on input "0.00" at bounding box center [194, 301] width 80 height 15
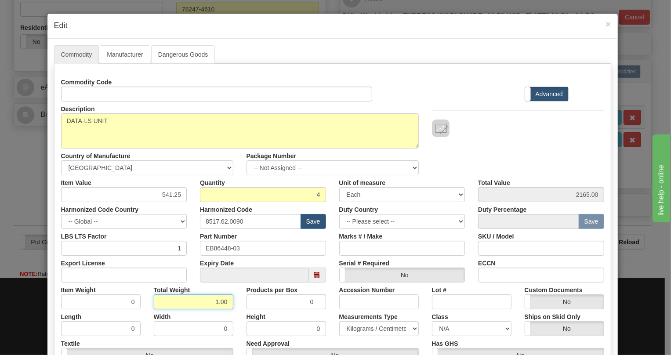
type input "1.00"
type input "0.2500"
click at [360, 327] on select "Pounds / Inches Kilograms / Centimeters" at bounding box center [379, 328] width 80 height 15
select select "0"
click at [339, 321] on select "Pounds / Inches Kilograms / Centimeters" at bounding box center [379, 328] width 80 height 15
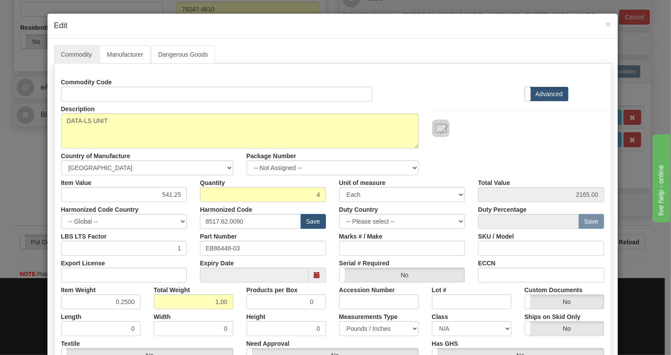
click at [333, 290] on div "Accession Number" at bounding box center [379, 296] width 93 height 27
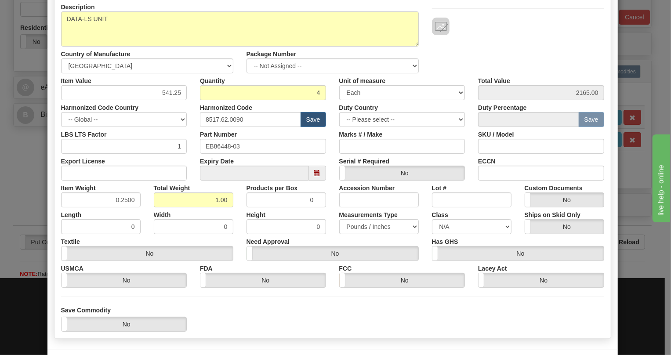
scroll to position [138, 0]
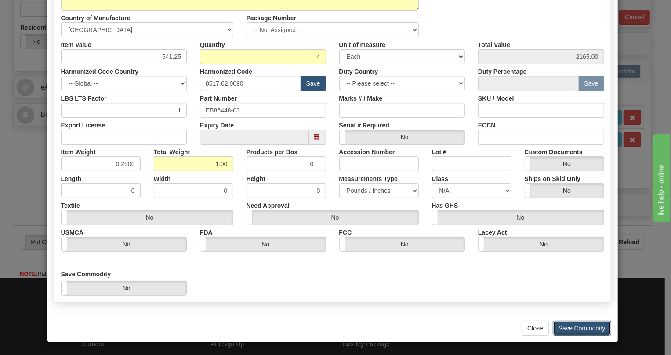
click at [568, 328] on button "Save Commodity" at bounding box center [582, 328] width 58 height 15
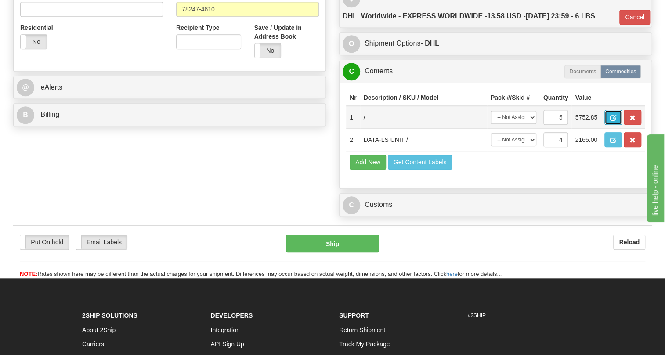
click at [613, 121] on span "button" at bounding box center [613, 118] width 6 height 6
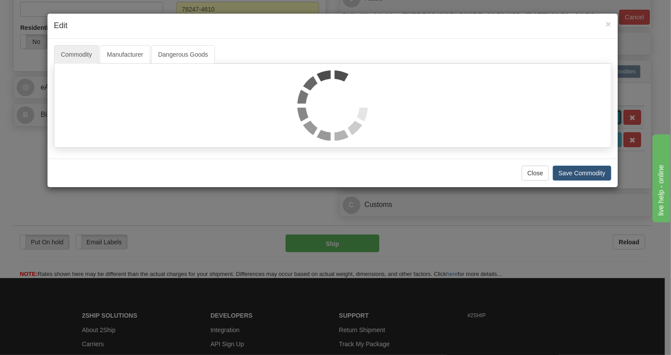
scroll to position [0, 0]
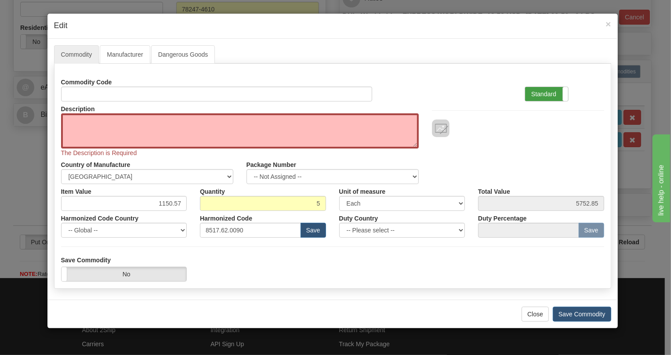
click at [545, 92] on label "Standard" at bounding box center [546, 94] width 43 height 14
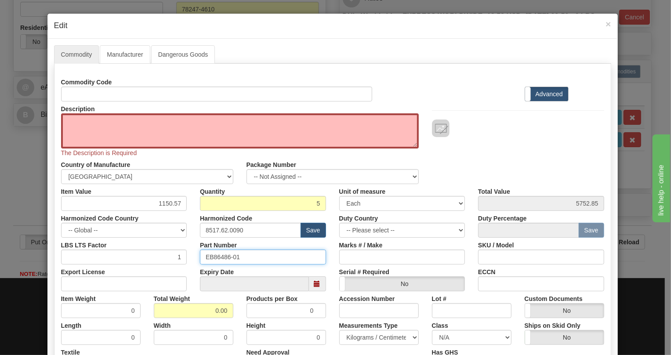
click at [214, 258] on input "EB86486-01" at bounding box center [263, 257] width 126 height 15
click at [215, 258] on input "EB86486-01" at bounding box center [263, 257] width 126 height 15
click at [88, 120] on textarea "Description" at bounding box center [240, 130] width 358 height 35
paste textarea "COAX UNIT"
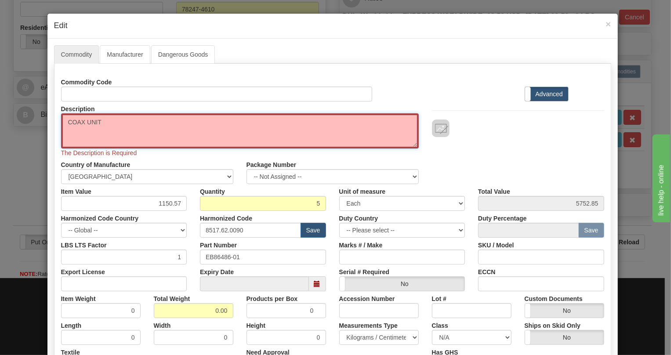
type textarea "COAX UNIT"
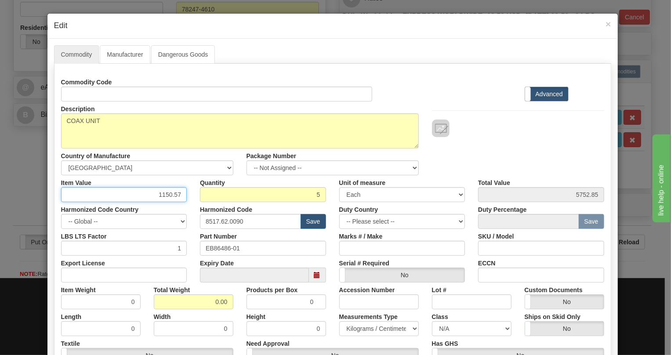
click at [174, 205] on div "Commodity Code Standard Advanced Description COAX UNIT Country of Manufacture -…" at bounding box center [332, 232] width 543 height 315
click at [174, 205] on div "Harmonized Code Country -- Global -- AFGHANISTAN ALAND ISLANDS ALBANIA ALGERIA …" at bounding box center [123, 215] width 139 height 27
click at [171, 195] on input "1150.57" at bounding box center [124, 194] width 126 height 15
type input "920.45"
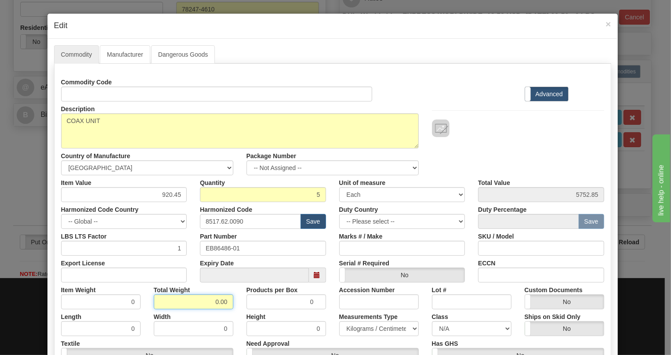
type input "4602.25"
click at [200, 299] on input "0.00" at bounding box center [194, 301] width 80 height 15
type input "1.00"
type input "0.2000"
click at [362, 324] on select "Pounds / Inches Kilograms / Centimeters" at bounding box center [379, 328] width 80 height 15
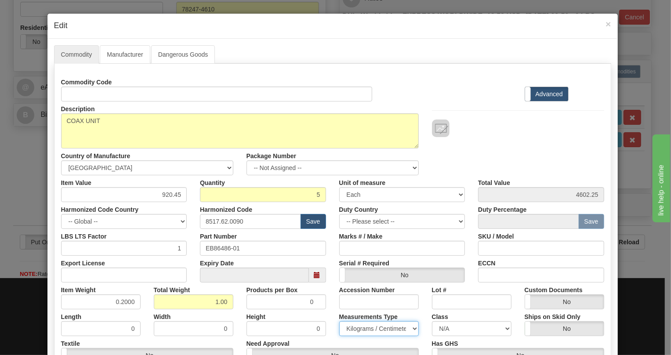
click at [339, 321] on select "Pounds / Inches Kilograms / Centimeters" at bounding box center [379, 328] width 80 height 15
click at [359, 328] on select "Pounds / Inches Kilograms / Centimeters" at bounding box center [379, 328] width 80 height 15
select select "0"
click at [339, 321] on select "Pounds / Inches Kilograms / Centimeters" at bounding box center [379, 328] width 80 height 15
click at [333, 302] on div "Accession Number" at bounding box center [379, 296] width 93 height 27
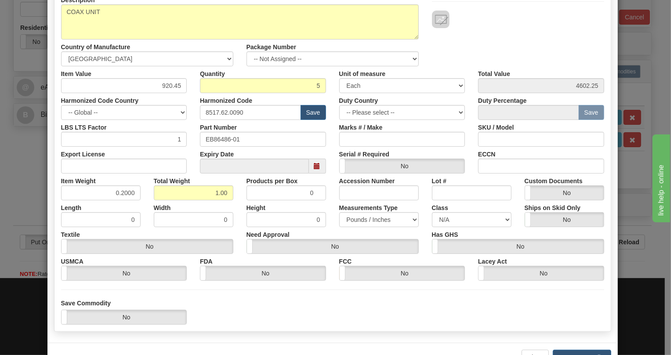
scroll to position [138, 0]
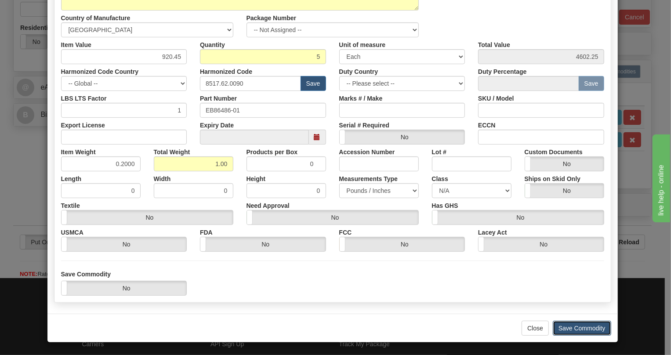
click at [569, 327] on button "Save Commodity" at bounding box center [582, 328] width 58 height 15
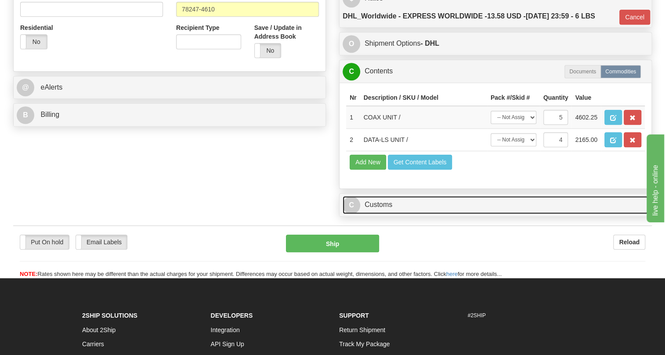
click at [374, 214] on link "C Customs" at bounding box center [496, 205] width 306 height 18
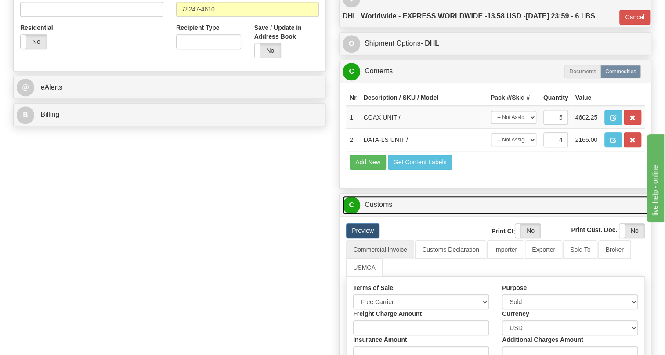
click at [382, 214] on link "C Customs" at bounding box center [496, 205] width 306 height 18
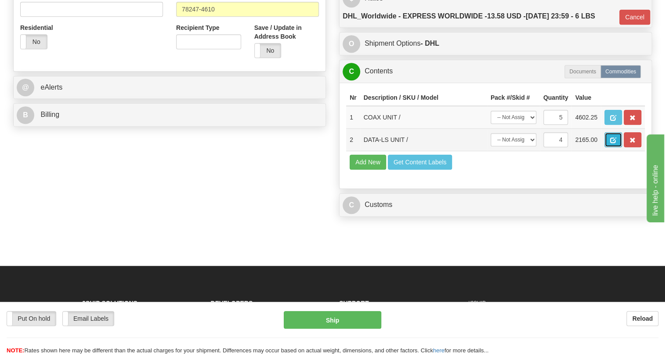
click at [612, 143] on span "button" at bounding box center [613, 141] width 6 height 6
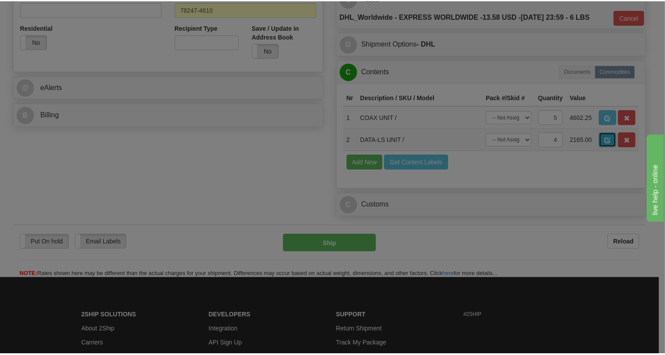
scroll to position [0, 0]
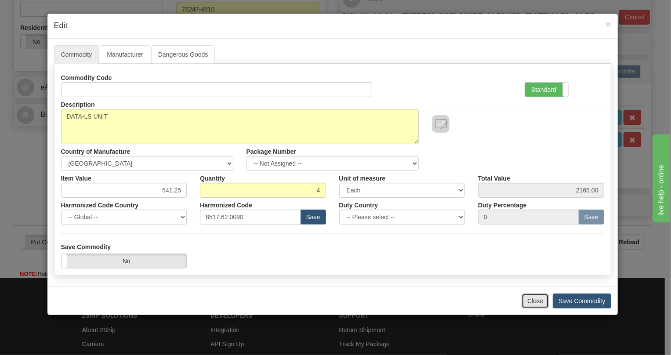
click at [534, 302] on button "Close" at bounding box center [535, 301] width 27 height 15
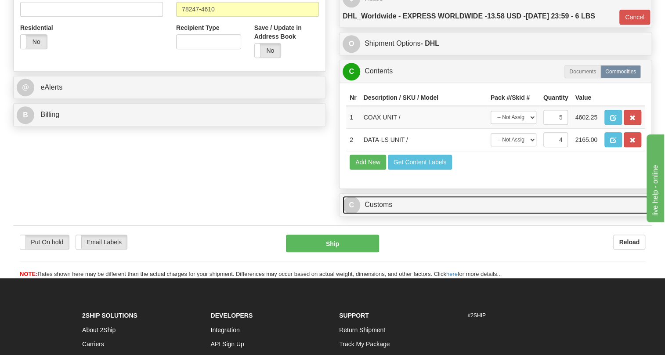
click at [392, 214] on link "C Customs" at bounding box center [496, 205] width 306 height 18
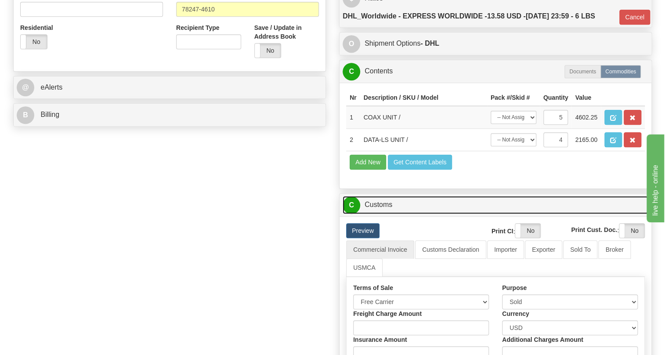
click at [392, 214] on link "C Customs" at bounding box center [496, 205] width 306 height 18
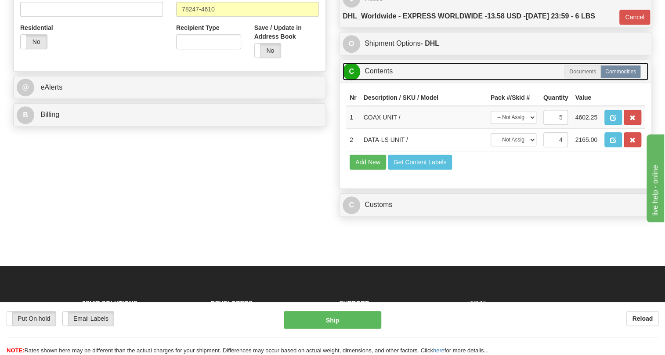
click at [376, 80] on link "C Contents" at bounding box center [496, 71] width 306 height 18
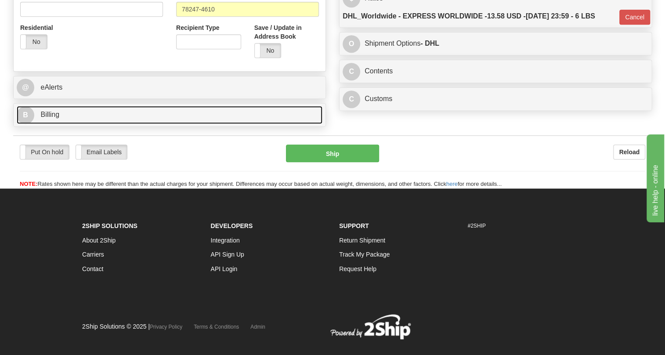
click at [40, 118] on span "Billing" at bounding box center [49, 114] width 19 height 7
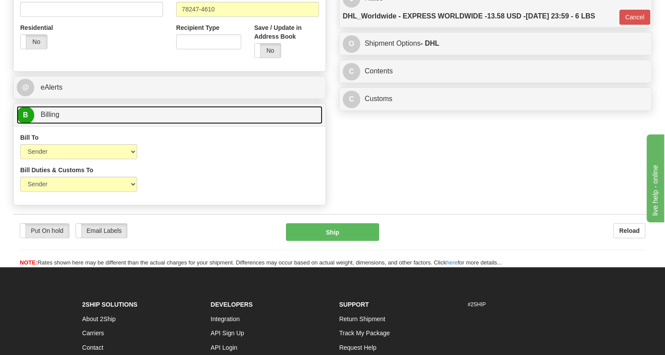
click at [40, 118] on span "Billing" at bounding box center [49, 114] width 19 height 7
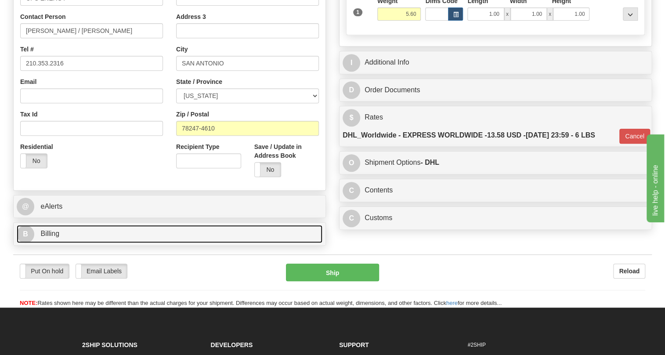
scroll to position [200, 0]
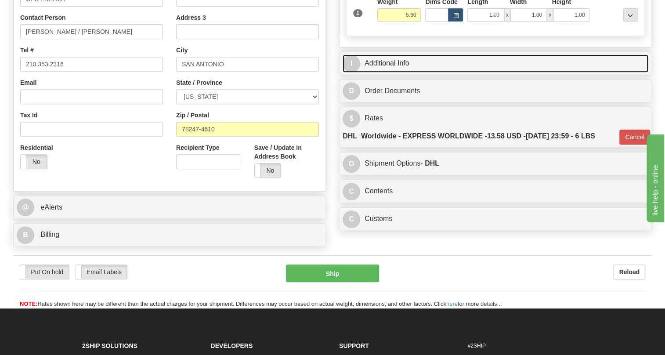
click at [386, 73] on link "I Additional Info" at bounding box center [496, 63] width 306 height 18
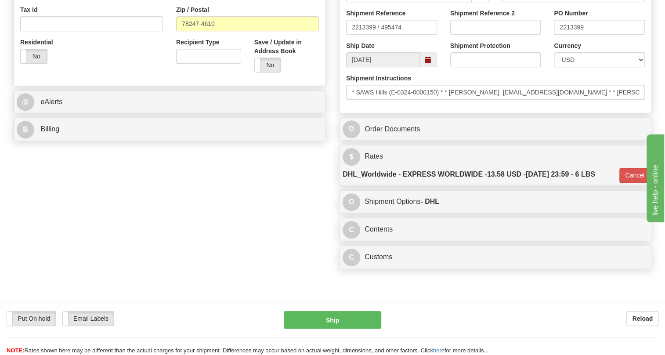
scroll to position [320, 0]
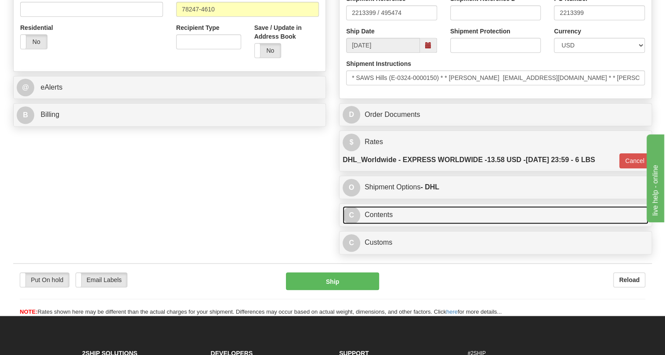
click at [373, 224] on link "C Contents" at bounding box center [496, 215] width 306 height 18
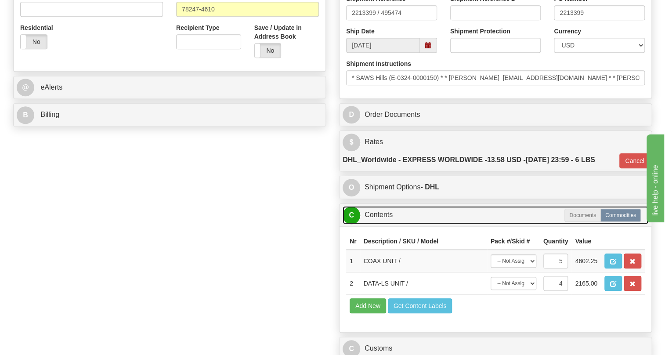
click at [371, 224] on link "C Contents" at bounding box center [496, 215] width 306 height 18
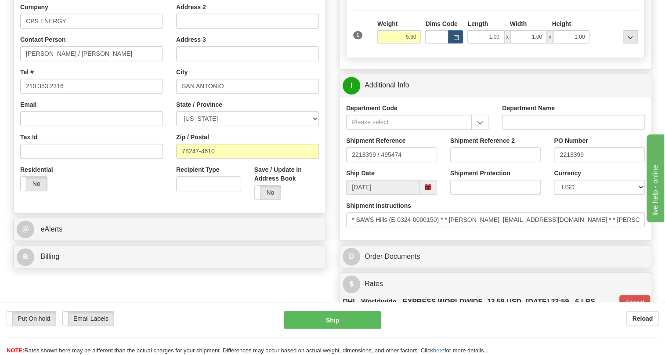
scroll to position [160, 0]
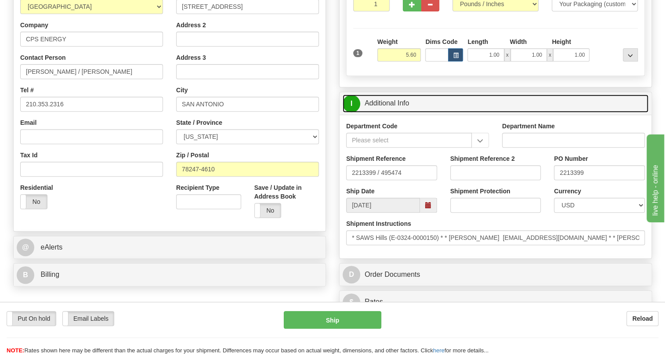
click at [383, 113] on link "I Additional Info" at bounding box center [496, 103] width 306 height 18
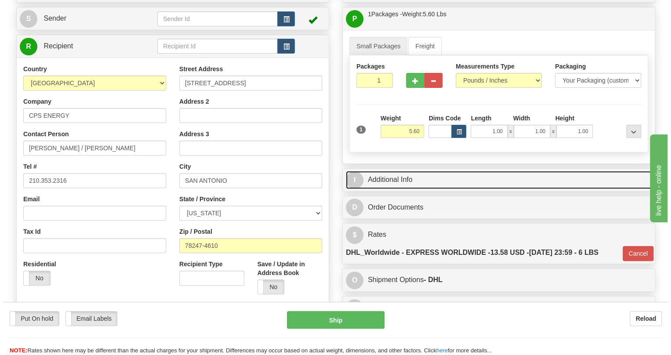
scroll to position [80, 0]
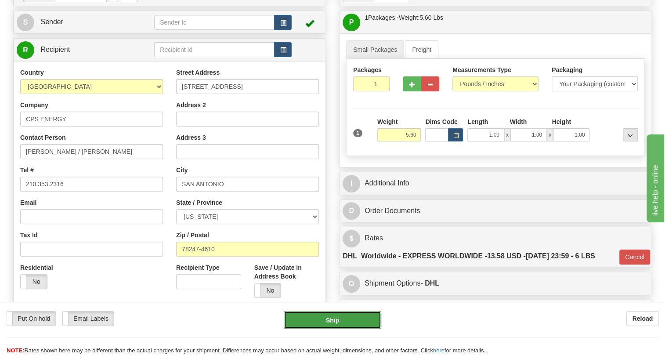
click at [334, 319] on button "Ship" at bounding box center [333, 320] width 98 height 18
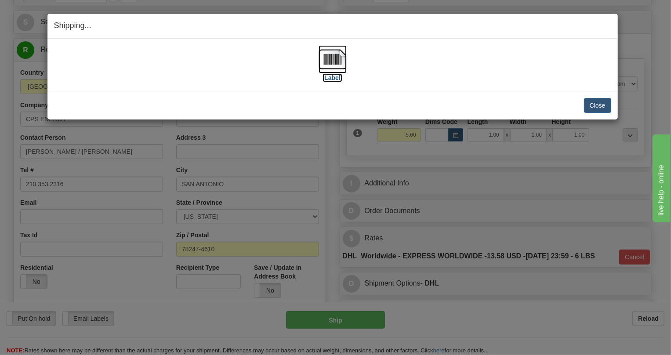
click at [324, 53] on img at bounding box center [333, 59] width 28 height 28
click at [599, 102] on button "Close" at bounding box center [597, 105] width 27 height 15
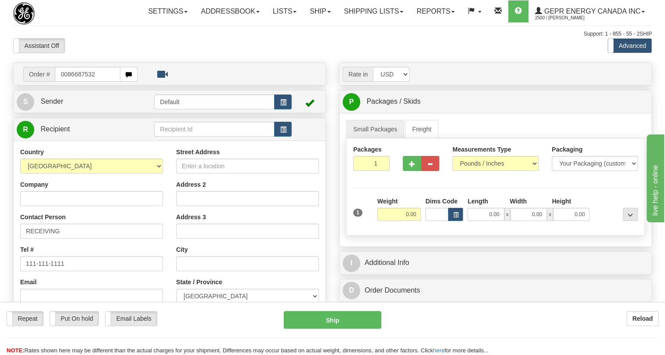
click at [67, 82] on input "0086687532" at bounding box center [87, 74] width 65 height 15
type input "86687532"
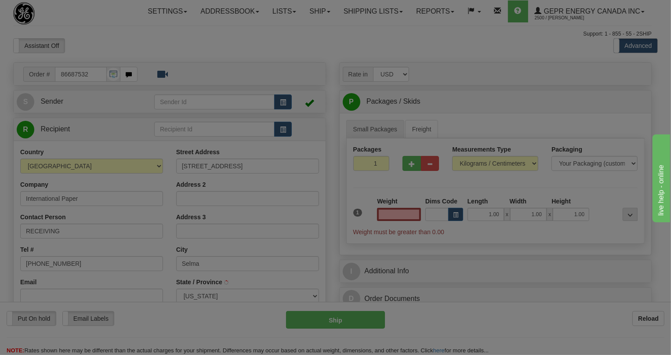
type input "SELMA"
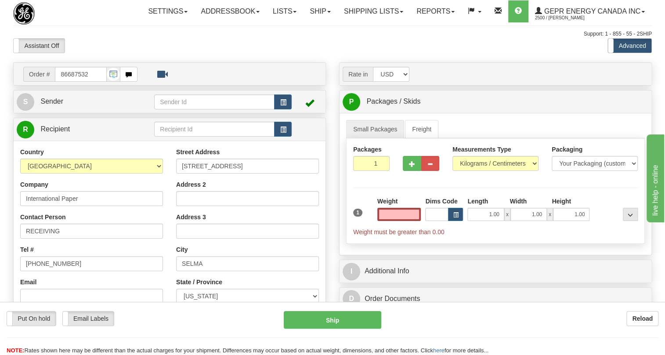
type input "0.00"
drag, startPoint x: 275, startPoint y: 308, endPoint x: 246, endPoint y: 296, distance: 31.6
click at [268, 308] on div "Put On hold Put On hold Email Labels Email Labels Edit Reload Ship Reload" at bounding box center [332, 328] width 665 height 53
click at [59, 105] on span "Sender" at bounding box center [51, 101] width 23 height 7
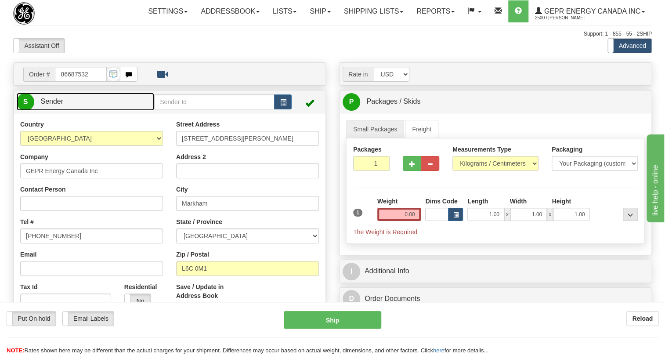
type input "MARKHAM"
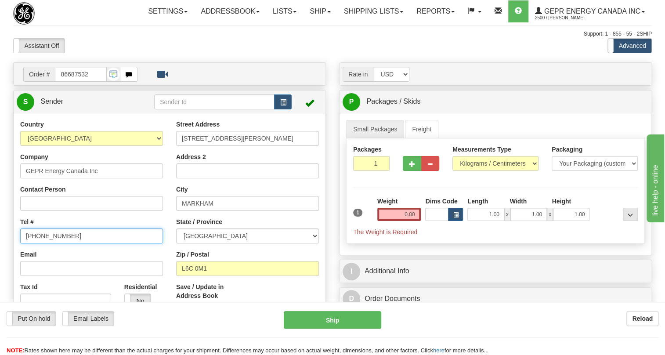
click at [47, 243] on input "[PHONE_NUMBER]" at bounding box center [91, 236] width 143 height 15
paste input "[PHONE_NUMBER]"
type input "[PHONE_NUMBER]"
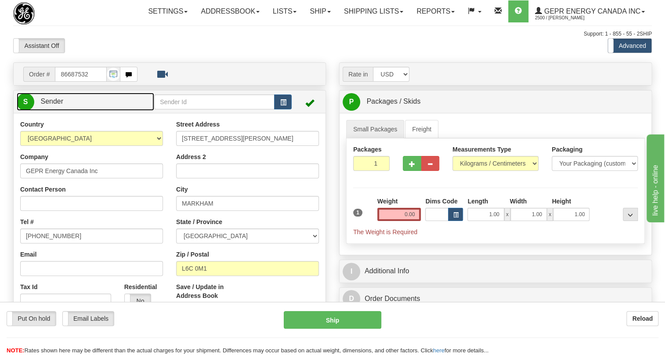
click at [57, 105] on span "Sender" at bounding box center [51, 101] width 23 height 7
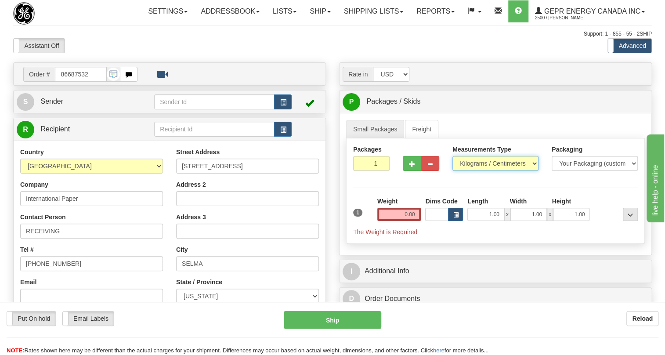
click at [489, 171] on select "Pounds / Inches Kilograms / Centimeters" at bounding box center [496, 163] width 86 height 15
select select "0"
click at [453, 171] on select "Pounds / Inches Kilograms / Centimeters" at bounding box center [496, 163] width 86 height 15
click at [403, 221] on input "0.00" at bounding box center [400, 214] width 44 height 13
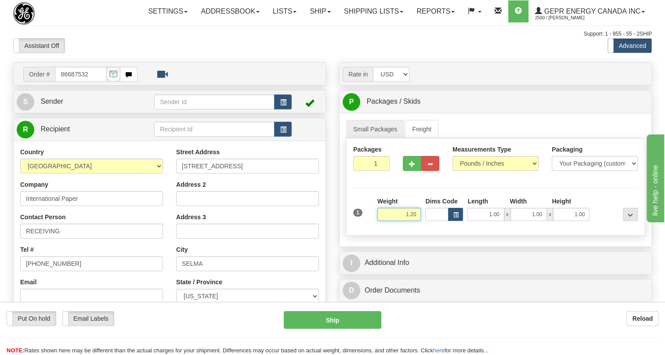
type input "1.20"
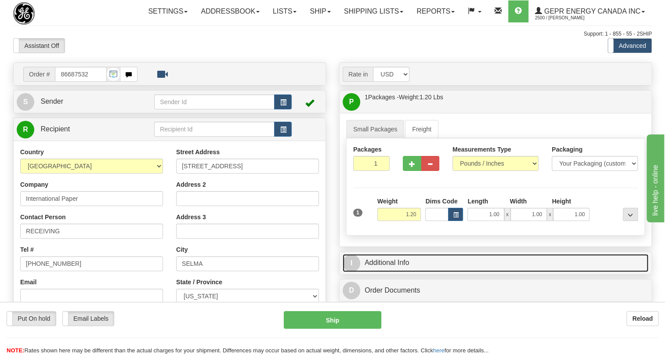
click at [399, 272] on link "I Additional Info" at bounding box center [496, 263] width 306 height 18
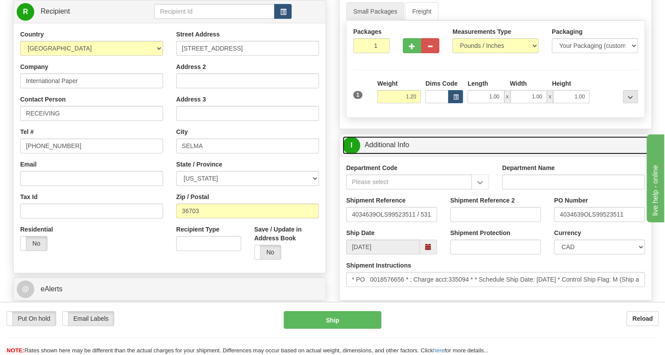
scroll to position [160, 0]
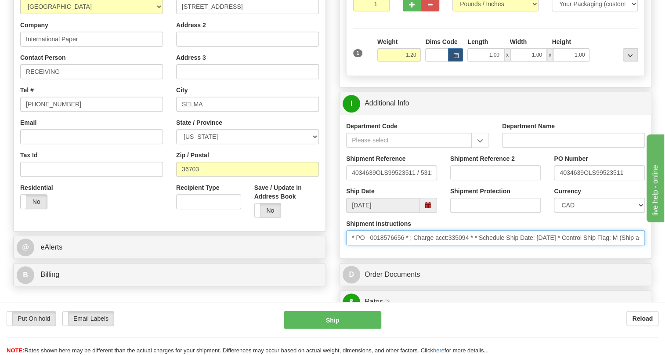
drag, startPoint x: 405, startPoint y: 257, endPoint x: 359, endPoint y: 259, distance: 45.7
click at [359, 245] on input "* PO 0018576656 * ; Charge acct:335094 * * Schedule Ship Date: 8/19/2025 * Cont…" at bounding box center [495, 237] width 299 height 15
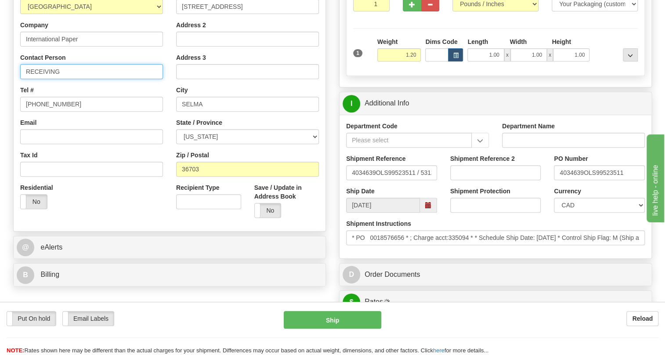
click at [76, 79] on input "RECEIVING" at bounding box center [91, 71] width 143 height 15
paste input "PO 0018576656"
click at [74, 79] on input "RECEIVING / PO 0018576656" at bounding box center [91, 71] width 143 height 15
type input "RECEIVING / PO# 0018576656"
click at [577, 213] on select "CAD USD EUR ZAR RON ANG ARN AUD AUS AWG BBD BFR BGN BHD BMD BND BRC BRL CHP CKZ…" at bounding box center [599, 205] width 91 height 15
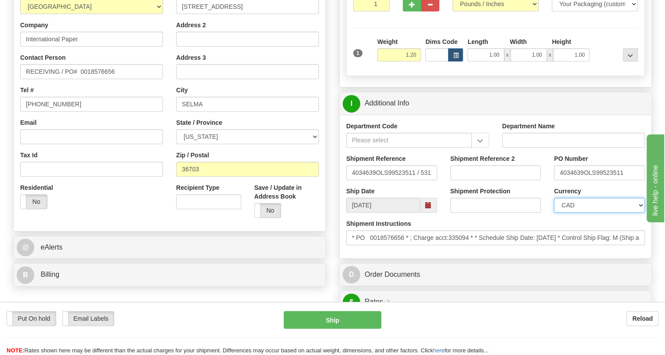
select select "1"
click at [554, 213] on select "CAD USD EUR ZAR RON ANG ARN AUD AUS AWG BBD BFR BGN BHD BMD BND BRC BRL CHP CKZ…" at bounding box center [599, 205] width 91 height 15
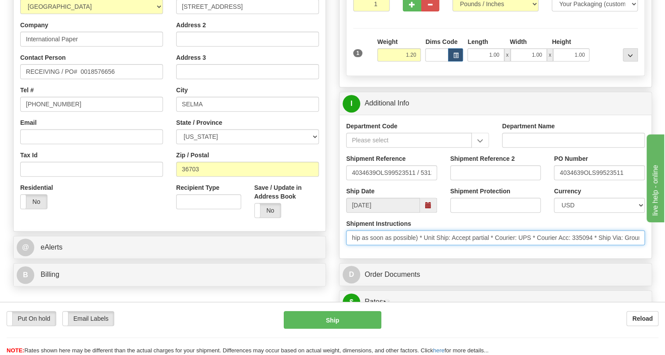
scroll to position [0, 247]
drag, startPoint x: 567, startPoint y: 256, endPoint x: 372, endPoint y: 258, distance: 195.1
click at [373, 245] on input "* PO 0018576656 * ; Charge acct:335094 * * Schedule Ship Date: 8/19/2025 * Cont…" at bounding box center [495, 237] width 299 height 15
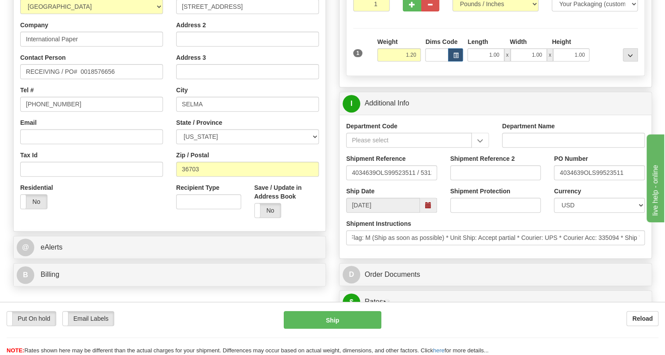
scroll to position [0, 0]
click at [407, 258] on div "Department Code Department Name Shipment Reference 4034639OLS99523511 / 531205 …" at bounding box center [496, 187] width 312 height 144
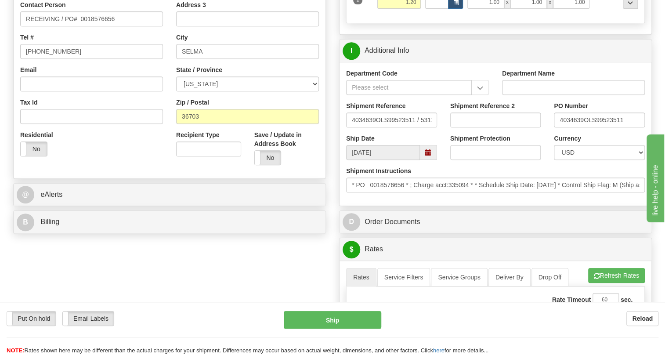
scroll to position [200, 0]
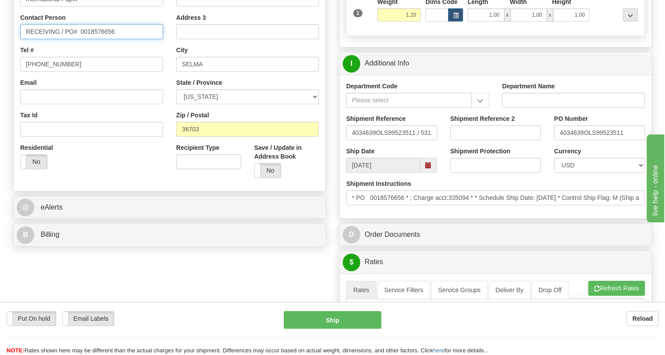
click at [26, 39] on input "RECEIVING / PO# 0018576656" at bounding box center [91, 31] width 143 height 15
paste input "Andrew Galin"
type input "Andrew Galin / RECEIVING / PO# 0018576656"
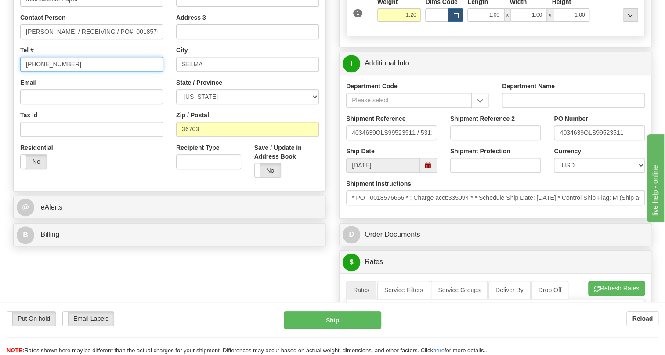
click at [47, 72] on input "[PHONE_NUMBER]" at bounding box center [91, 64] width 143 height 15
paste input "251-405-5971"
type input "251-405-5971"
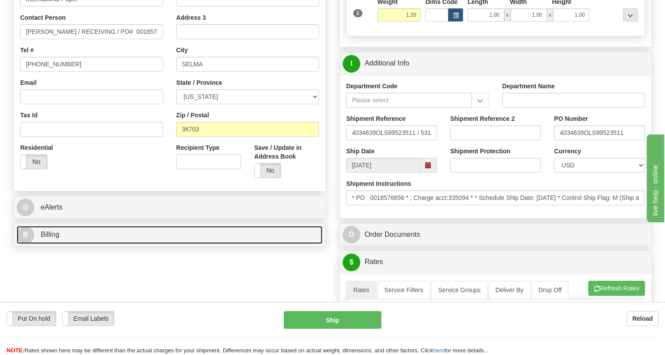
click at [55, 238] on span "Billing" at bounding box center [49, 234] width 19 height 7
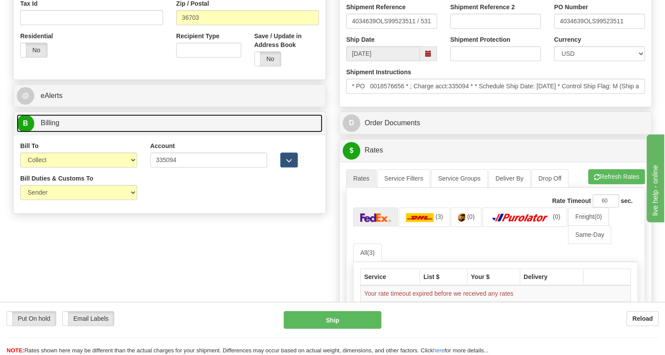
scroll to position [320, 0]
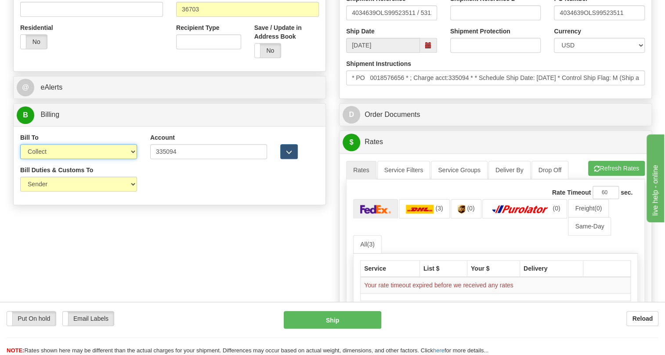
click at [58, 159] on select "Sender Recipient Third Party Collect" at bounding box center [78, 151] width 117 height 15
select select "1"
click at [20, 159] on select "Sender Recipient Third Party Collect" at bounding box center [78, 151] width 117 height 15
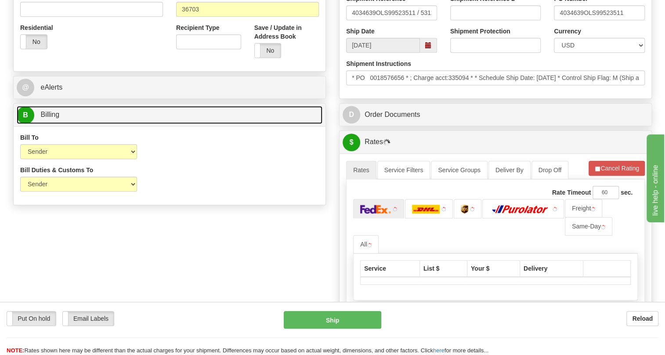
click at [47, 118] on span "Billing" at bounding box center [49, 114] width 19 height 7
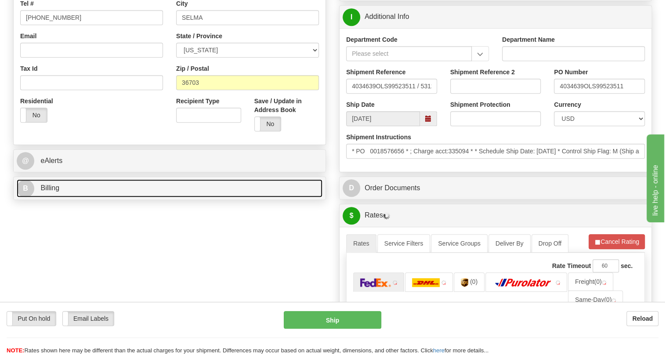
scroll to position [240, 0]
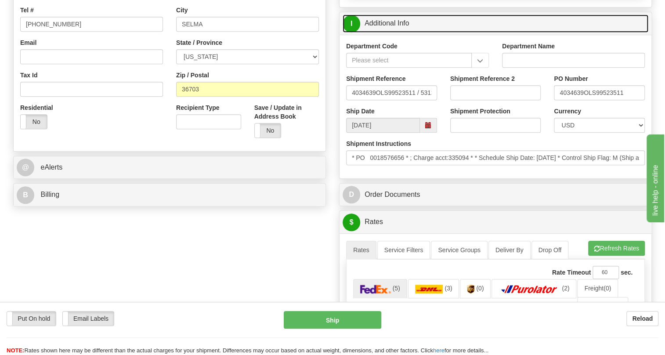
click at [384, 33] on link "I Additional Info" at bounding box center [496, 24] width 306 height 18
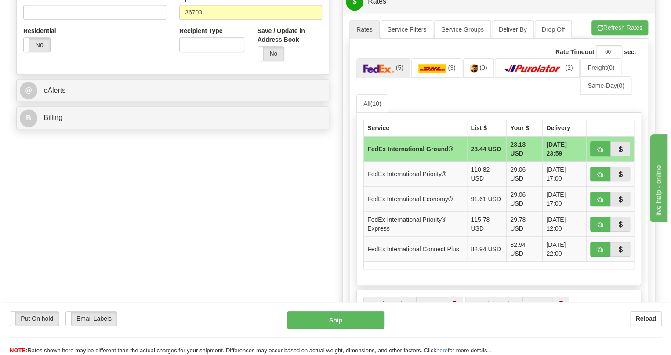
scroll to position [320, 0]
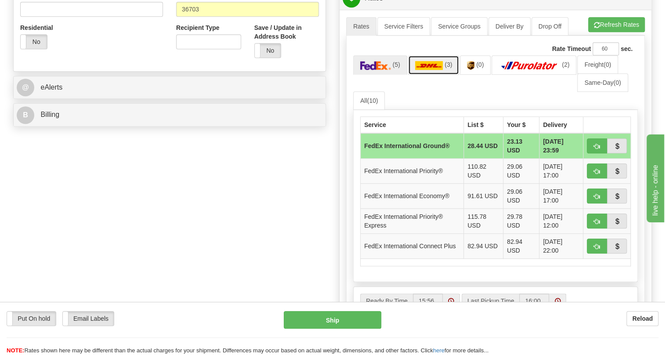
click at [432, 70] on img at bounding box center [429, 65] width 28 height 9
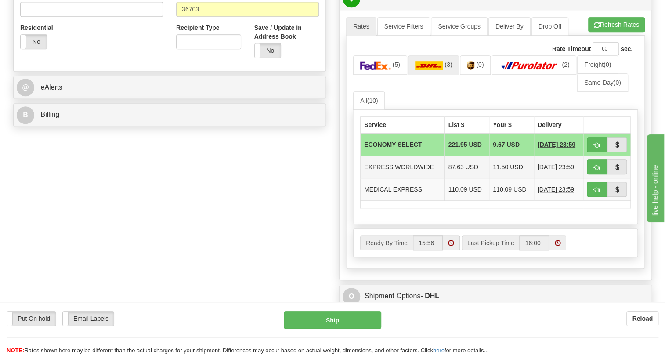
click at [429, 178] on td "EXPRESS WORLDWIDE" at bounding box center [403, 167] width 84 height 22
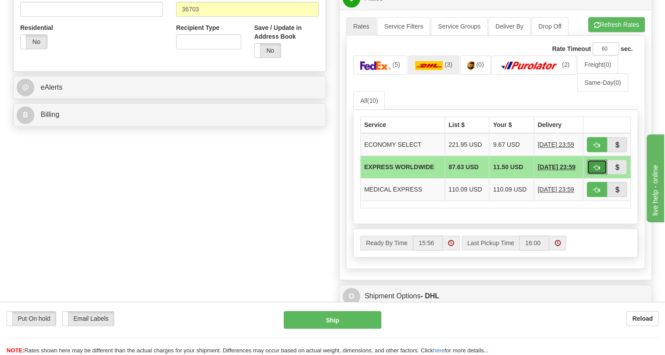
click at [597, 171] on span "button" at bounding box center [597, 168] width 6 height 6
type input "P"
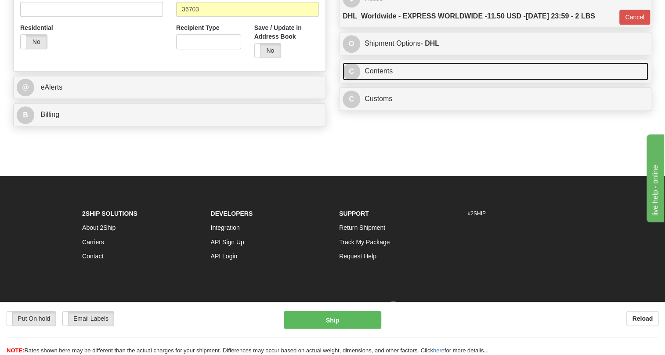
click at [377, 80] on link "C Contents" at bounding box center [496, 71] width 306 height 18
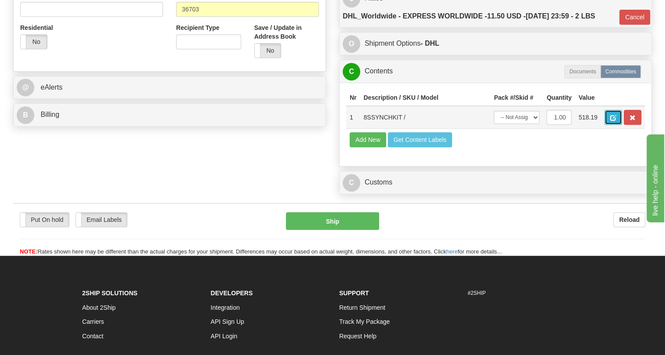
click at [614, 121] on span "button" at bounding box center [613, 118] width 6 height 6
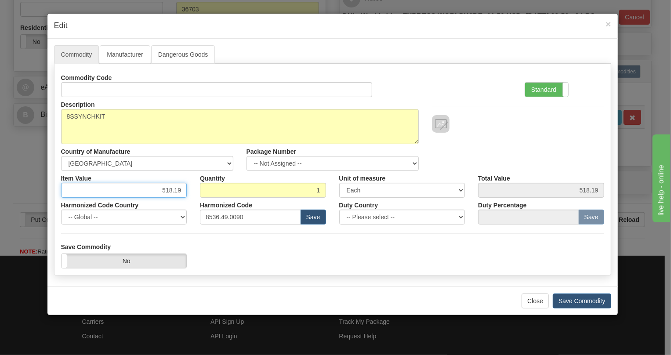
click at [171, 189] on input "518.19" at bounding box center [124, 190] width 126 height 15
type input "437.15"
click at [541, 89] on label "Standard" at bounding box center [546, 90] width 43 height 14
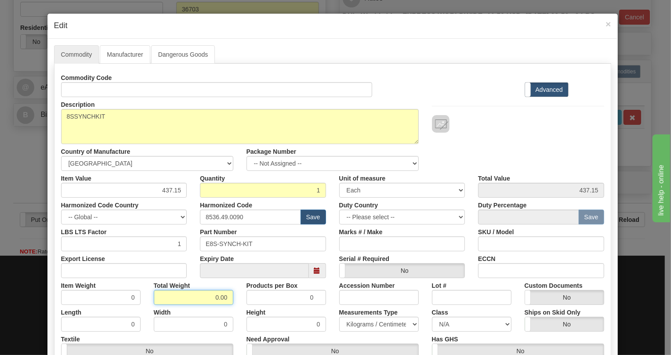
click at [190, 299] on input "0.00" at bounding box center [194, 297] width 80 height 15
type input "1.00"
type input "1.0000"
click at [361, 325] on select "Pounds / Inches Kilograms / Centimeters" at bounding box center [379, 324] width 80 height 15
select select "0"
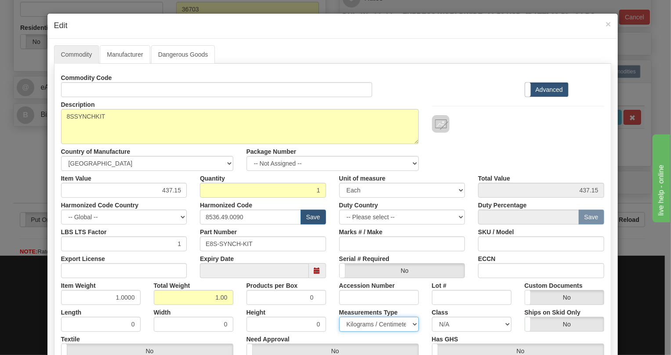
click at [339, 317] on select "Pounds / Inches Kilograms / Centimeters" at bounding box center [379, 324] width 80 height 15
click at [333, 308] on div "Measurements Type Pounds / Inches Kilograms / Centimeters" at bounding box center [379, 318] width 93 height 27
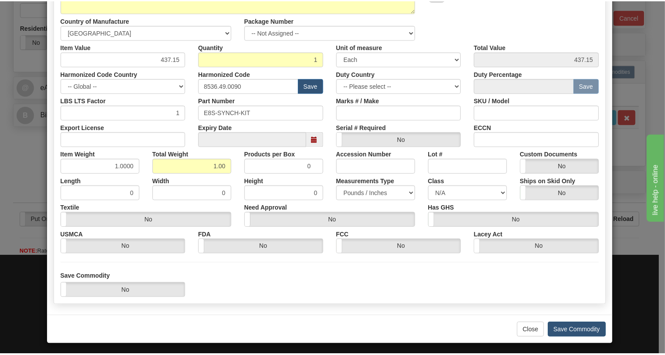
scroll to position [134, 0]
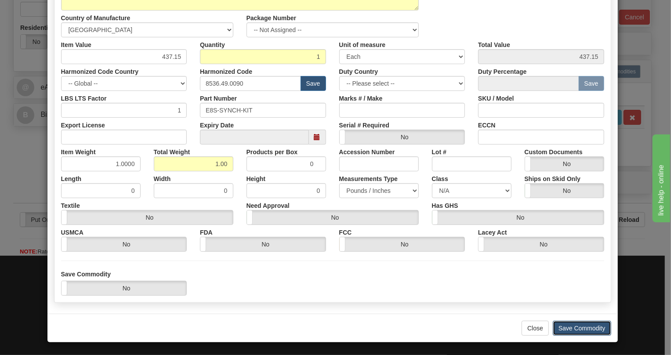
click at [572, 325] on button "Save Commodity" at bounding box center [582, 328] width 58 height 15
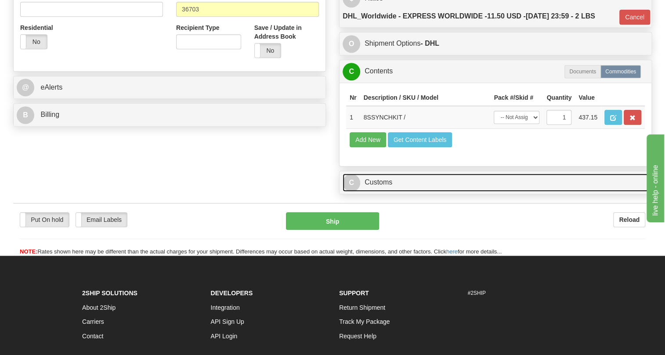
click at [379, 192] on link "C Customs" at bounding box center [496, 183] width 306 height 18
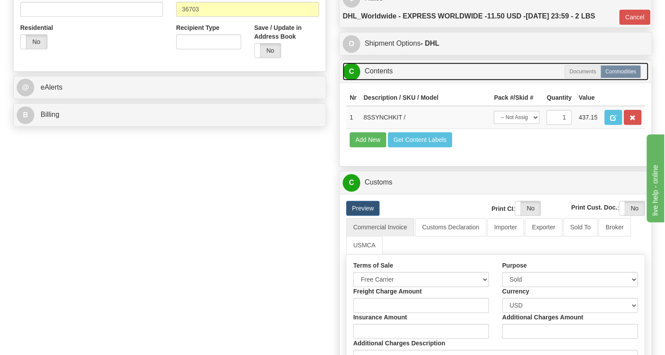
click at [381, 80] on link "C Contents" at bounding box center [496, 71] width 306 height 18
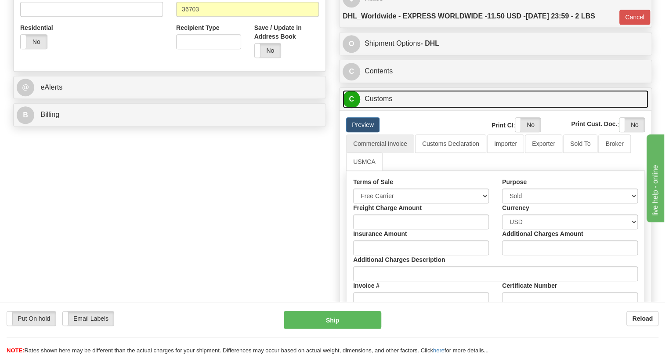
click at [373, 108] on link "C Customs" at bounding box center [496, 99] width 306 height 18
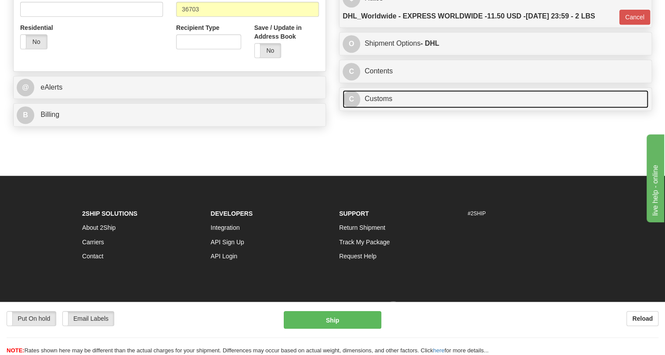
click at [378, 108] on link "C Customs" at bounding box center [496, 99] width 306 height 18
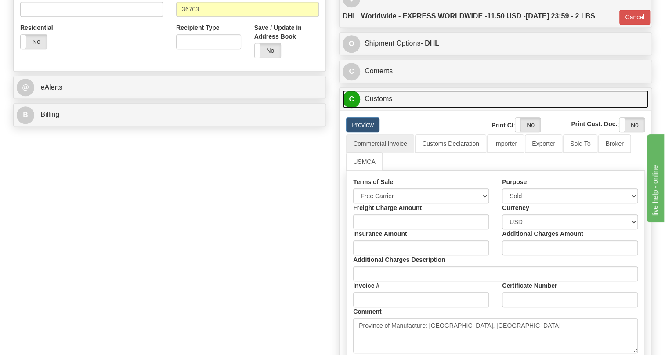
click at [379, 108] on link "C Customs" at bounding box center [496, 99] width 306 height 18
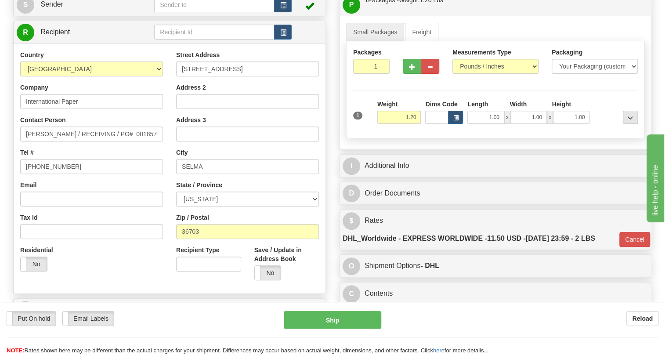
scroll to position [80, 0]
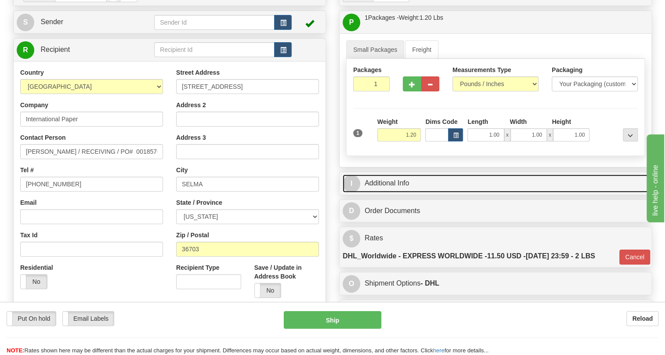
click at [401, 192] on link "I Additional Info" at bounding box center [496, 183] width 306 height 18
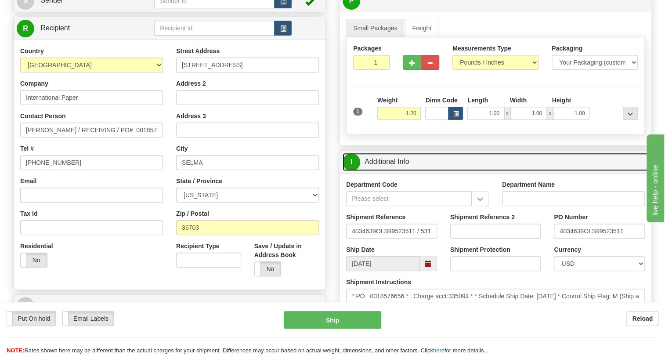
scroll to position [120, 0]
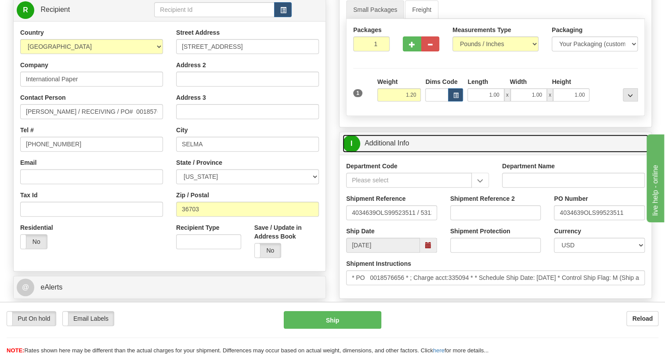
click at [382, 152] on link "I Additional Info" at bounding box center [496, 143] width 306 height 18
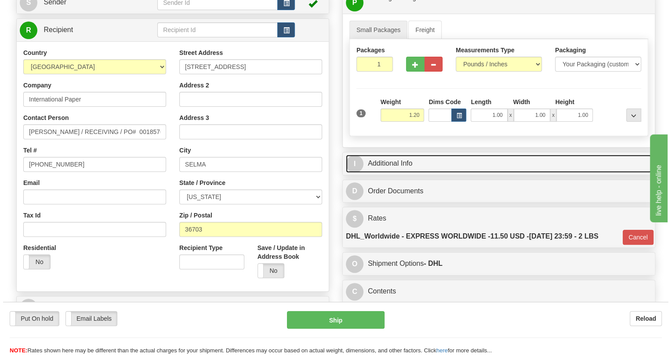
scroll to position [80, 0]
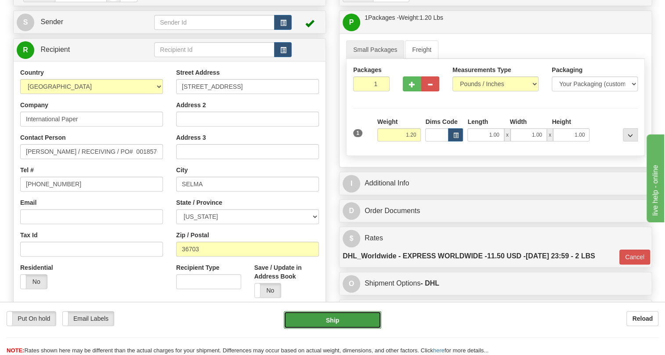
click at [336, 320] on button "Ship" at bounding box center [333, 320] width 98 height 18
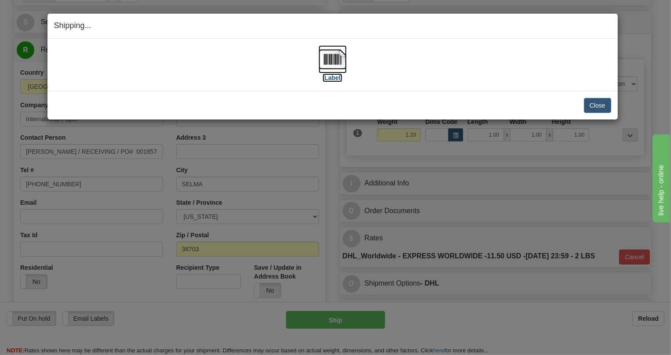
click at [334, 62] on img at bounding box center [333, 59] width 28 height 28
drag, startPoint x: 595, startPoint y: 104, endPoint x: 573, endPoint y: 105, distance: 22.5
click at [595, 105] on button "Close" at bounding box center [597, 105] width 27 height 15
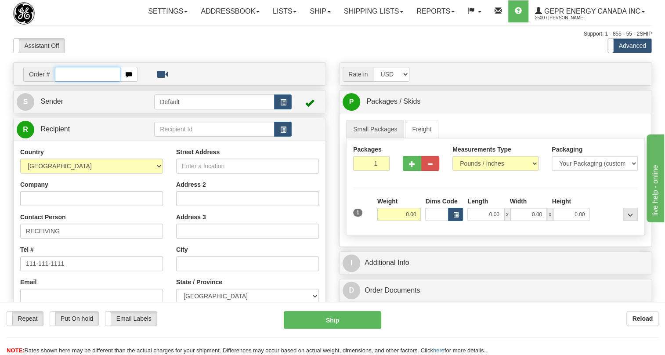
click at [77, 82] on input "text" at bounding box center [87, 74] width 65 height 15
paste input "0086687530"
click at [67, 82] on input "0086687530" at bounding box center [87, 74] width 65 height 15
type input "86687530"
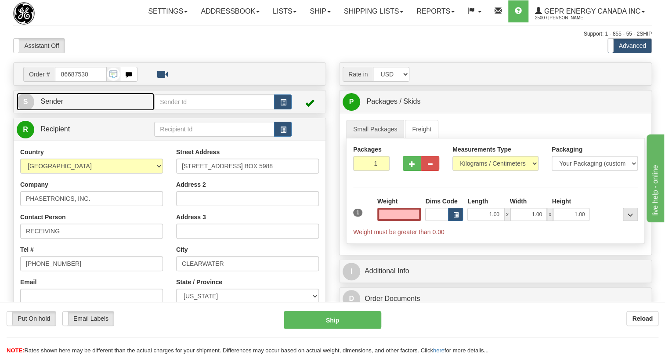
type input "0.00"
click at [60, 105] on span "Sender" at bounding box center [51, 101] width 23 height 7
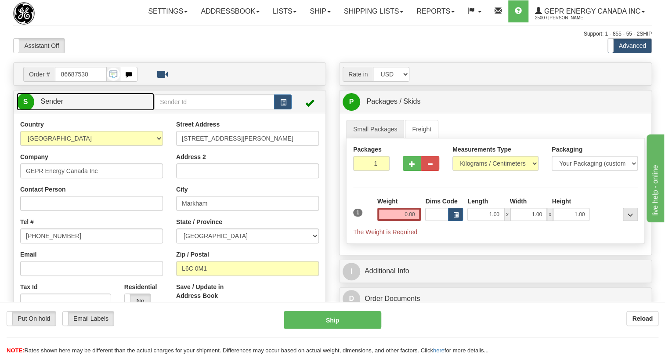
type input "MARKHAM"
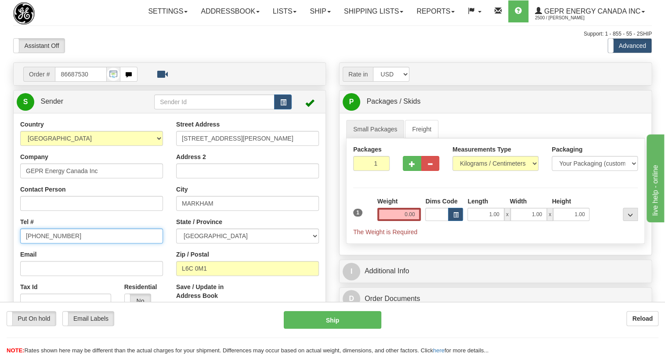
click at [52, 243] on input "[PHONE_NUMBER]" at bounding box center [91, 236] width 143 height 15
paste input "[PHONE_NUMBER]"
type input "[PHONE_NUMBER]"
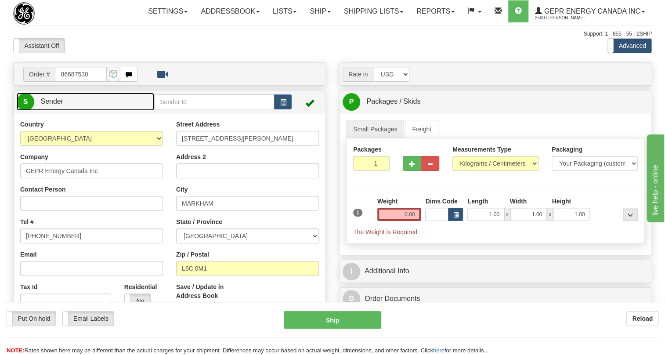
click at [58, 105] on span "Sender" at bounding box center [51, 101] width 23 height 7
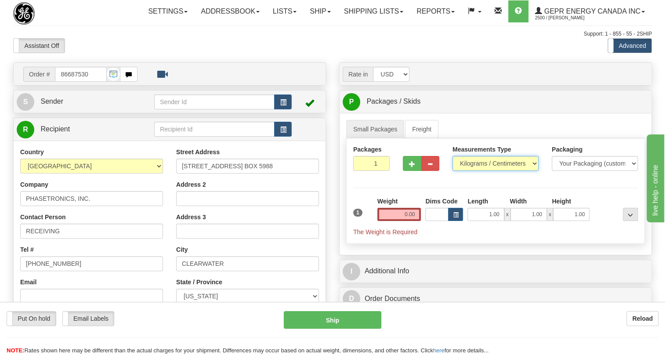
click at [482, 171] on select "Pounds / Inches Kilograms / Centimeters" at bounding box center [496, 163] width 86 height 15
select select "0"
click at [453, 171] on select "Pounds / Inches Kilograms / Centimeters" at bounding box center [496, 163] width 86 height 15
click at [392, 221] on input "0.00" at bounding box center [400, 214] width 44 height 13
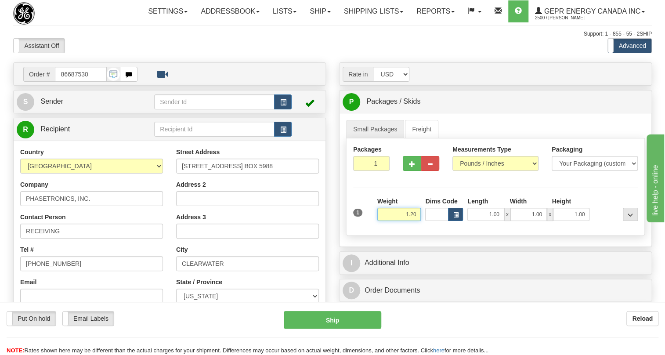
type input "1.20"
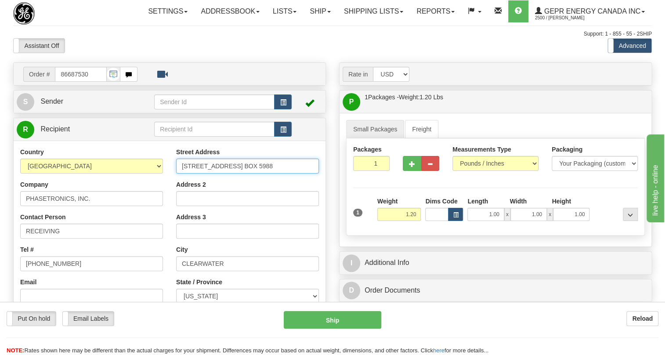
drag, startPoint x: 276, startPoint y: 185, endPoint x: 233, endPoint y: 188, distance: 43.6
click at [233, 174] on input "[STREET_ADDRESS] BOX 5988" at bounding box center [247, 166] width 143 height 15
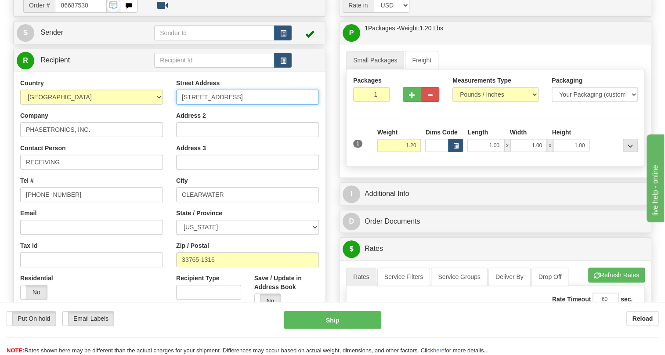
scroll to position [80, 0]
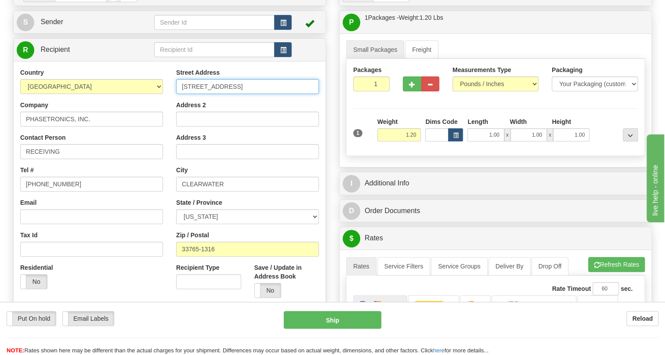
type input "[STREET_ADDRESS]"
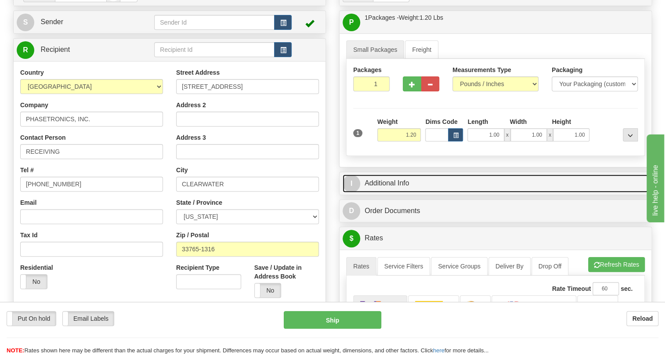
click at [382, 192] on link "I Additional Info" at bounding box center [496, 183] width 306 height 18
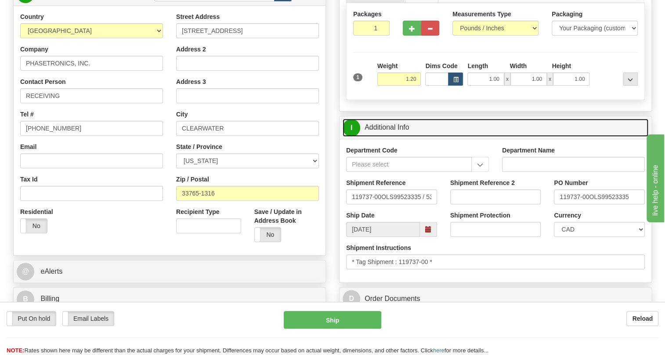
scroll to position [160, 0]
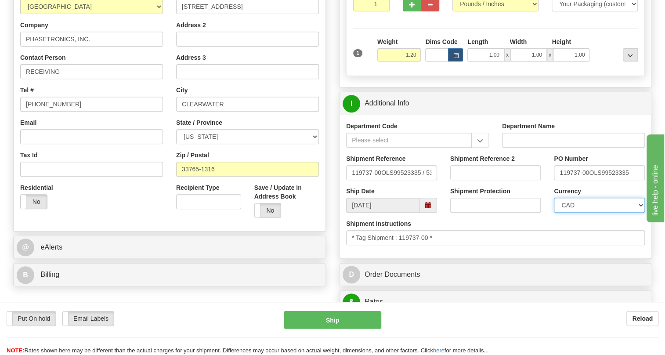
click at [588, 213] on select "CAD USD EUR ZAR RON ANG ARN AUD AUS AWG BBD BFR BGN BHD BMD BND BRC BRL CHP CKZ…" at bounding box center [599, 205] width 91 height 15
select select "1"
click at [554, 213] on select "CAD USD EUR ZAR RON ANG ARN AUD AUS AWG BBD BFR BGN BHD BMD BND BRC BRL CHP CKZ…" at bounding box center [599, 205] width 91 height 15
drag, startPoint x: 588, startPoint y: 190, endPoint x: 556, endPoint y: 193, distance: 32.6
click at [556, 180] on input "119737-00OLS99523335" at bounding box center [599, 172] width 91 height 15
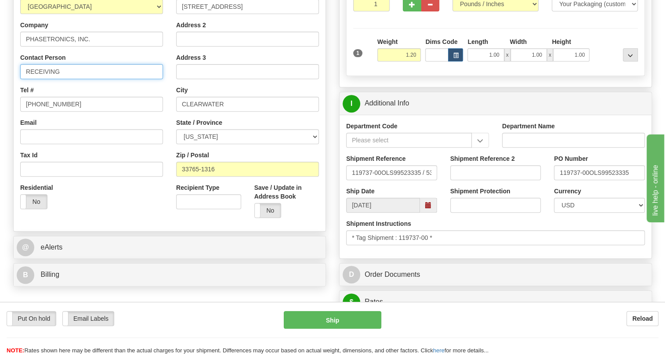
click at [73, 79] on input "RECEIVING" at bounding box center [91, 71] width 143 height 15
paste input "119737-00"
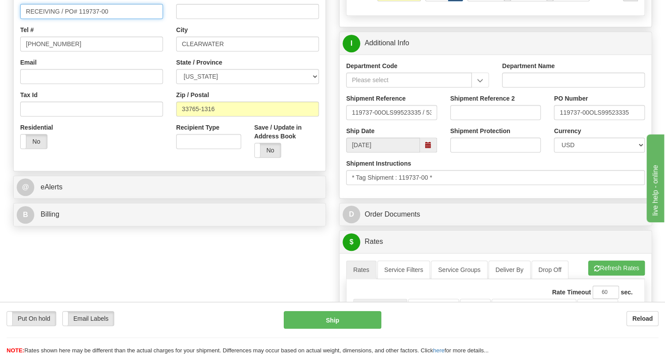
scroll to position [240, 0]
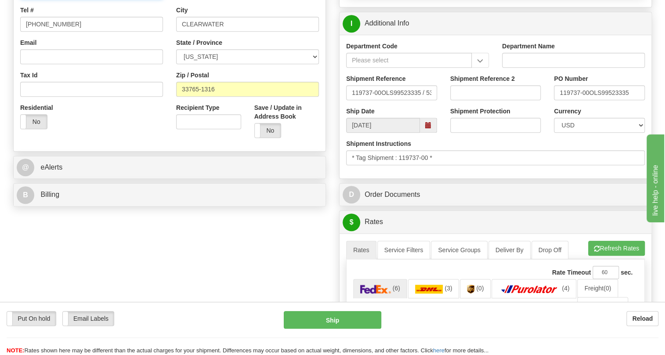
type input "RECEIVING / PO# 119737-00"
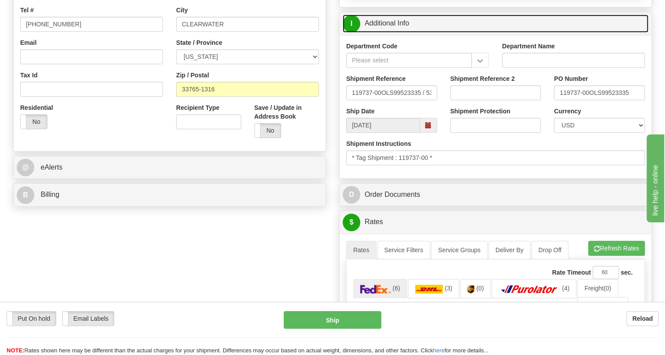
click at [392, 33] on link "I Additional Info" at bounding box center [496, 24] width 306 height 18
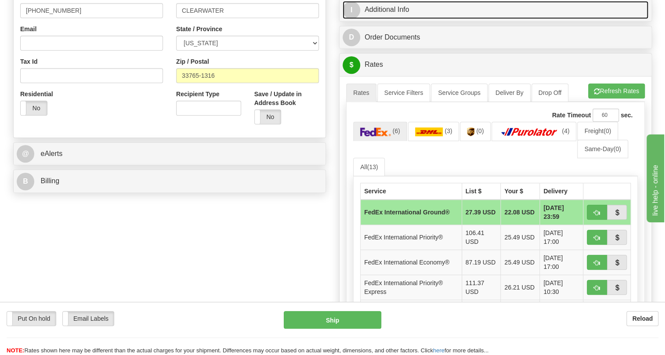
scroll to position [280, 0]
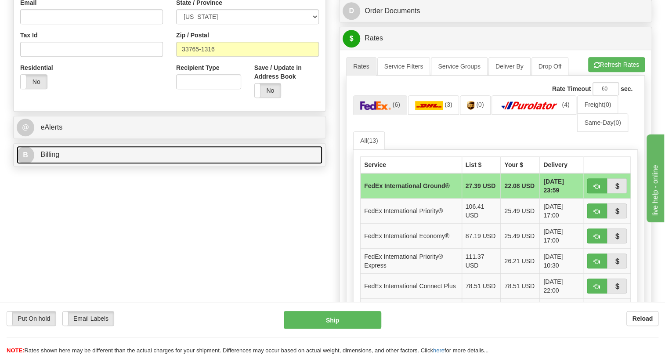
click at [52, 158] on span "Billing" at bounding box center [49, 154] width 19 height 7
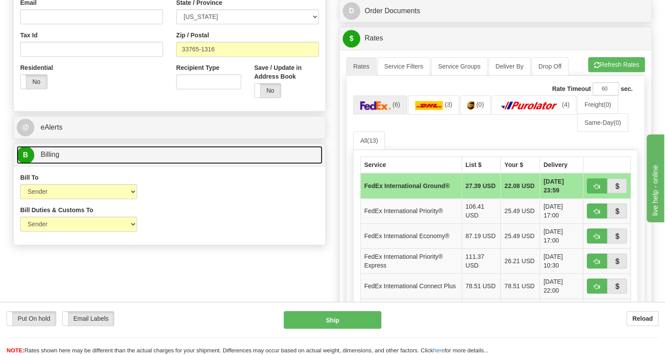
click at [52, 158] on span "Billing" at bounding box center [49, 154] width 19 height 7
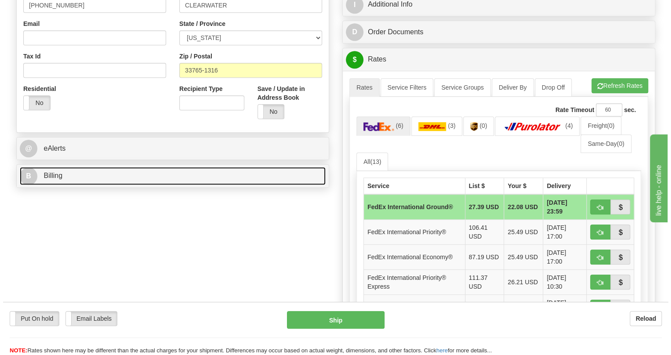
scroll to position [240, 0]
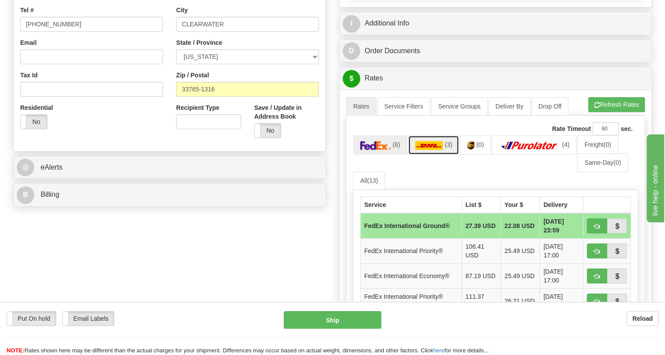
click at [430, 150] on img at bounding box center [429, 145] width 28 height 9
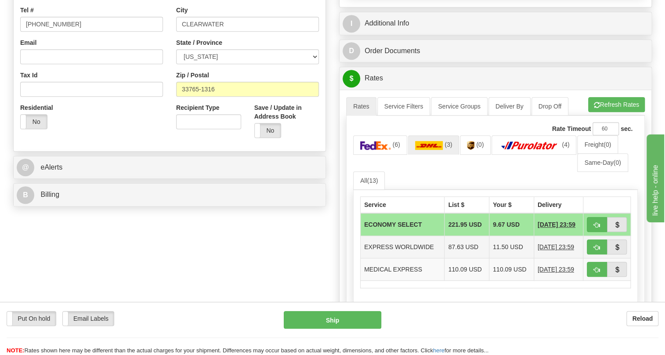
click at [417, 258] on td "EXPRESS WORLDWIDE" at bounding box center [403, 247] width 84 height 22
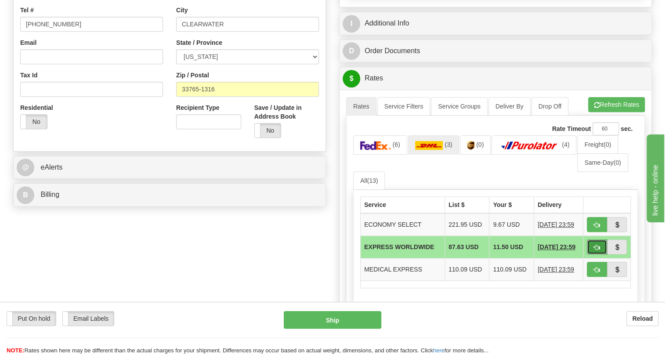
click at [596, 251] on span "button" at bounding box center [597, 248] width 6 height 6
type input "P"
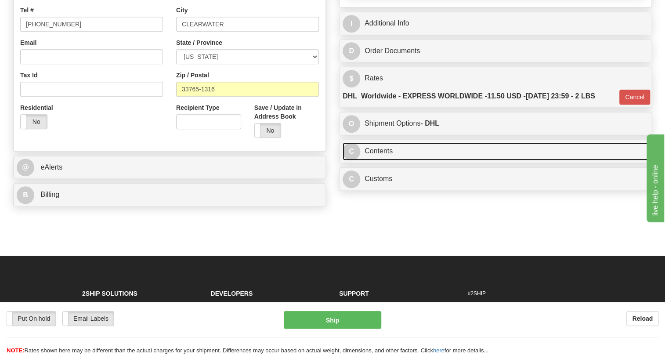
click at [380, 160] on link "C Contents" at bounding box center [496, 151] width 306 height 18
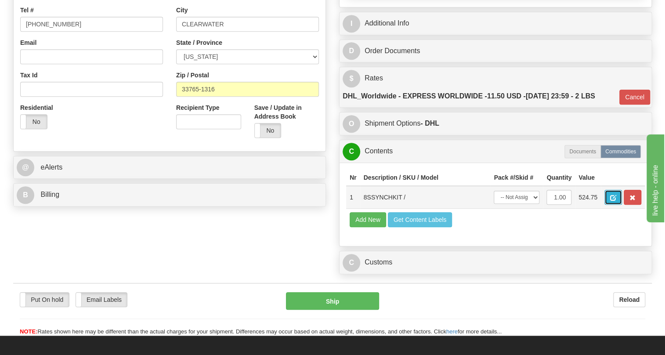
click at [615, 201] on span "button" at bounding box center [613, 198] width 6 height 6
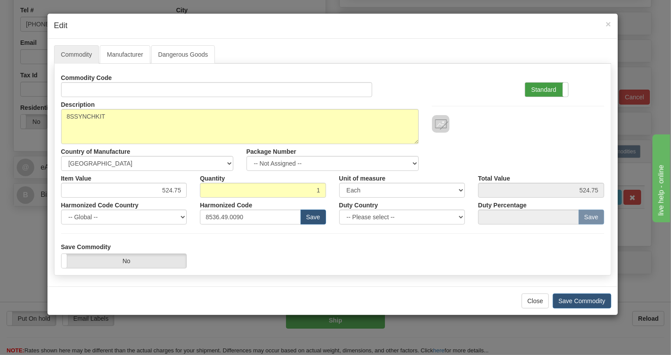
click at [545, 88] on label "Standard" at bounding box center [546, 90] width 43 height 14
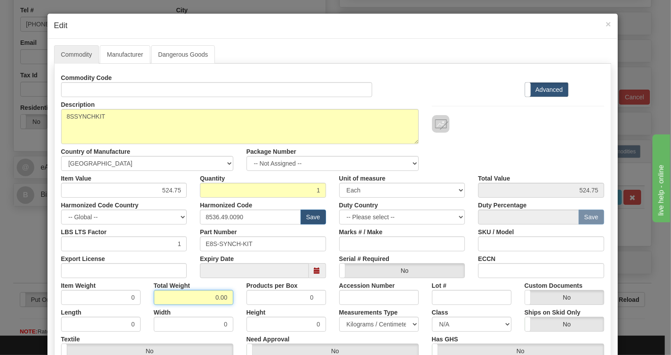
click at [209, 301] on input "0.00" at bounding box center [194, 297] width 80 height 15
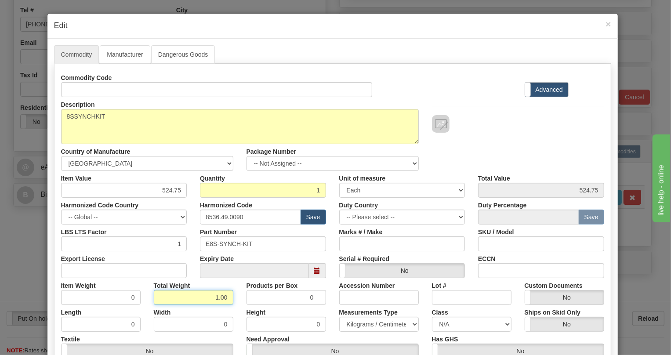
type input "1.00"
type input "1.0000"
click at [361, 325] on select "Pounds / Inches Kilograms / Centimeters" at bounding box center [379, 324] width 80 height 15
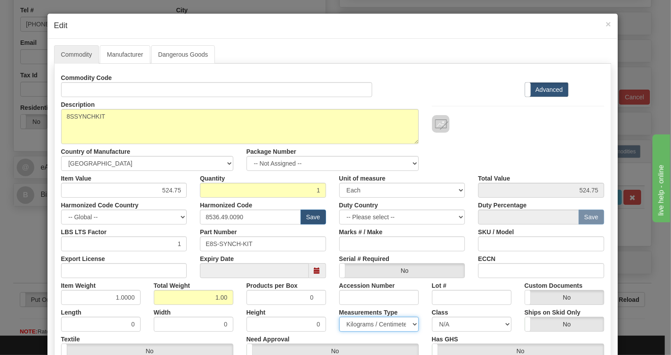
select select "0"
click at [339, 317] on select "Pounds / Inches Kilograms / Centimeters" at bounding box center [379, 324] width 80 height 15
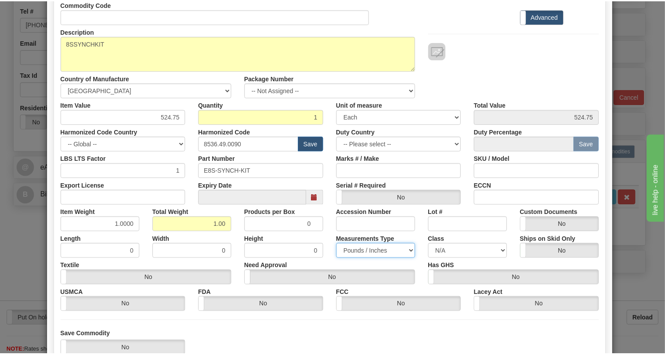
scroll to position [134, 0]
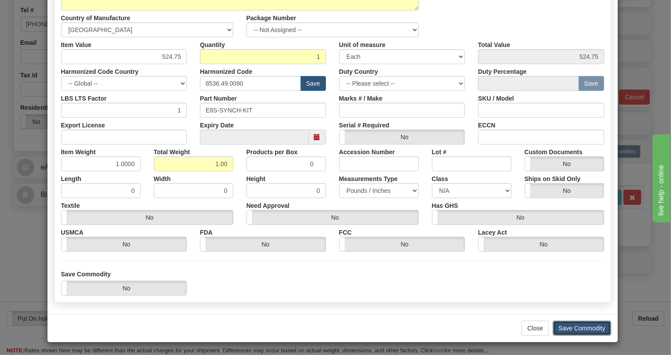
click at [577, 326] on button "Save Commodity" at bounding box center [582, 328] width 58 height 15
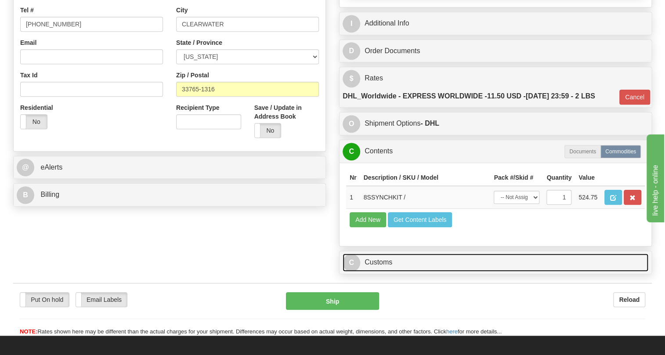
click at [382, 272] on link "C Customs" at bounding box center [496, 263] width 306 height 18
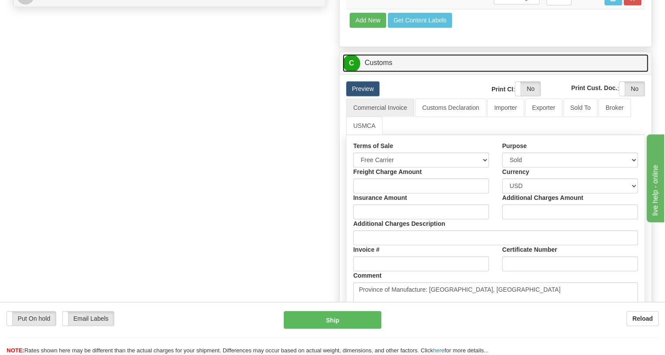
scroll to position [439, 0]
click at [382, 72] on link "C Customs" at bounding box center [496, 63] width 306 height 18
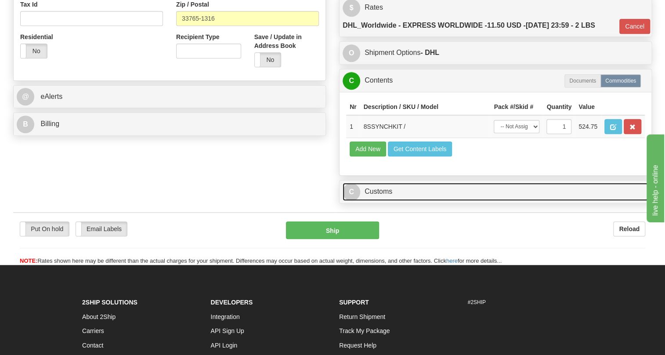
scroll to position [303, 0]
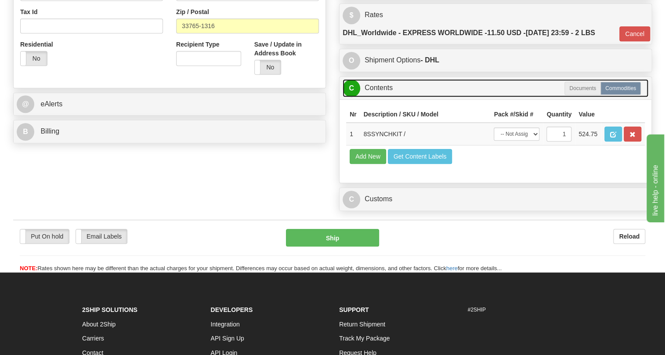
click at [381, 97] on link "C Contents" at bounding box center [496, 88] width 306 height 18
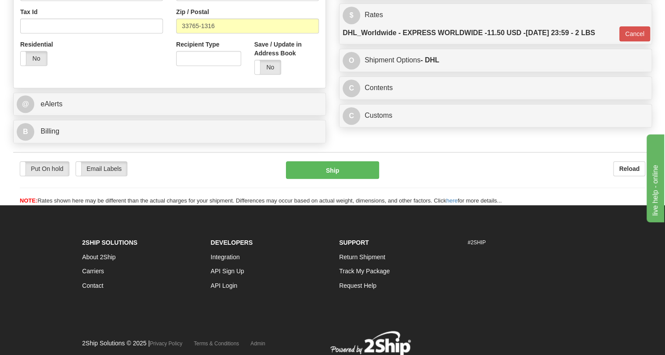
click at [120, 73] on div "Residential Yes No" at bounding box center [92, 56] width 156 height 33
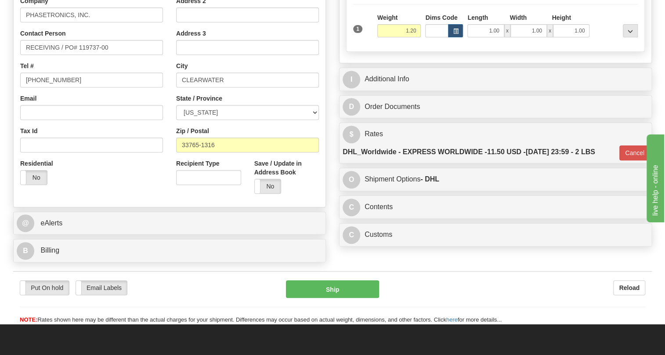
scroll to position [183, 0]
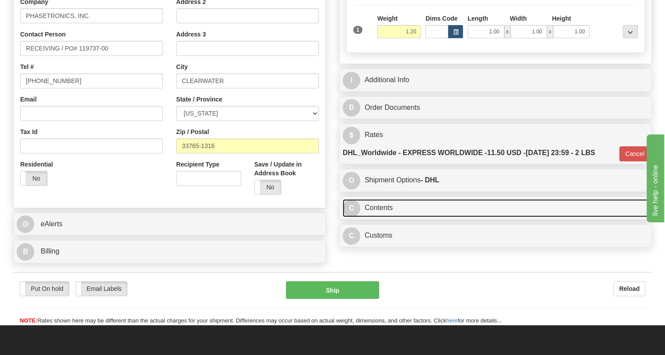
click at [389, 217] on link "C Contents" at bounding box center [496, 208] width 306 height 18
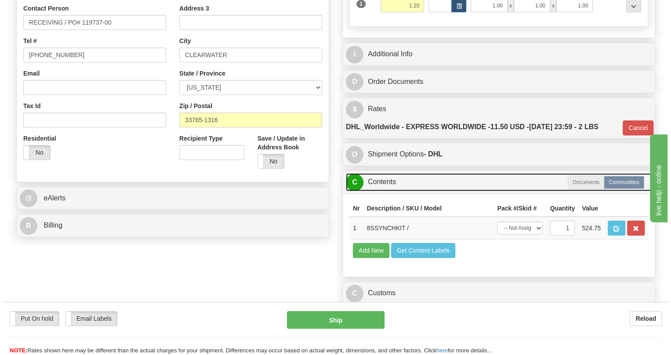
scroll to position [223, 0]
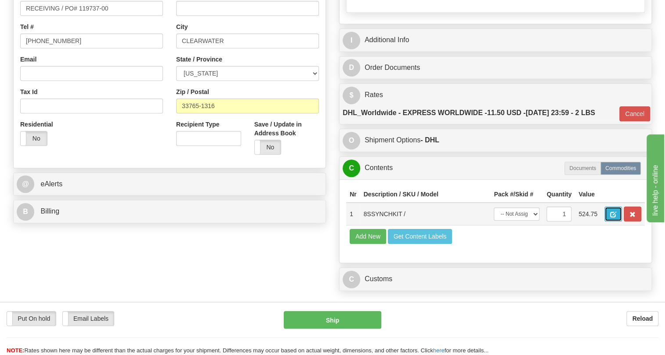
click at [608, 221] on button "button" at bounding box center [614, 214] width 18 height 15
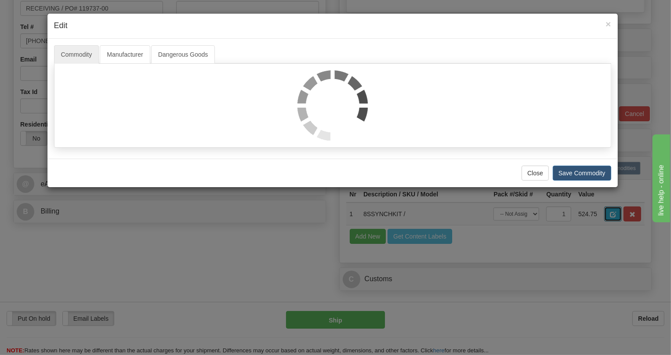
scroll to position [0, 0]
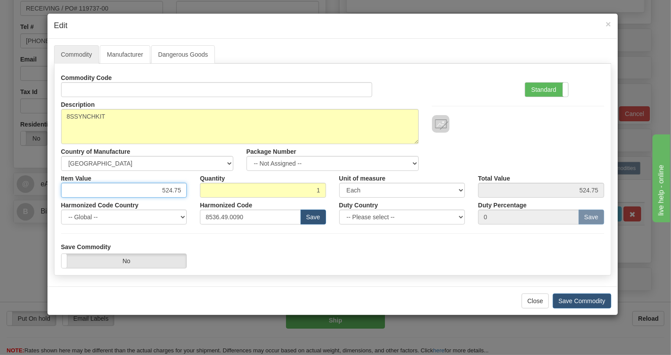
click at [168, 189] on input "524.75" at bounding box center [124, 190] width 126 height 15
type input "437.15"
click at [541, 87] on label "Standard" at bounding box center [546, 90] width 43 height 14
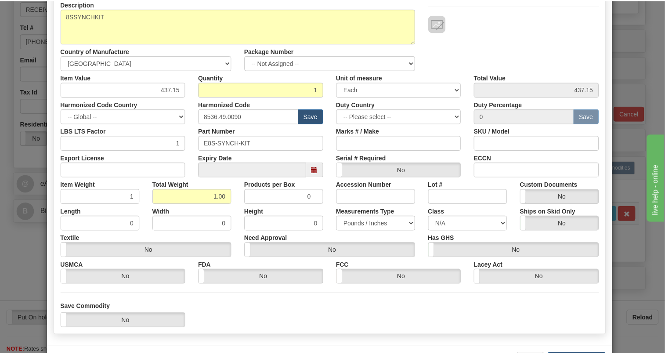
scroll to position [134, 0]
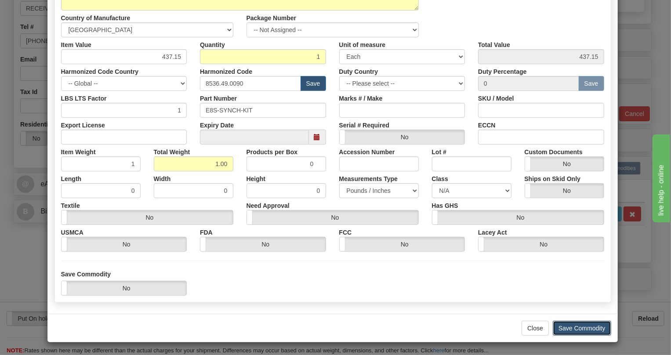
click at [569, 330] on button "Save Commodity" at bounding box center [582, 328] width 58 height 15
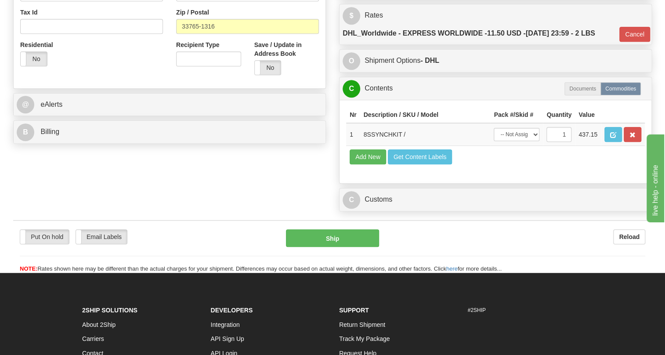
scroll to position [303, 0]
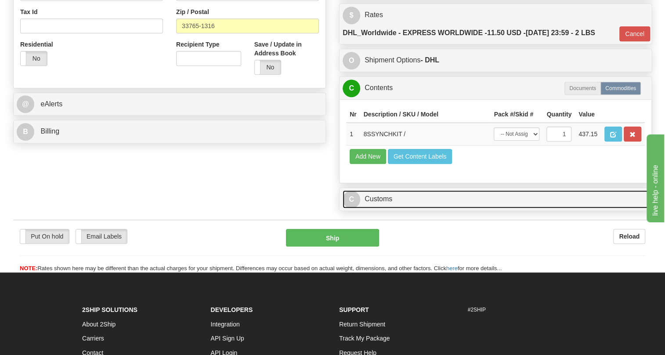
click at [369, 208] on link "C Customs" at bounding box center [496, 199] width 306 height 18
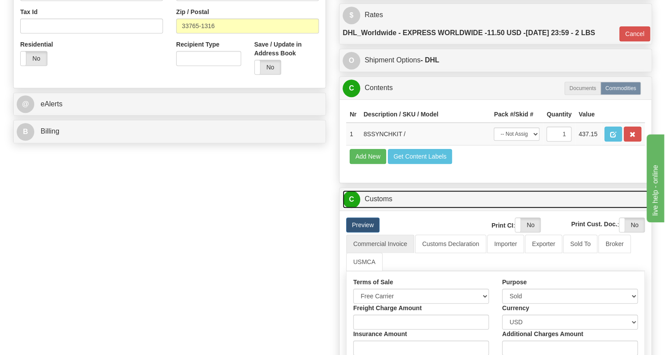
click at [369, 208] on link "C Customs" at bounding box center [496, 199] width 306 height 18
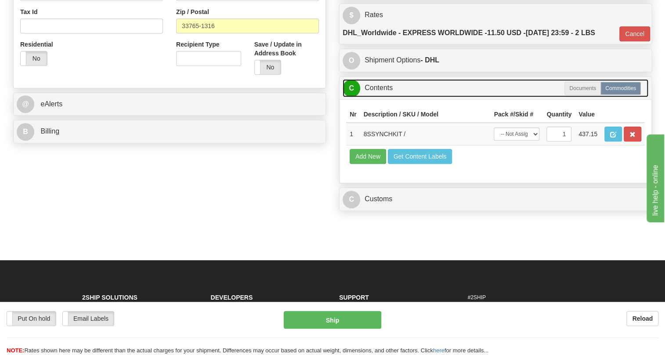
click at [373, 97] on link "C Contents" at bounding box center [496, 88] width 306 height 18
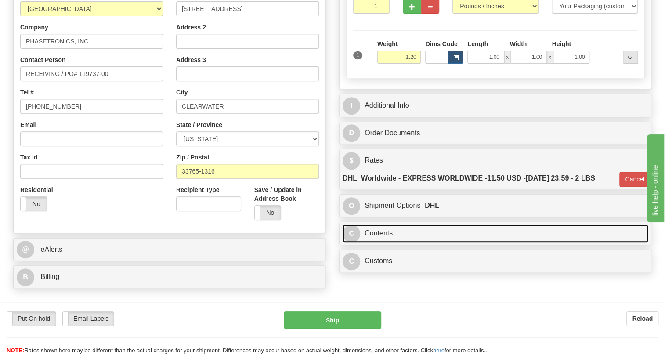
scroll to position [143, 0]
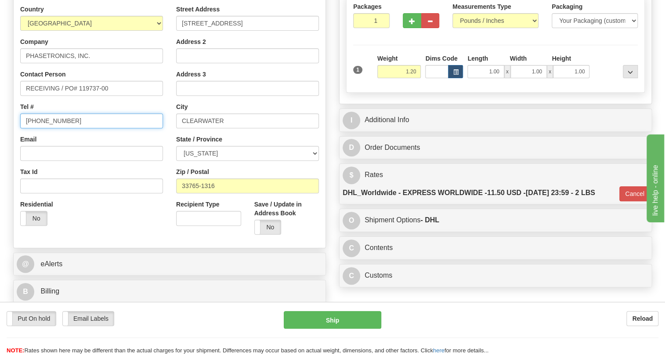
click at [52, 128] on input "(779)7960565" at bounding box center [91, 120] width 143 height 15
paste input "813-962-3671"
type input "813-962-3671"
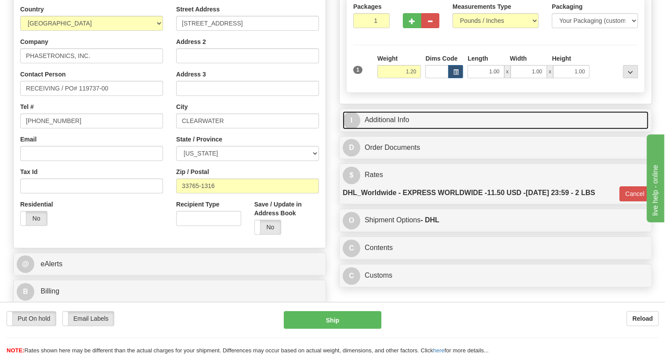
click at [391, 129] on link "I Additional Info" at bounding box center [496, 120] width 306 height 18
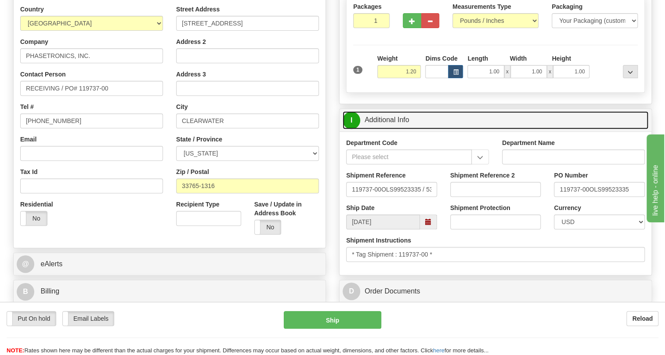
click at [408, 129] on link "I Additional Info" at bounding box center [496, 120] width 306 height 18
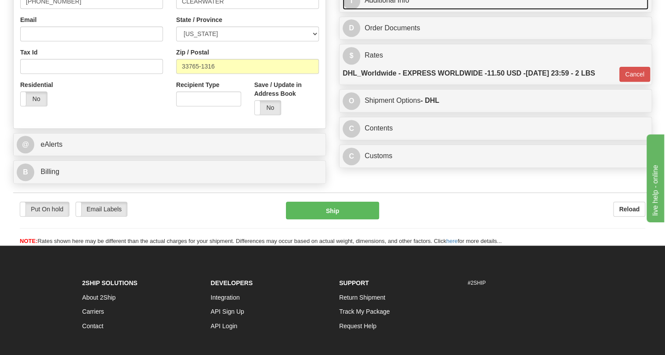
scroll to position [263, 0]
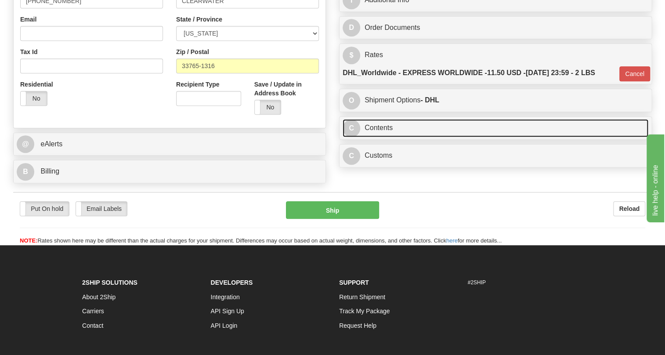
click at [381, 137] on link "C Contents" at bounding box center [496, 128] width 306 height 18
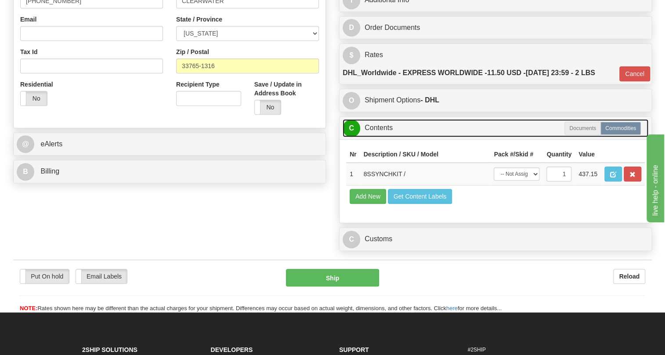
click at [381, 137] on link "C Contents" at bounding box center [496, 128] width 306 height 18
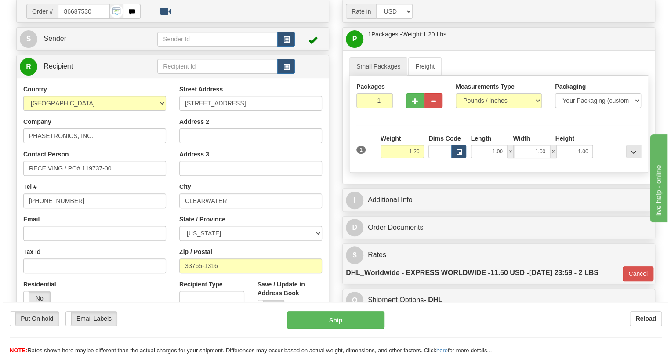
scroll to position [103, 0]
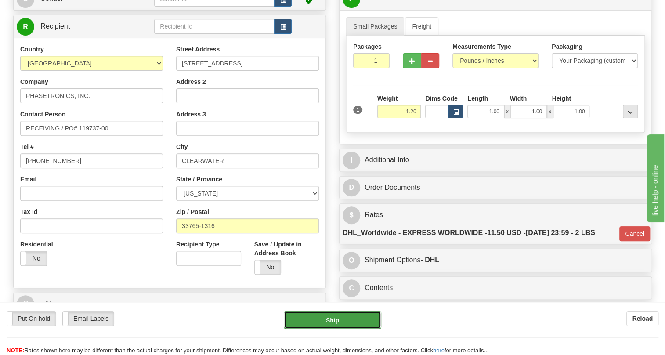
click at [327, 323] on button "Ship" at bounding box center [333, 320] width 98 height 18
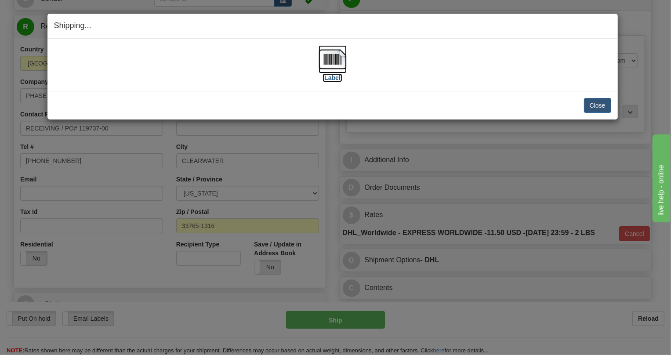
click at [330, 60] on img at bounding box center [333, 59] width 28 height 28
click at [594, 105] on button "Close" at bounding box center [597, 105] width 27 height 15
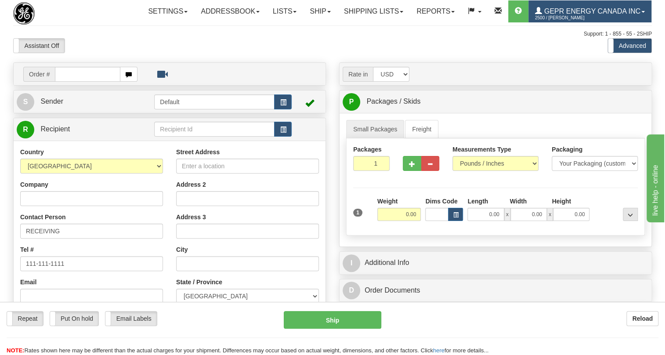
click at [542, 15] on span "GEPR Energy Canada Inc" at bounding box center [591, 10] width 98 height 7
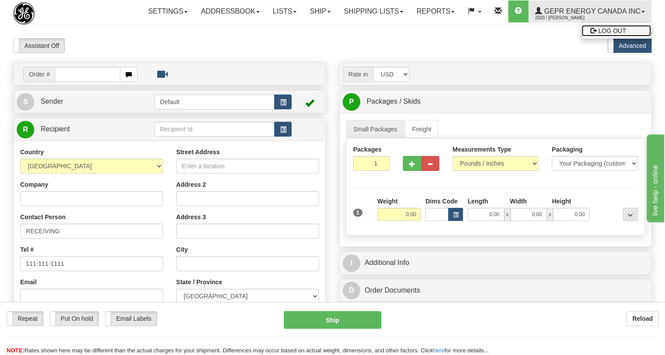
click at [599, 34] on span "LOG OUT" at bounding box center [613, 30] width 28 height 7
